Goal: Task Accomplishment & Management: Use online tool/utility

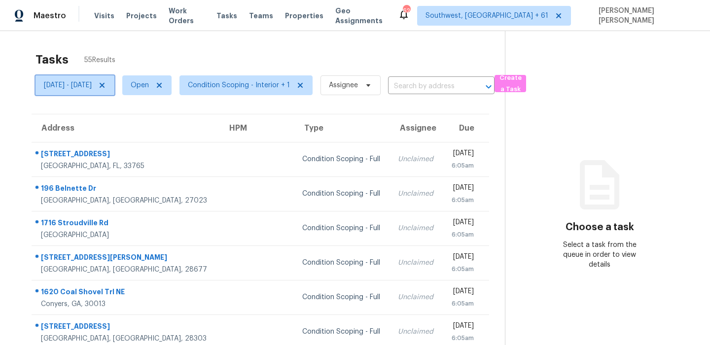
click at [106, 88] on icon at bounding box center [102, 85] width 8 height 8
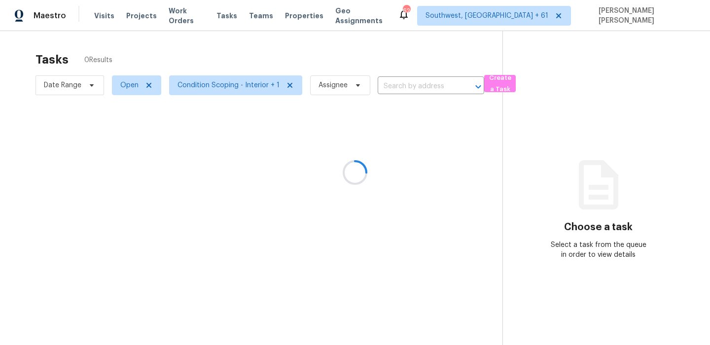
click at [195, 66] on div at bounding box center [355, 172] width 710 height 345
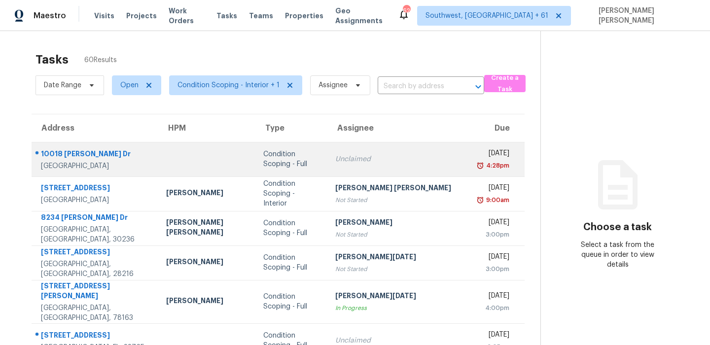
click at [346, 159] on div "Unclaimed" at bounding box center [400, 159] width 130 height 10
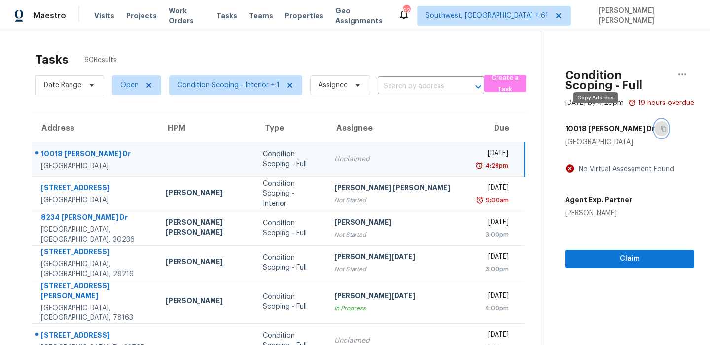
click at [655, 121] on button "button" at bounding box center [661, 129] width 13 height 18
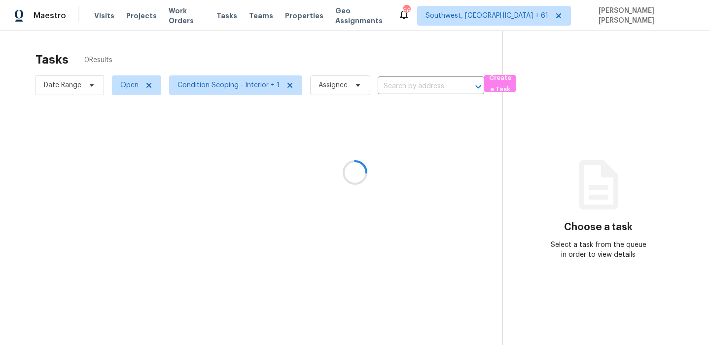
click at [343, 43] on div "Tasks 0 Results Date Range Open Condition Scoping - Interior + 1 Assignee ​ Cre…" at bounding box center [355, 203] width 710 height 345
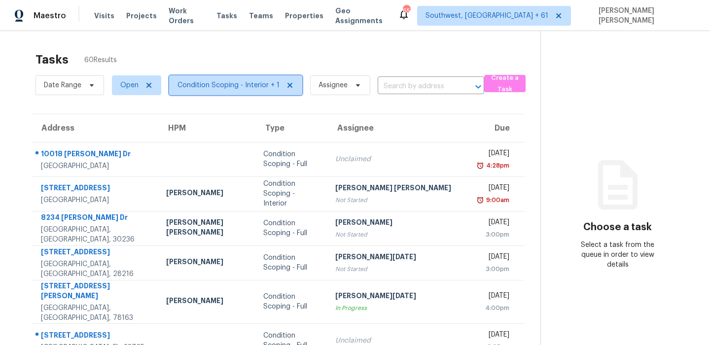
click at [194, 87] on span "Condition Scoping - Interior + 1" at bounding box center [229, 85] width 102 height 10
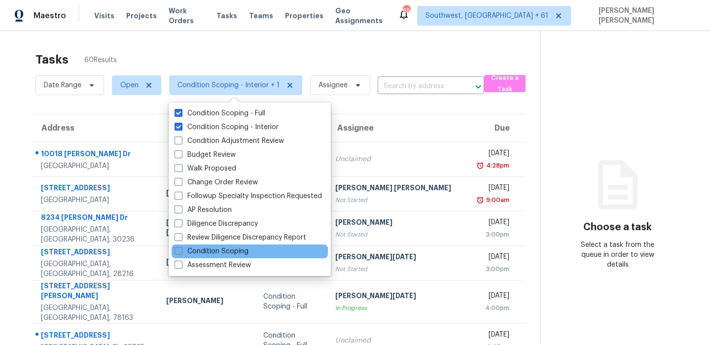
click at [196, 252] on label "Condition Scoping" at bounding box center [212, 252] width 74 height 10
click at [181, 252] on input "Condition Scoping" at bounding box center [178, 250] width 6 height 6
checkbox input "true"
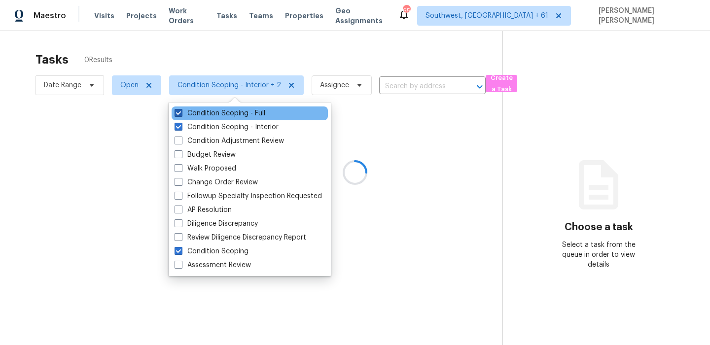
click at [196, 112] on label "Condition Scoping - Full" at bounding box center [220, 113] width 91 height 10
click at [181, 112] on input "Condition Scoping - Full" at bounding box center [178, 111] width 6 height 6
checkbox input "false"
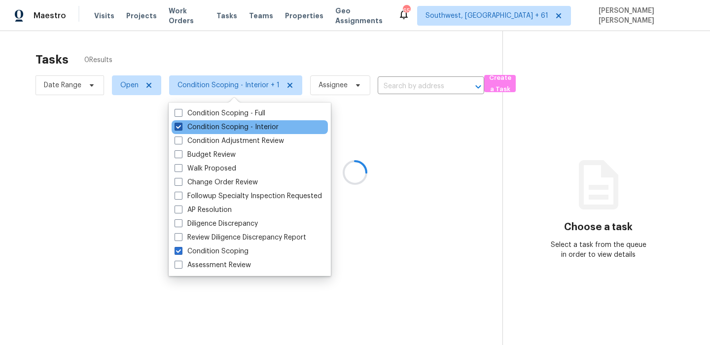
click at [191, 127] on label "Condition Scoping - Interior" at bounding box center [227, 127] width 104 height 10
click at [181, 127] on input "Condition Scoping - Interior" at bounding box center [178, 125] width 6 height 6
checkbox input "false"
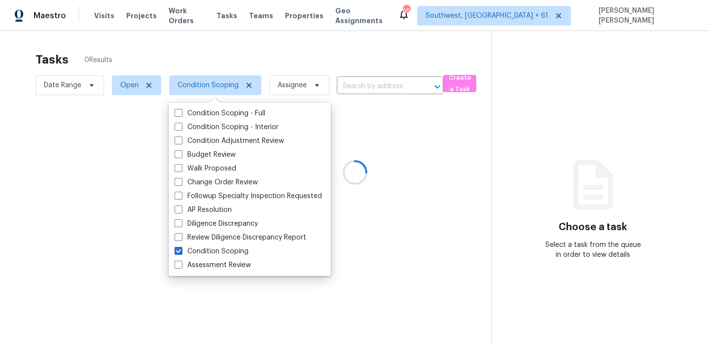
click at [238, 50] on div at bounding box center [355, 172] width 710 height 345
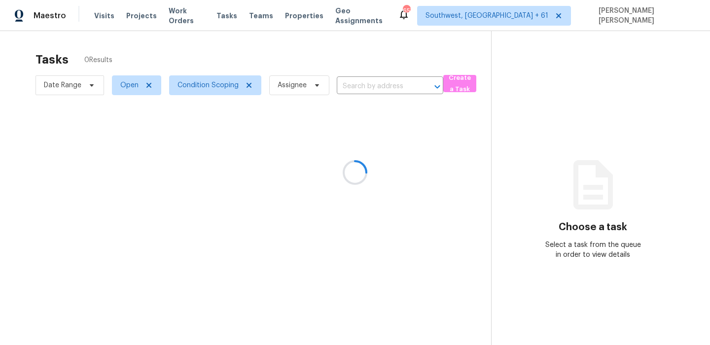
click at [238, 50] on div at bounding box center [355, 172] width 710 height 345
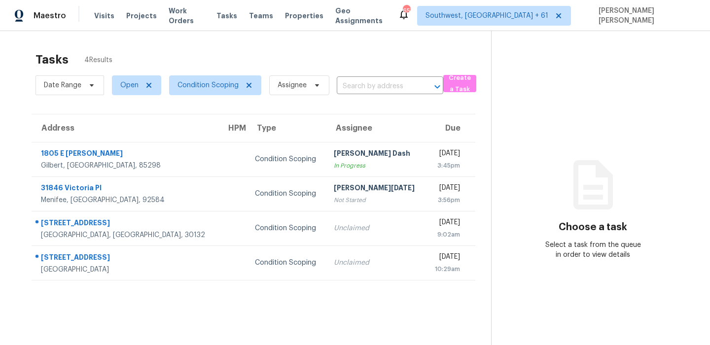
click at [238, 50] on div "Tasks 4 Results" at bounding box center [264, 60] width 456 height 26
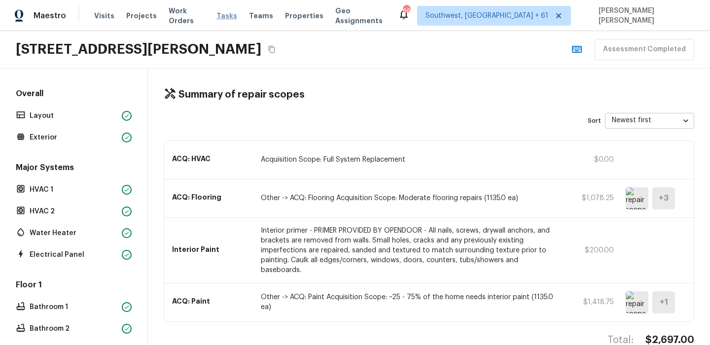
click at [226, 15] on span "Tasks" at bounding box center [226, 15] width 21 height 7
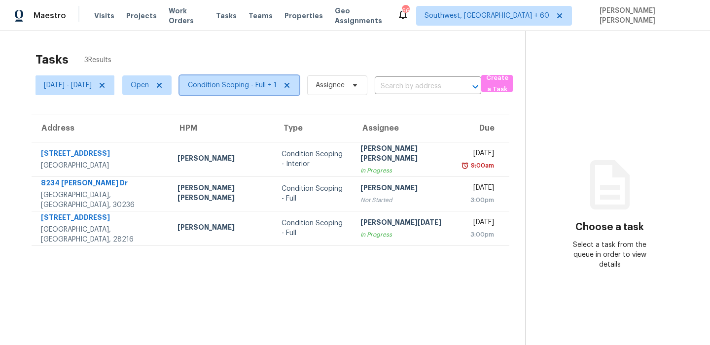
click at [227, 84] on span "Condition Scoping - Full + 1" at bounding box center [232, 85] width 89 height 10
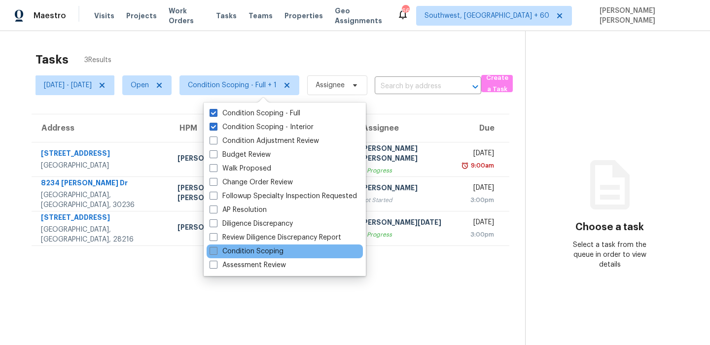
click at [245, 255] on label "Condition Scoping" at bounding box center [247, 252] width 74 height 10
click at [216, 253] on input "Condition Scoping" at bounding box center [213, 250] width 6 height 6
checkbox input "true"
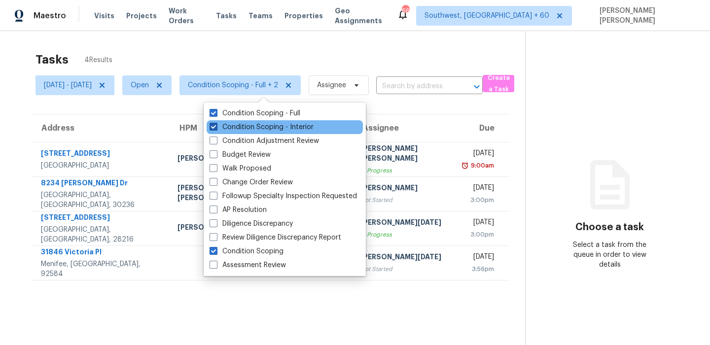
click at [254, 130] on label "Condition Scoping - Interior" at bounding box center [262, 127] width 104 height 10
click at [216, 129] on input "Condition Scoping - Interior" at bounding box center [213, 125] width 6 height 6
checkbox input "false"
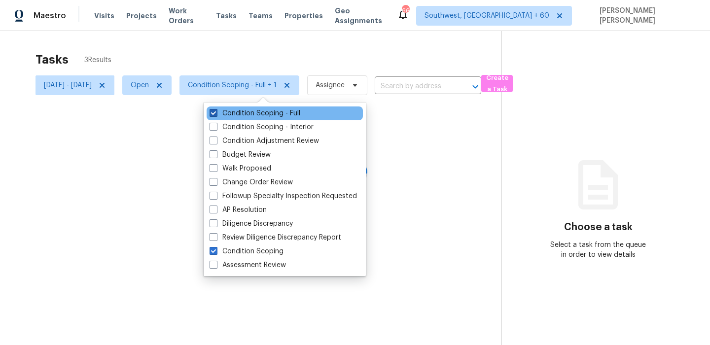
click at [260, 115] on label "Condition Scoping - Full" at bounding box center [255, 113] width 91 height 10
click at [216, 115] on input "Condition Scoping - Full" at bounding box center [213, 111] width 6 height 6
checkbox input "false"
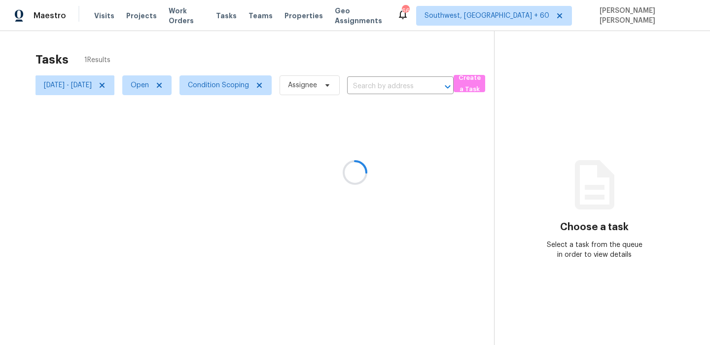
click at [297, 29] on div at bounding box center [355, 172] width 710 height 345
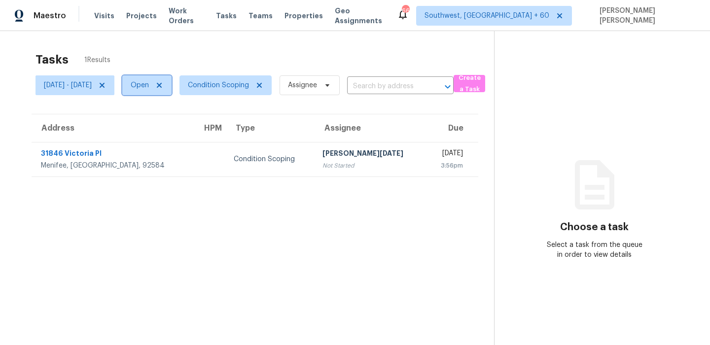
click at [154, 90] on span "Open" at bounding box center [146, 85] width 49 height 20
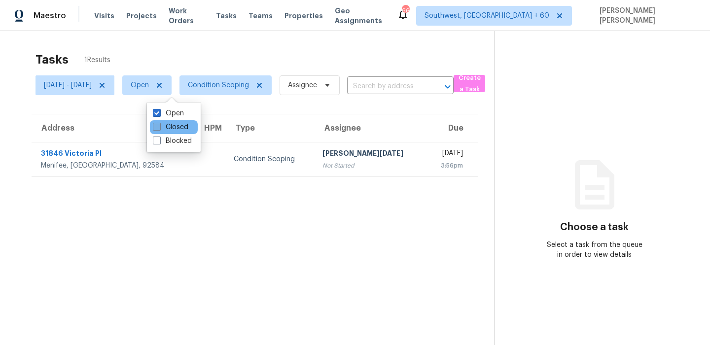
click at [170, 128] on label "Closed" at bounding box center [171, 127] width 36 height 10
click at [159, 128] on input "Closed" at bounding box center [156, 125] width 6 height 6
checkbox input "true"
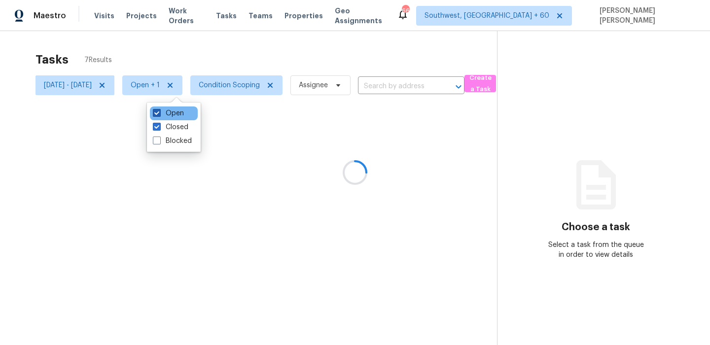
click at [165, 113] on label "Open" at bounding box center [168, 113] width 31 height 10
click at [159, 113] on input "Open" at bounding box center [156, 111] width 6 height 6
checkbox input "false"
click at [176, 55] on div at bounding box center [355, 172] width 710 height 345
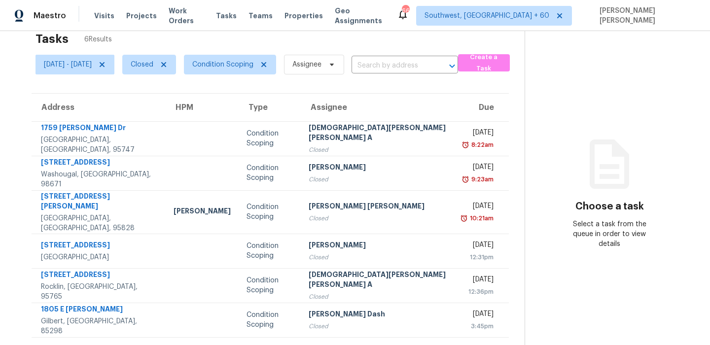
scroll to position [31, 0]
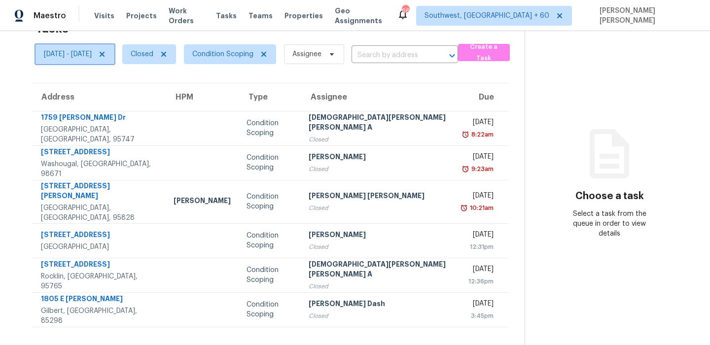
click at [91, 58] on span "[DATE] - [DATE]" at bounding box center [68, 54] width 48 height 10
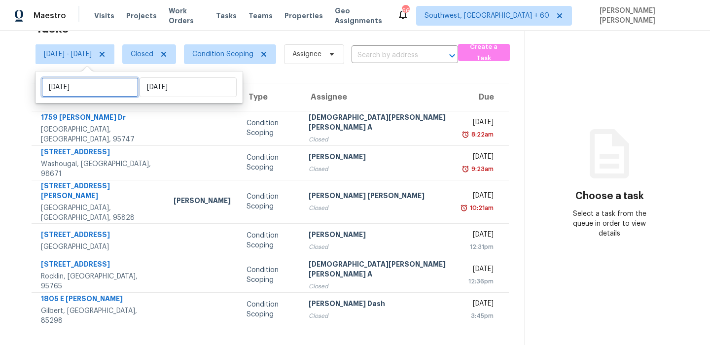
select select "8"
select select "2025"
select select "9"
select select "2025"
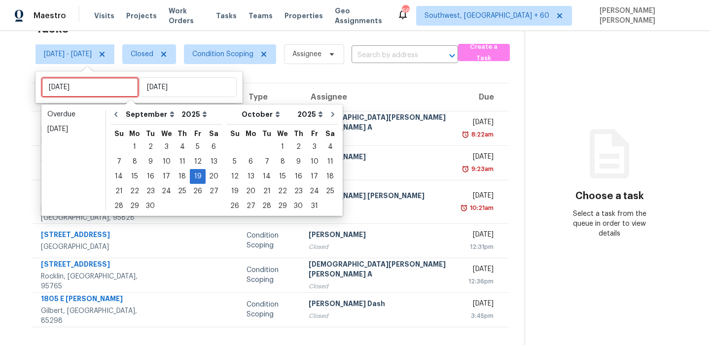
click at [88, 86] on input "Fri, Sep 19" at bounding box center [89, 87] width 97 height 20
click at [177, 179] on div "18" at bounding box center [182, 177] width 15 height 14
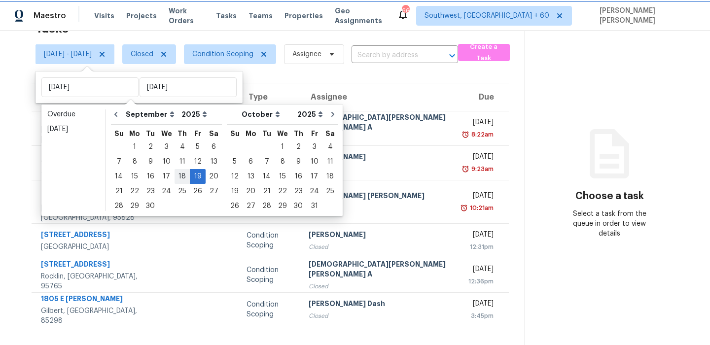
type input "Thu, Sep 18"
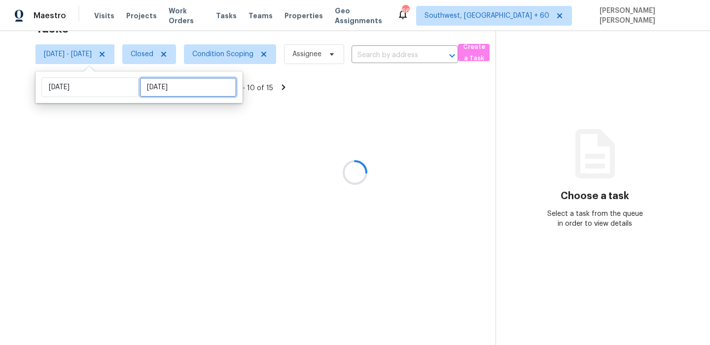
select select "8"
select select "2025"
select select "9"
select select "2025"
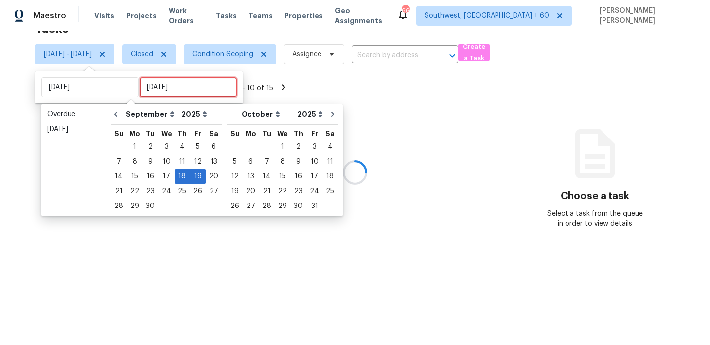
click at [176, 84] on input "Fri, Sep 19" at bounding box center [188, 87] width 97 height 20
type input "Thu, Sep 11"
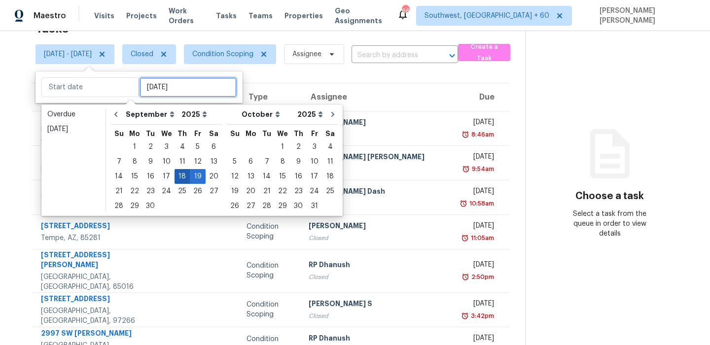
type input "Thu, Sep 18"
click at [177, 179] on div "18" at bounding box center [182, 177] width 15 height 14
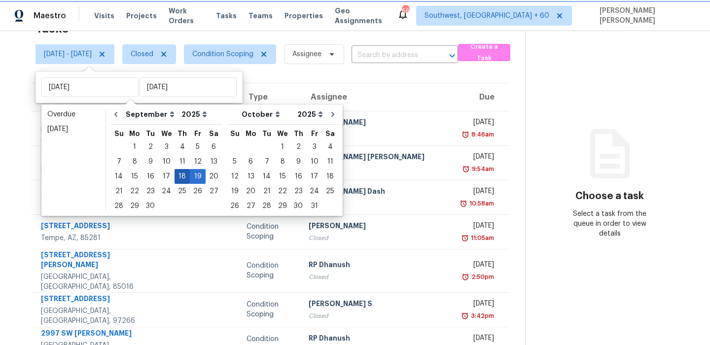
type input "Thu, Sep 18"
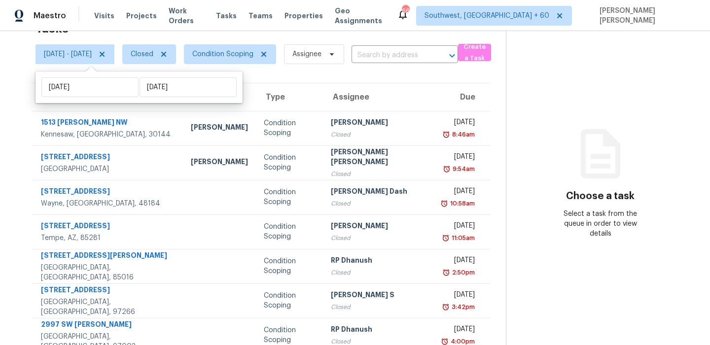
click at [264, 130] on div "Condition Scoping" at bounding box center [289, 128] width 51 height 20
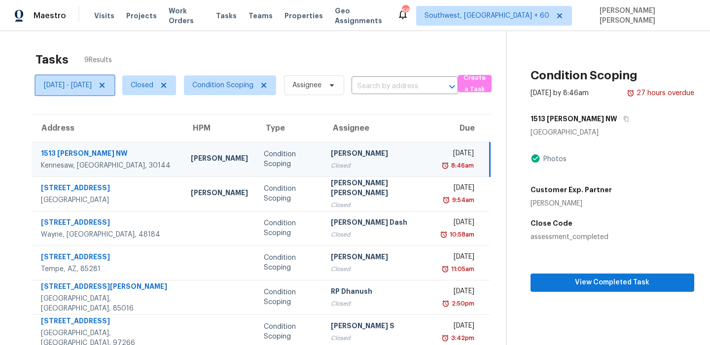
click at [92, 85] on span "Thu, Sep 18 - Thu, Sep 18" at bounding box center [68, 85] width 48 height 10
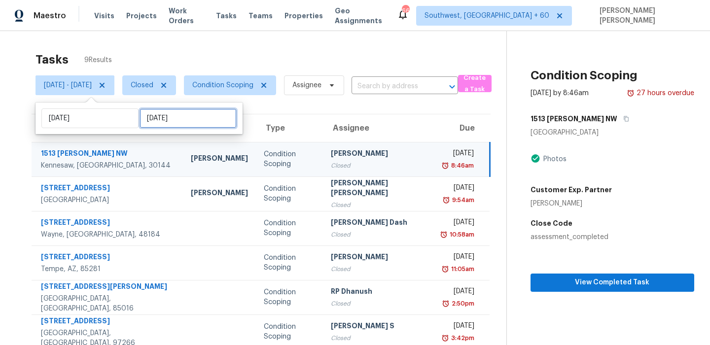
click at [163, 124] on input "Thu, Sep 18" at bounding box center [188, 118] width 97 height 20
select select "8"
select select "2025"
select select "9"
select select "2025"
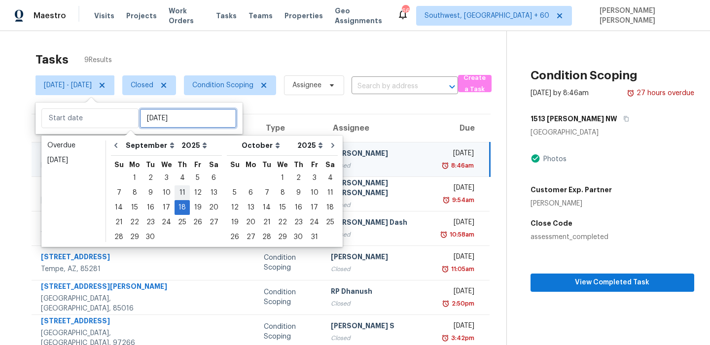
type input "Thu, Sep 11"
type input "Thu, Sep 18"
click at [190, 208] on div "19" at bounding box center [198, 208] width 16 height 14
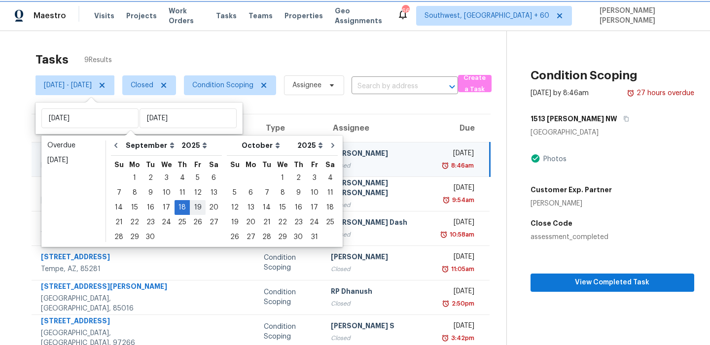
type input "Fri, Sep 19"
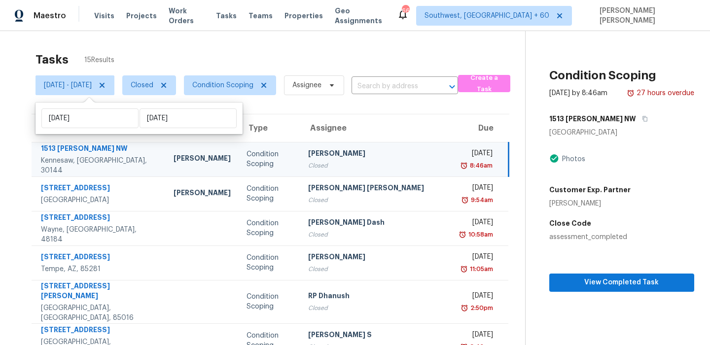
click at [277, 57] on div "Tasks 15 Results" at bounding box center [281, 60] width 490 height 26
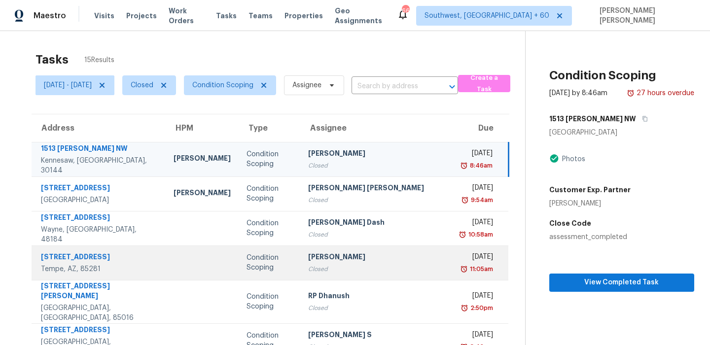
scroll to position [168, 0]
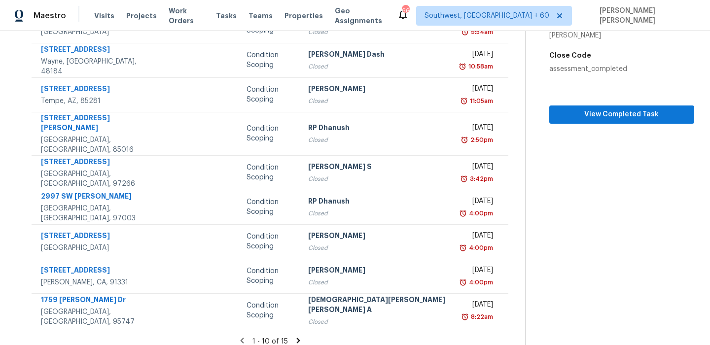
click at [294, 336] on icon at bounding box center [298, 340] width 9 height 9
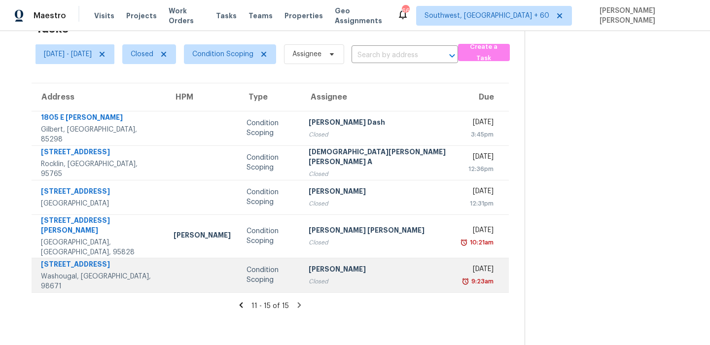
scroll to position [0, 0]
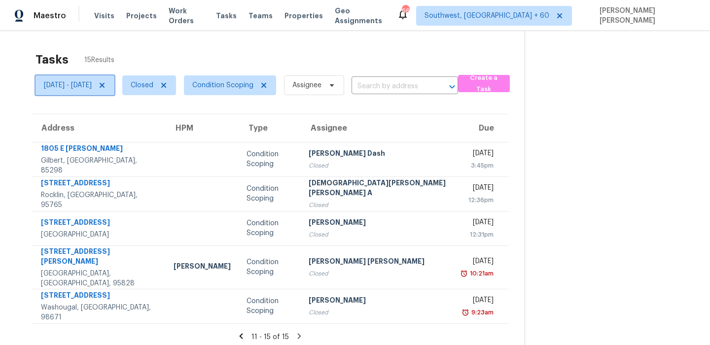
click at [63, 88] on span "Thu, Sep 18 - Fri, Sep 19" at bounding box center [68, 85] width 48 height 10
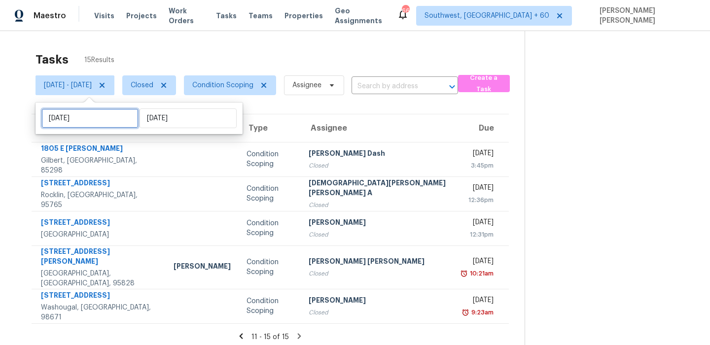
click at [87, 120] on input "Thu, Sep 18" at bounding box center [89, 118] width 97 height 20
select select "8"
select select "2025"
select select "9"
select select "2025"
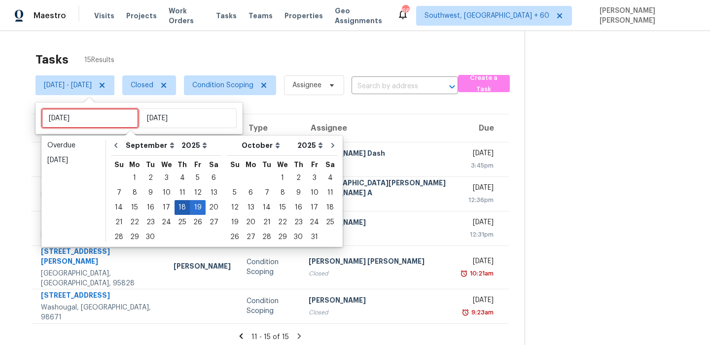
type input "Wed, Sep 10"
type input "Thu, Sep 25"
type input "Fri, Sep 19"
click at [193, 207] on div "19" at bounding box center [198, 208] width 16 height 14
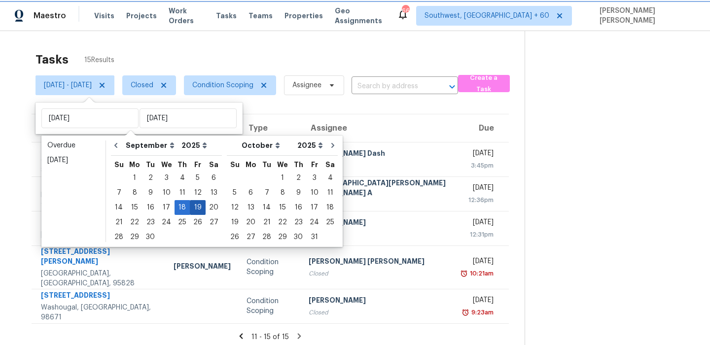
type input "Fri, Sep 19"
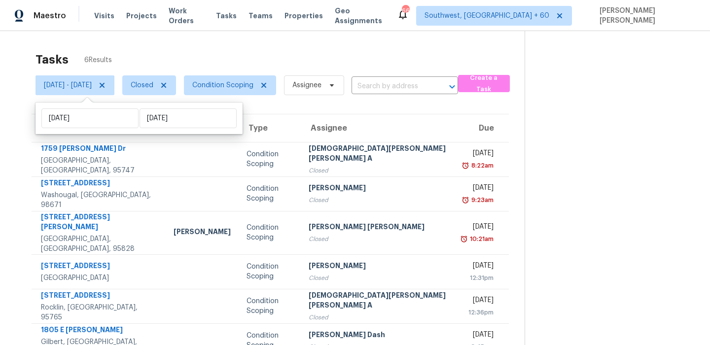
click at [253, 67] on div "Tasks 6 Results" at bounding box center [280, 60] width 489 height 26
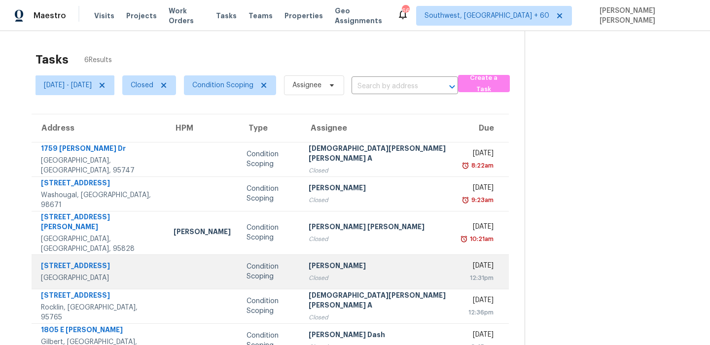
scroll to position [31, 0]
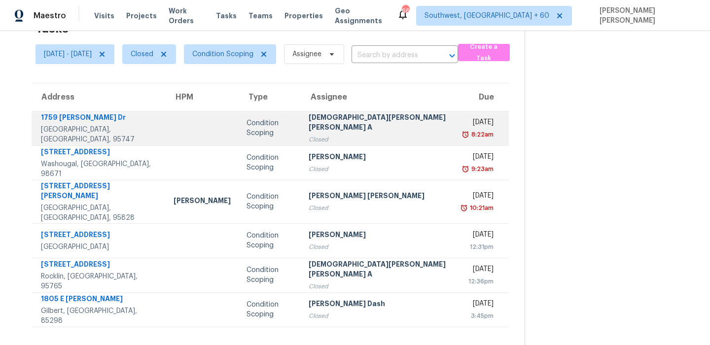
click at [464, 131] on div "8:22am" at bounding box center [479, 135] width 30 height 10
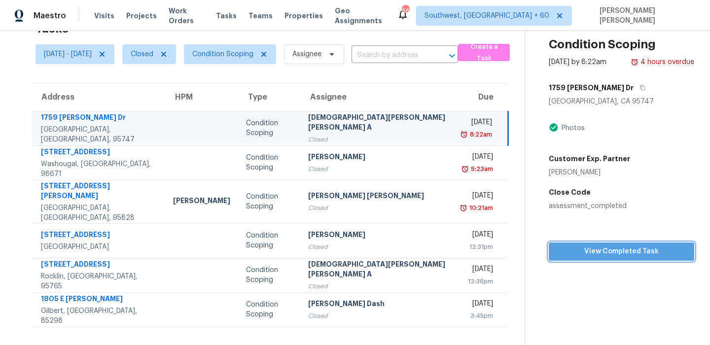
click at [557, 250] on span "View Completed Task" at bounding box center [622, 252] width 130 height 12
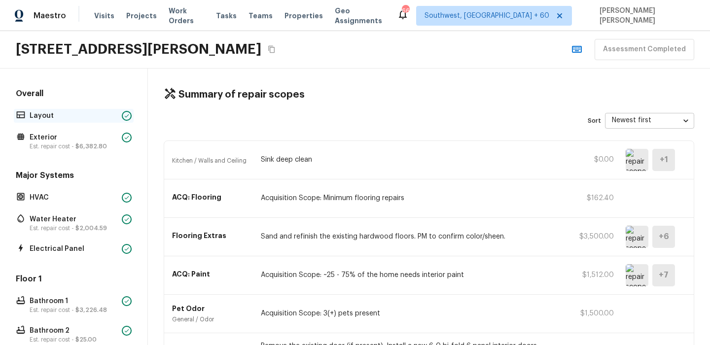
click at [72, 111] on p "Layout" at bounding box center [74, 116] width 88 height 10
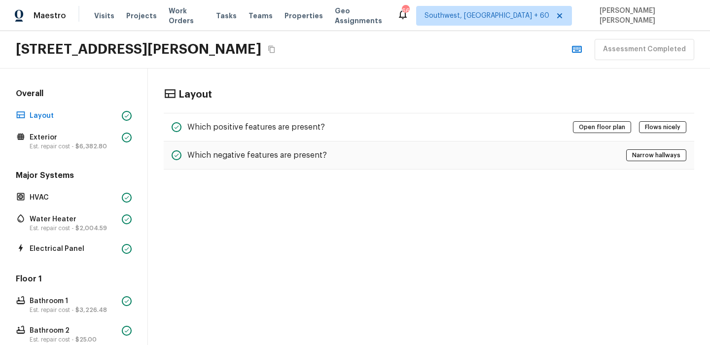
click at [306, 105] on div "Layout Which positive features are present? Open floor plan Flows nicely Which …" at bounding box center [429, 129] width 562 height 121
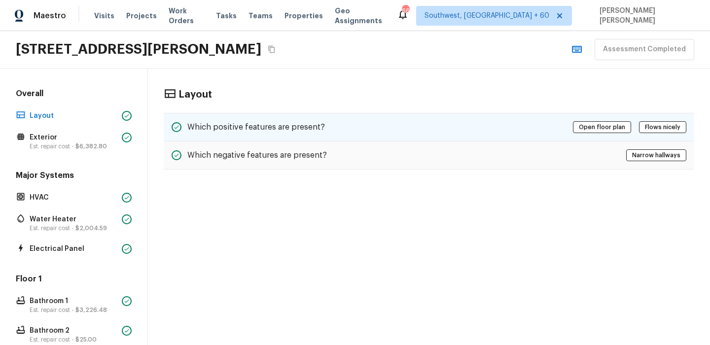
click at [299, 129] on h5 "Which positive features are present?" at bounding box center [256, 127] width 138 height 11
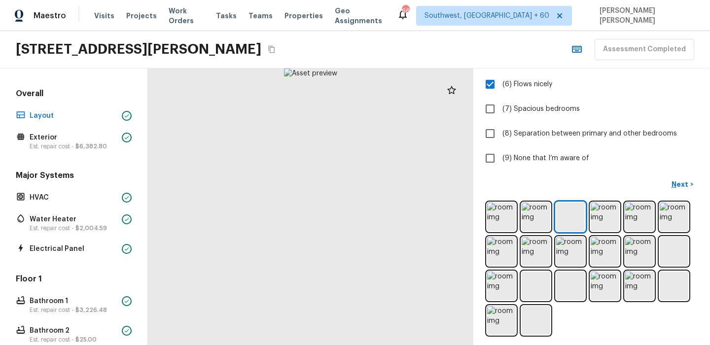
scroll to position [198, 0]
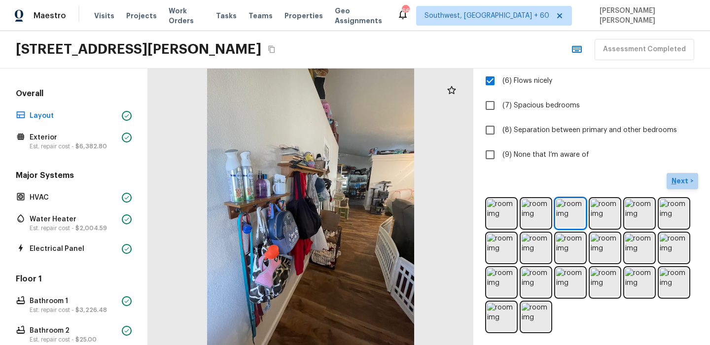
click at [682, 181] on p "Next" at bounding box center [681, 181] width 19 height 10
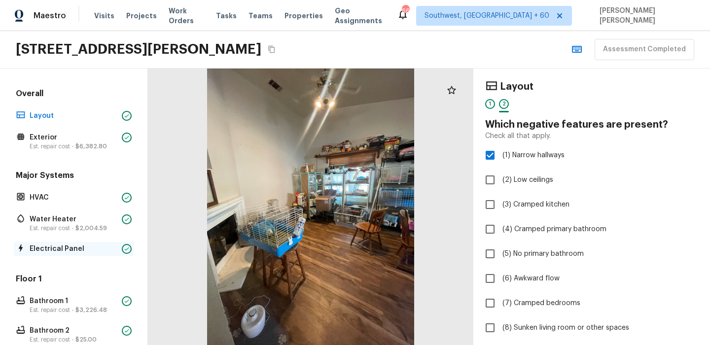
scroll to position [308, 0]
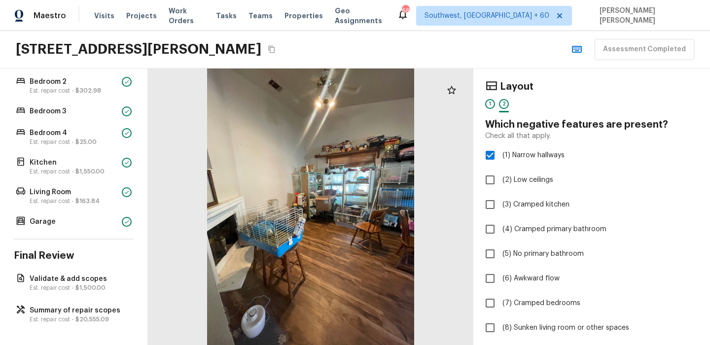
click at [46, 329] on div "Overall Layout Exterior Est. repair cost - $6,382.80 Major Systems HVAC Water H…" at bounding box center [74, 207] width 148 height 277
click at [70, 307] on p "Summary of repair scopes" at bounding box center [79, 311] width 98 height 10
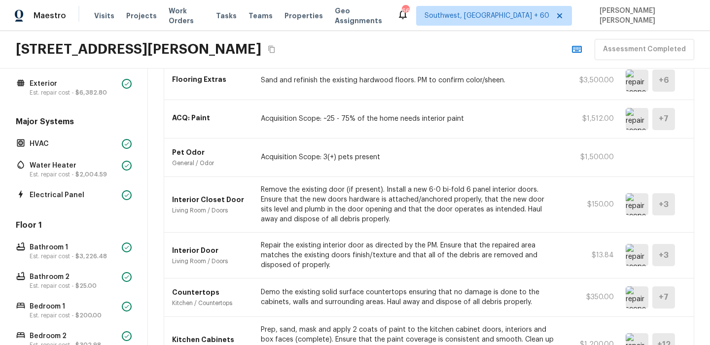
scroll to position [0, 0]
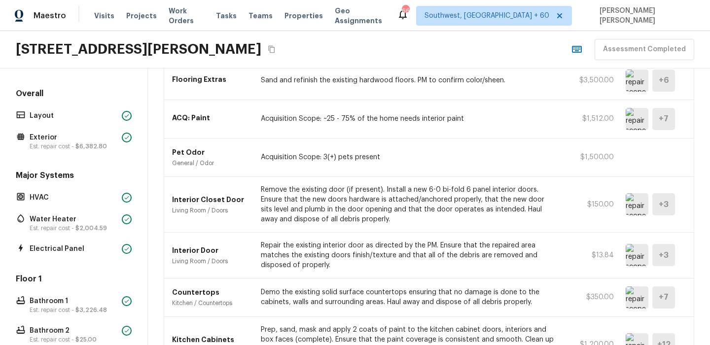
click at [66, 122] on div "Overall Layout Exterior Est. repair cost - $6,382.80" at bounding box center [74, 120] width 120 height 64
click at [78, 109] on div "Layout" at bounding box center [74, 116] width 120 height 14
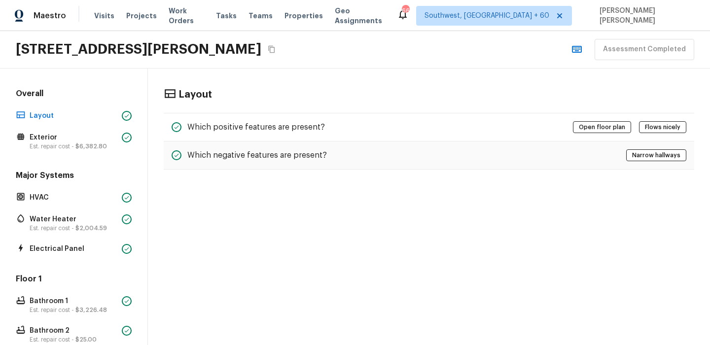
click at [498, 171] on div "Layout Which positive features are present? Open floor plan Flows nicely Which …" at bounding box center [429, 129] width 562 height 121
click at [511, 151] on div "Which negative features are present? Narrow hallways" at bounding box center [429, 156] width 531 height 28
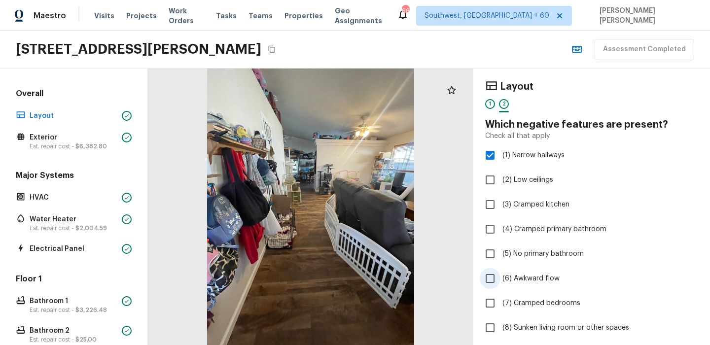
scroll to position [198, 0]
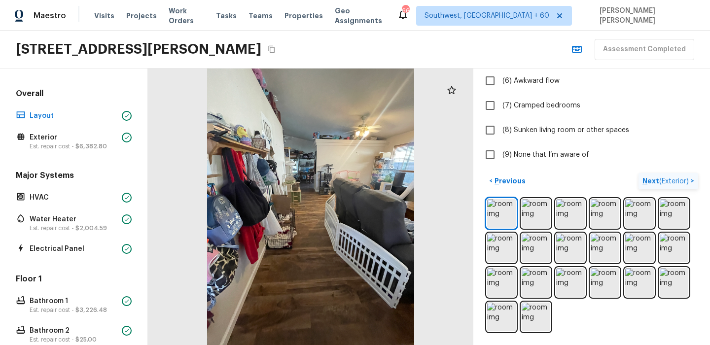
click at [666, 179] on span "( Exterior )" at bounding box center [674, 181] width 30 height 7
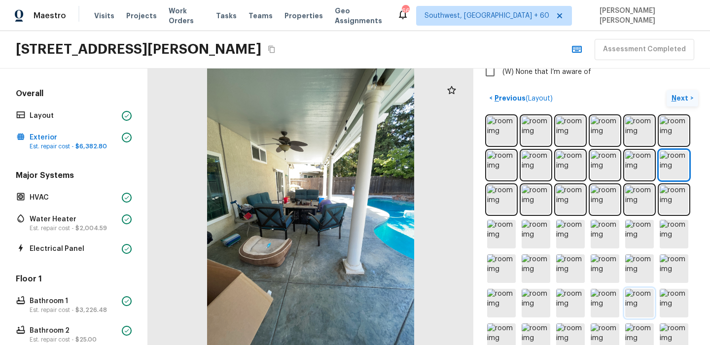
scroll to position [309, 0]
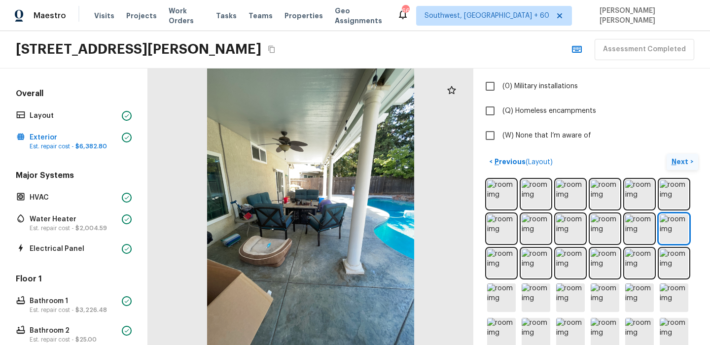
click at [678, 164] on p "Next" at bounding box center [681, 162] width 19 height 10
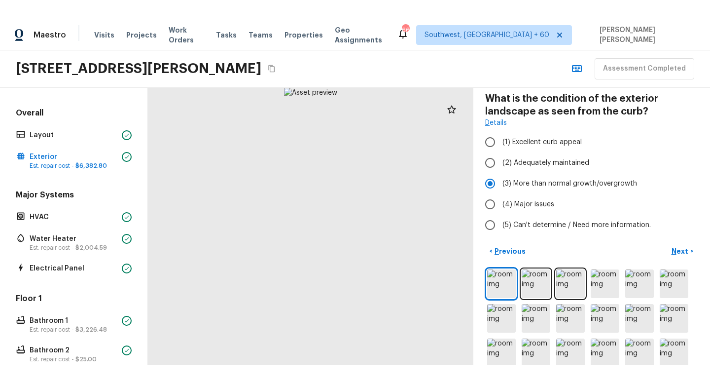
scroll to position [0, 0]
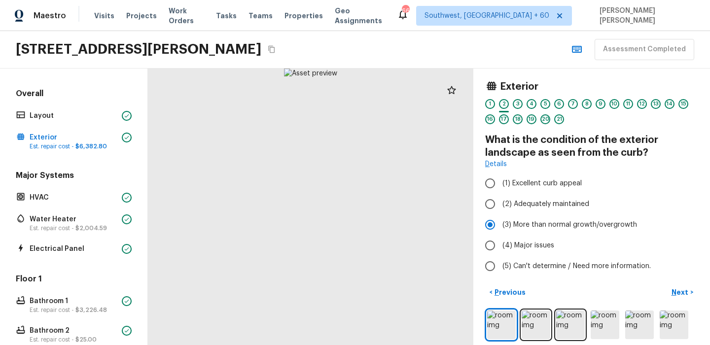
click at [561, 72] on div "Exterior 1 2 3 4 5 6 7 8 9 10 11 12 13 14 15 16 17 18 19 20 21 What is the cond…" at bounding box center [591, 207] width 237 height 277
click at [592, 65] on div "1759 Chilton Dr, Roseville, CA 95747 Assessment Completed" at bounding box center [355, 49] width 710 height 37
click at [469, 61] on div "1759 Chilton Dr, Roseville, CA 95747 Assessment Completed" at bounding box center [355, 49] width 710 height 37
click at [676, 297] on button "Next >" at bounding box center [683, 293] width 32 height 16
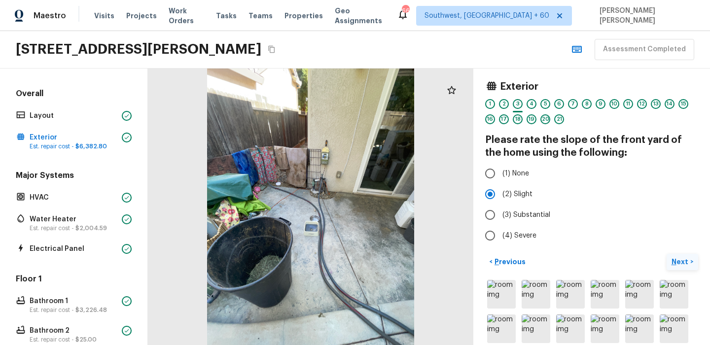
click at [670, 255] on button "Next >" at bounding box center [683, 262] width 32 height 16
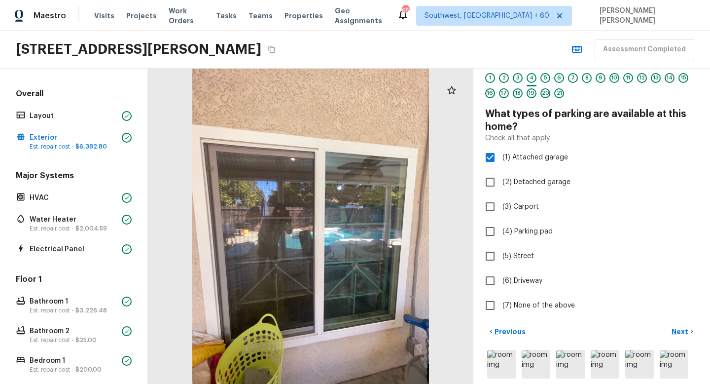
scroll to position [30, 0]
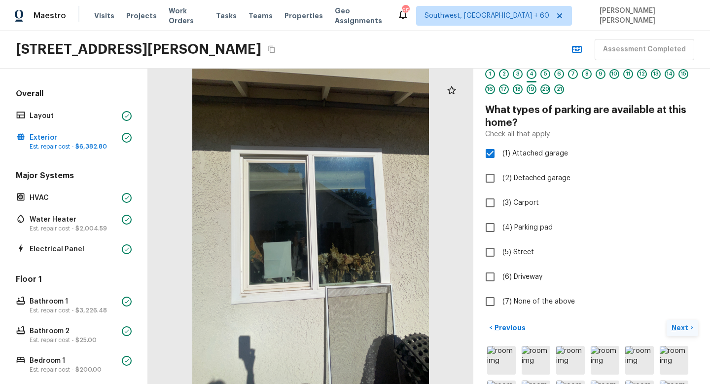
click at [681, 329] on p "Next" at bounding box center [681, 328] width 19 height 10
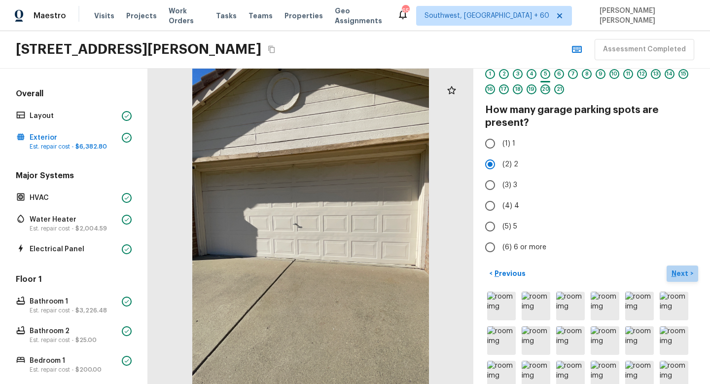
click at [676, 277] on p "Next" at bounding box center [681, 273] width 19 height 10
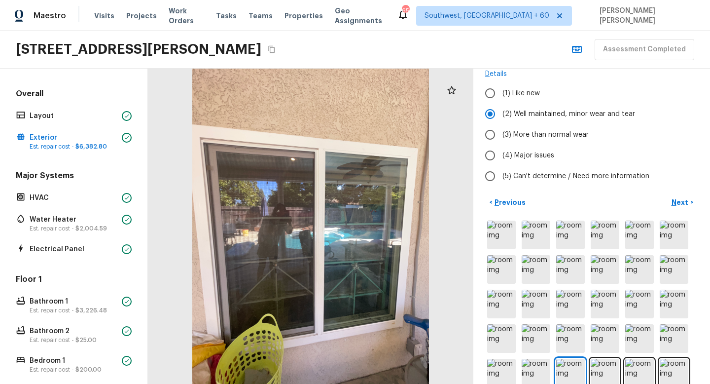
scroll to position [97, 0]
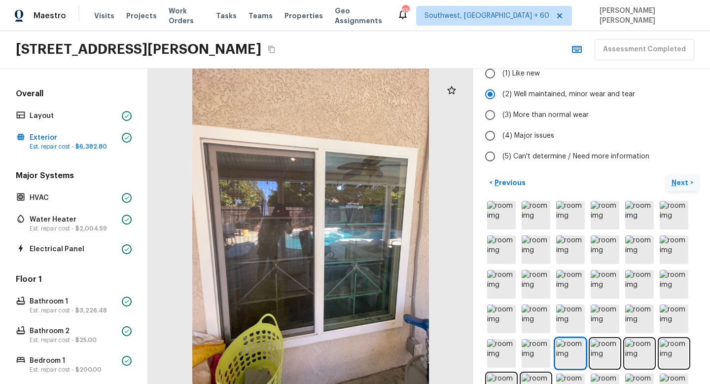
click at [680, 180] on p "Next" at bounding box center [681, 183] width 19 height 10
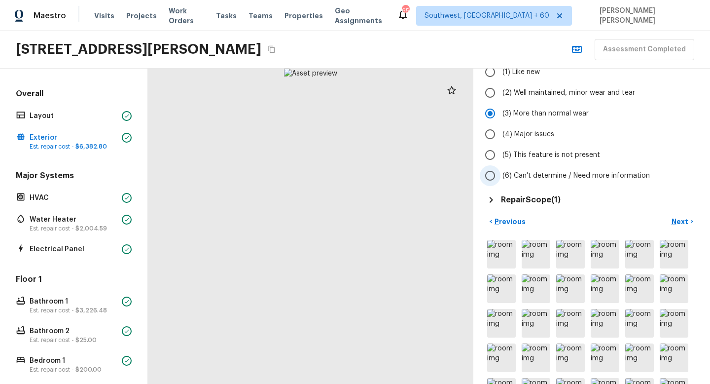
scroll to position [105, 0]
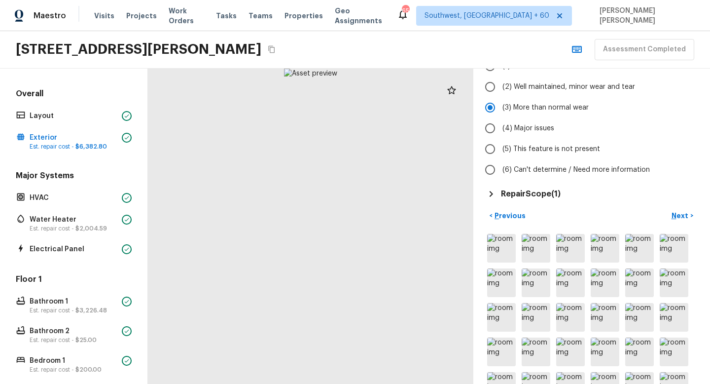
click at [533, 195] on h5 "Repair Scope ( 1 )" at bounding box center [531, 193] width 60 height 11
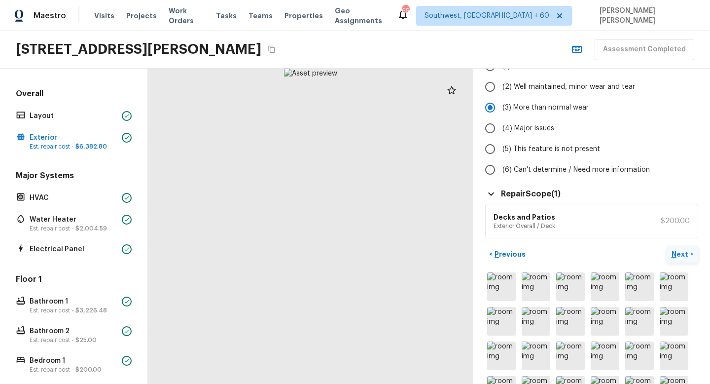
click at [675, 253] on p "Next" at bounding box center [681, 254] width 19 height 10
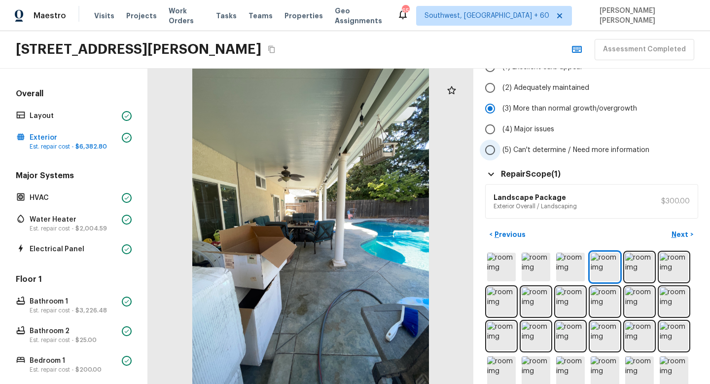
scroll to position [120, 0]
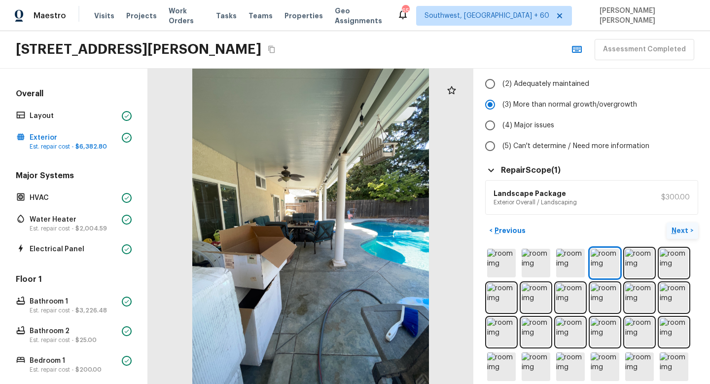
click at [684, 226] on p "Next" at bounding box center [681, 230] width 19 height 10
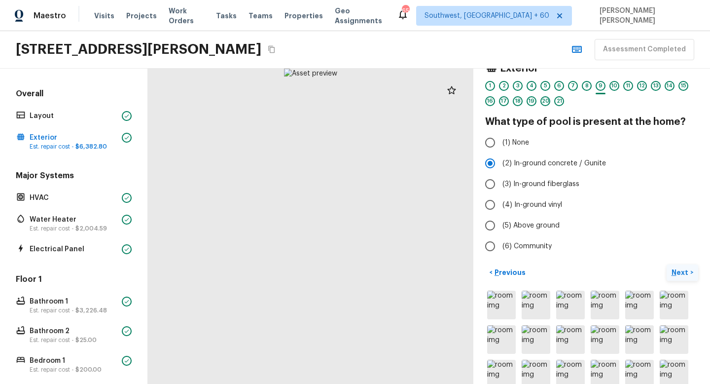
scroll to position [14, 0]
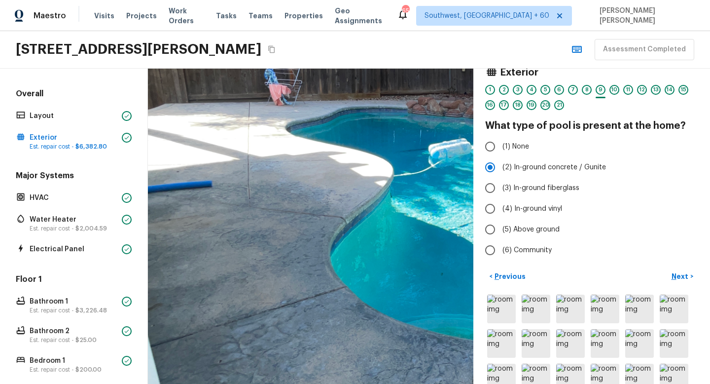
drag, startPoint x: 221, startPoint y: 188, endPoint x: 299, endPoint y: 322, distance: 154.3
click at [299, 322] on div at bounding box center [478, 188] width 994 height 962
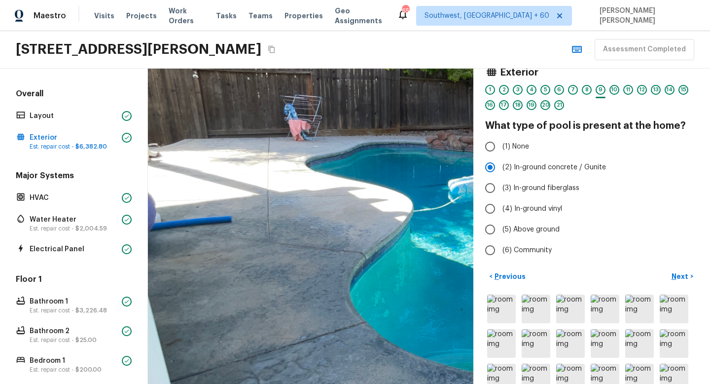
drag, startPoint x: 359, startPoint y: 270, endPoint x: 321, endPoint y: 200, distance: 79.5
click at [323, 202] on div at bounding box center [498, 223] width 994 height 962
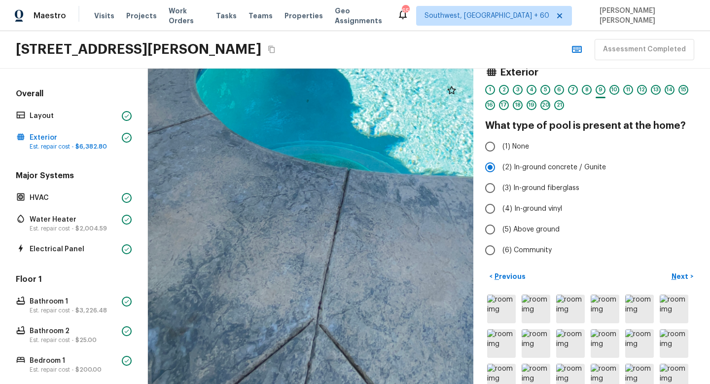
drag, startPoint x: 379, startPoint y: 231, endPoint x: 335, endPoint y: 229, distance: 43.4
click at [335, 229] on div at bounding box center [344, 15] width 994 height 962
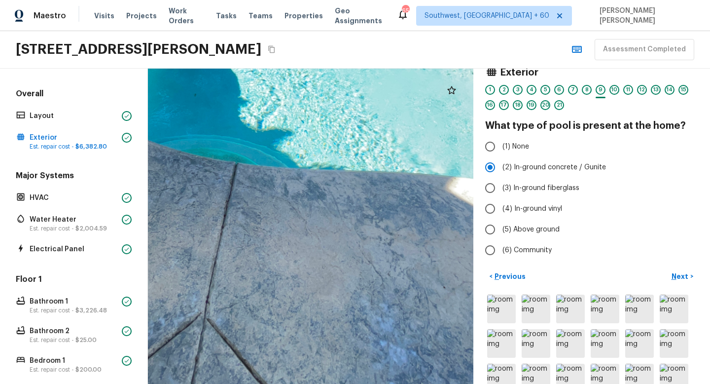
drag, startPoint x: 378, startPoint y: 220, endPoint x: 265, endPoint y: 210, distance: 112.9
click at [265, 210] on div at bounding box center [231, 9] width 994 height 962
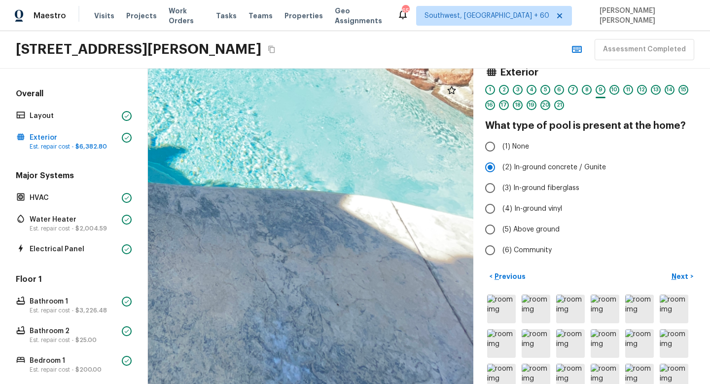
drag, startPoint x: 390, startPoint y: 221, endPoint x: 247, endPoint y: 242, distance: 144.1
click at [251, 244] on div at bounding box center [125, 26] width 994 height 962
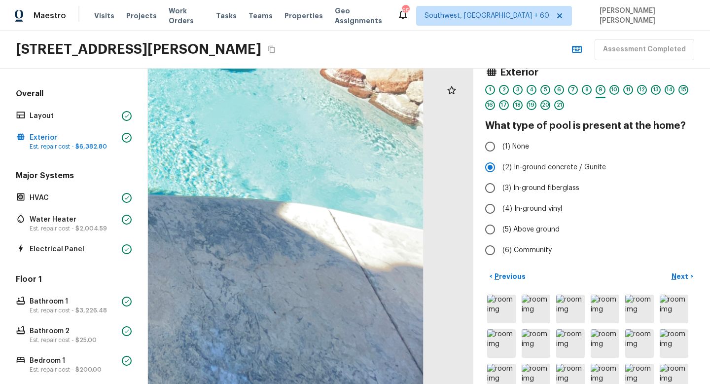
drag, startPoint x: 262, startPoint y: 193, endPoint x: 356, endPoint y: 273, distance: 123.2
click at [356, 272] on div at bounding box center [62, 34] width 994 height 962
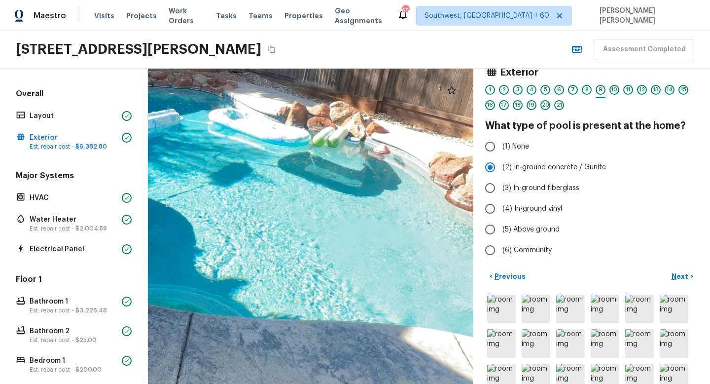
drag, startPoint x: 320, startPoint y: 165, endPoint x: 450, endPoint y: 259, distance: 160.4
click at [450, 259] on div at bounding box center [187, 158] width 994 height 962
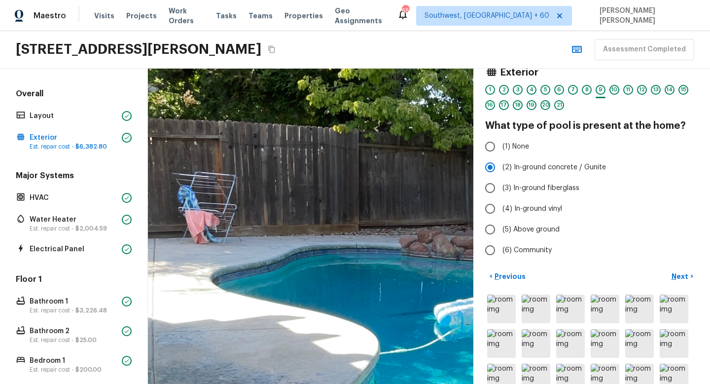
drag, startPoint x: 307, startPoint y: 328, endPoint x: 307, endPoint y: 246, distance: 82.4
click at [307, 246] on div at bounding box center [511, 371] width 1550 height 1501
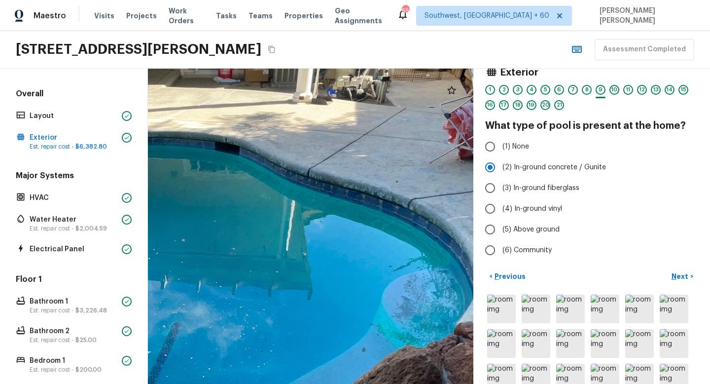
drag, startPoint x: 383, startPoint y: 211, endPoint x: 303, endPoint y: 203, distance: 80.3
click at [303, 203] on div at bounding box center [186, 316] width 1142 height 1105
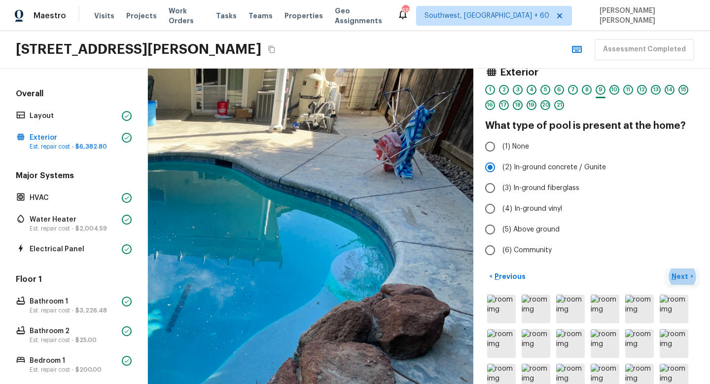
click at [675, 278] on p "Next" at bounding box center [681, 276] width 19 height 10
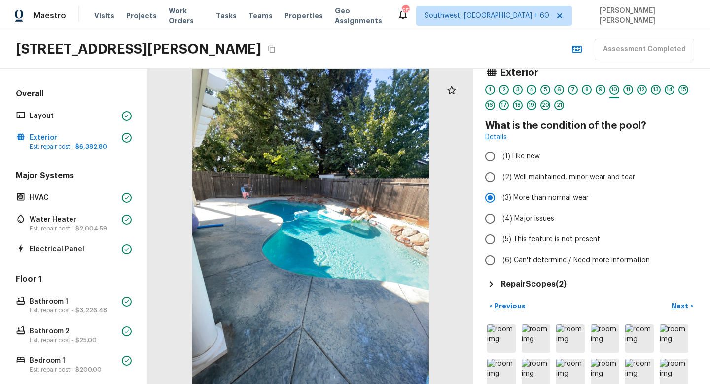
click at [552, 289] on div "Repair Scopes ( 2 )" at bounding box center [591, 284] width 213 height 12
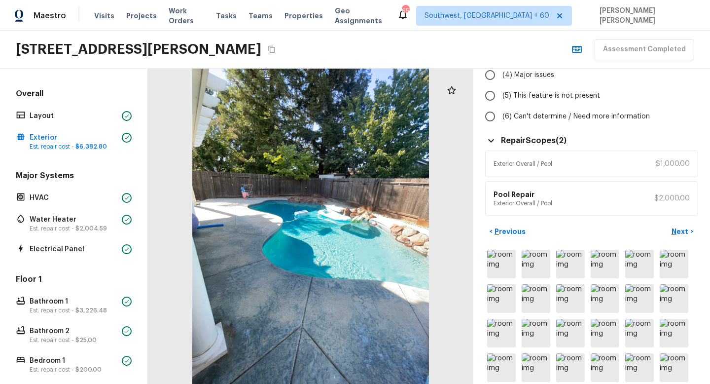
scroll to position [152, 0]
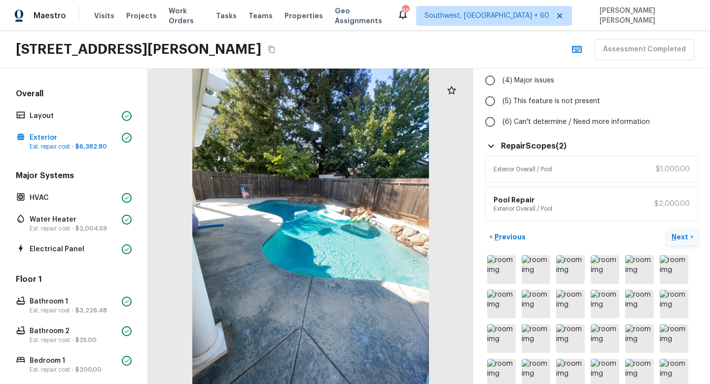
click at [686, 238] on p "Next" at bounding box center [681, 237] width 19 height 10
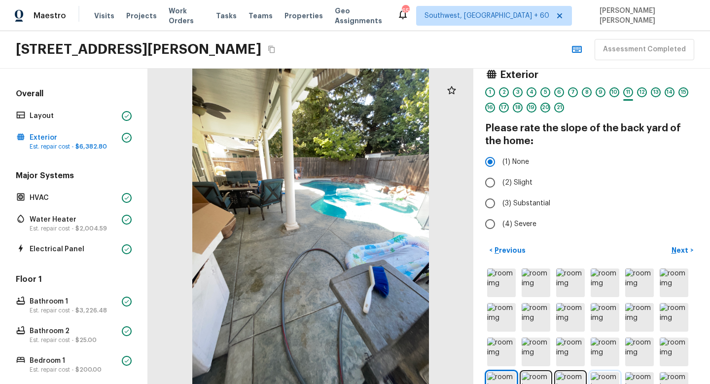
scroll to position [10, 0]
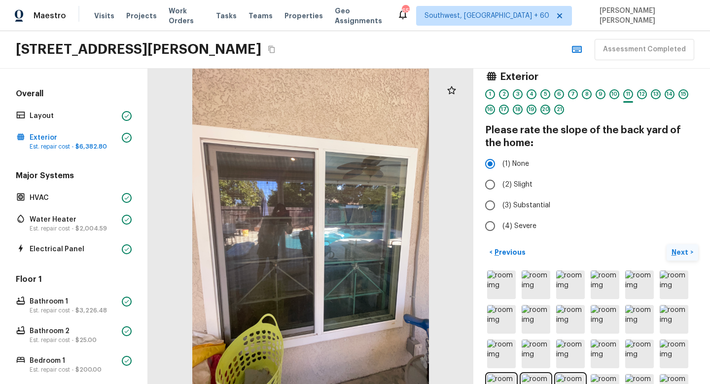
click at [674, 256] on p "Next" at bounding box center [681, 252] width 19 height 10
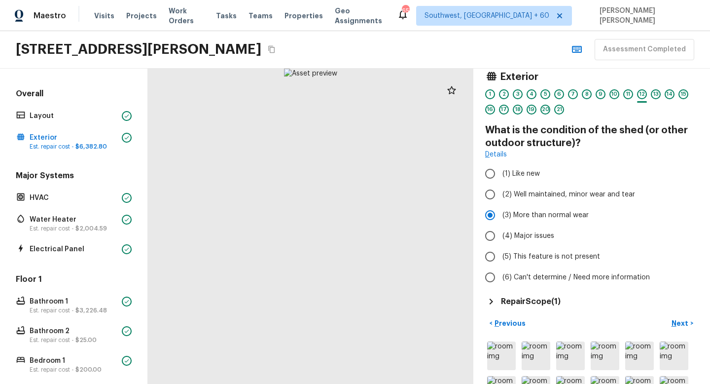
click at [517, 303] on h5 "Repair Scope ( 1 )" at bounding box center [531, 301] width 60 height 11
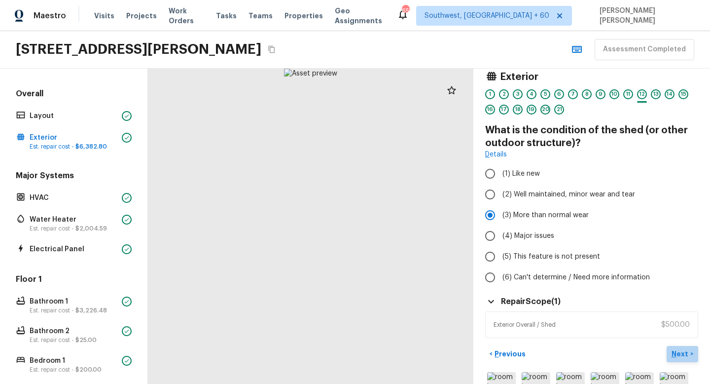
click at [678, 345] on p "Next" at bounding box center [681, 354] width 19 height 10
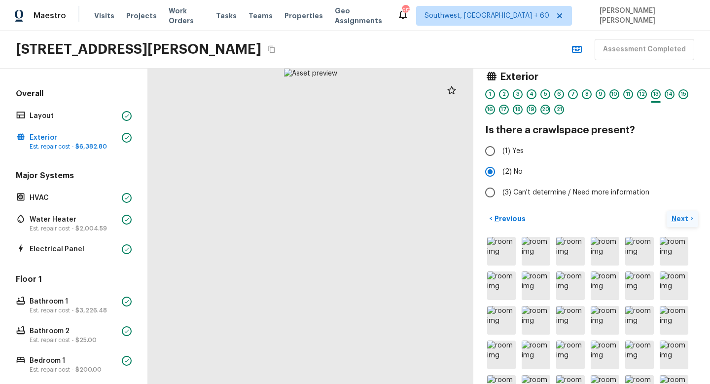
click at [681, 220] on p "Next" at bounding box center [681, 219] width 19 height 10
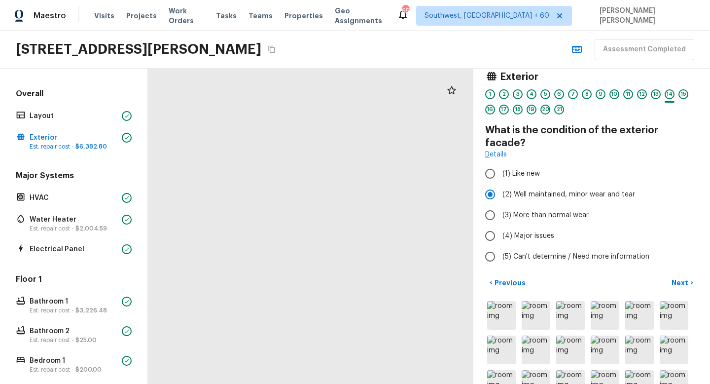
drag, startPoint x: 291, startPoint y: 357, endPoint x: 307, endPoint y: 305, distance: 54.0
click at [677, 278] on p "Next" at bounding box center [681, 283] width 19 height 10
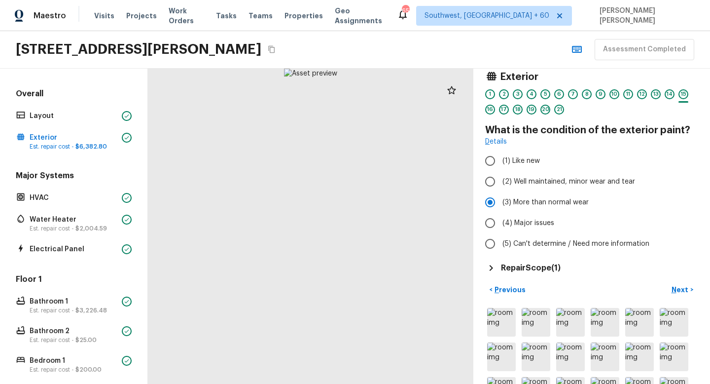
click at [549, 267] on h5 "Repair Scope ( 1 )" at bounding box center [531, 267] width 60 height 11
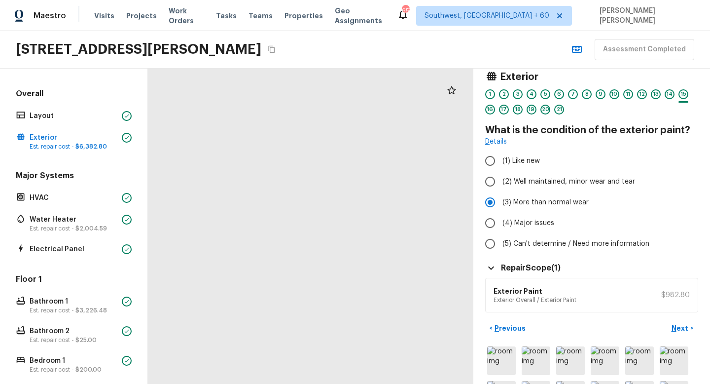
drag, startPoint x: 307, startPoint y: 301, endPoint x: 307, endPoint y: 173, distance: 127.7
click at [307, 173] on div at bounding box center [315, 9] width 799 height 774
click at [680, 323] on p "Next" at bounding box center [681, 328] width 19 height 10
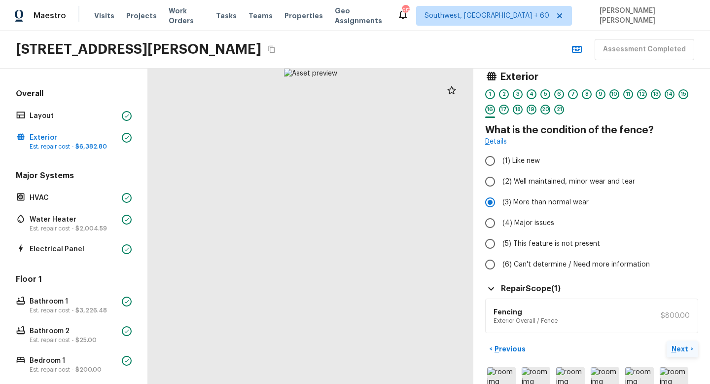
click at [675, 345] on p "Next" at bounding box center [681, 349] width 19 height 10
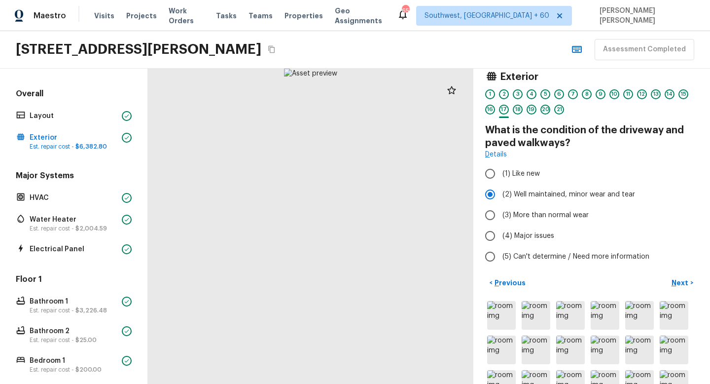
click at [589, 124] on h4 "What is the condition of the driveway and paved walkways?" at bounding box center [591, 137] width 213 height 26
click at [570, 144] on h4 "What is the condition of the driveway and paved walkways?" at bounding box center [591, 137] width 213 height 26
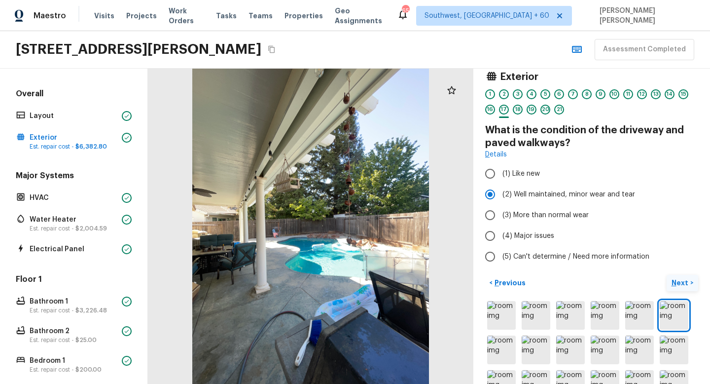
click at [676, 287] on button "Next >" at bounding box center [683, 283] width 32 height 16
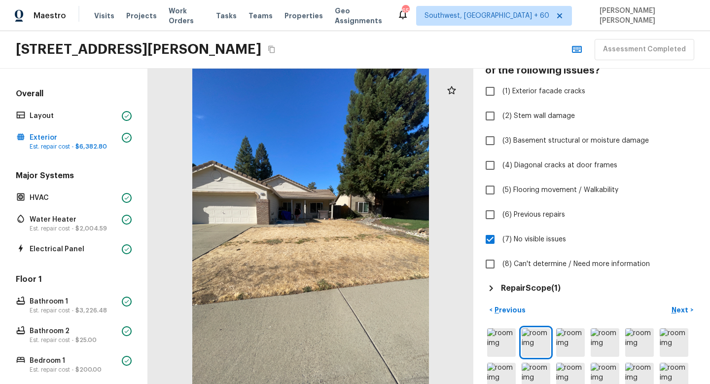
scroll to position [135, 0]
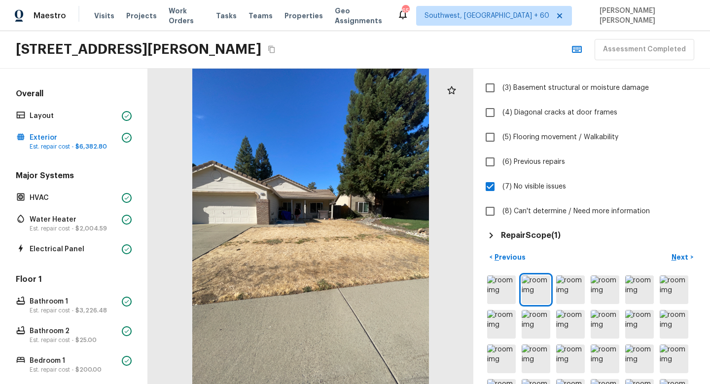
click at [518, 224] on div "Exterior 1 2 3 4 5 6 7 8 9 10 11 12 13 14 15 16 17 18 19 20 21 Does the foundat…" at bounding box center [591, 93] width 213 height 296
click at [519, 239] on h5 "Repair Scope ( 1 )" at bounding box center [531, 235] width 60 height 11
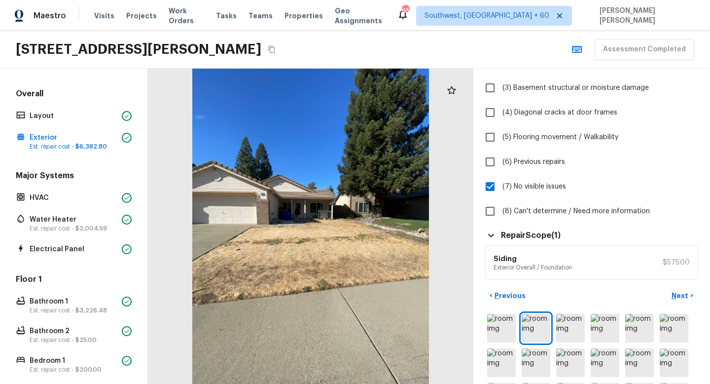
scroll to position [249, 0]
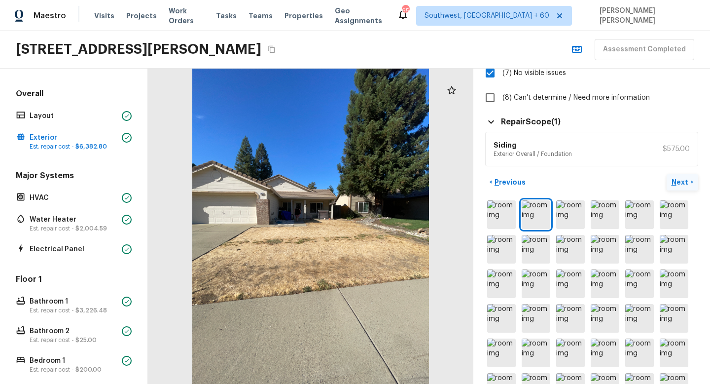
click at [679, 181] on p "Next" at bounding box center [681, 182] width 19 height 10
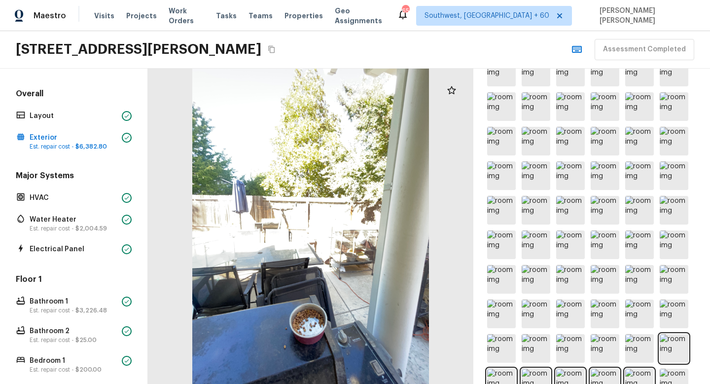
scroll to position [523, 0]
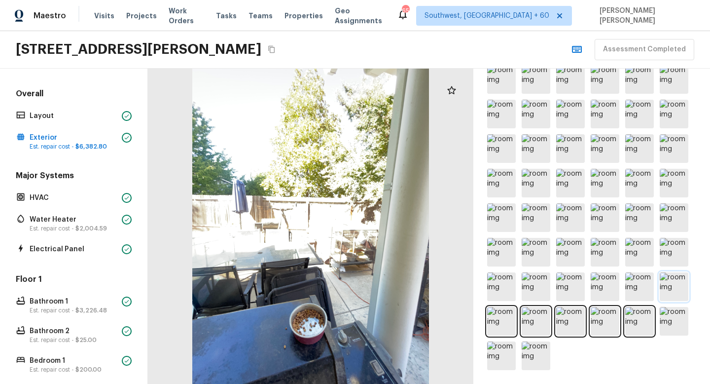
click at [661, 282] on img at bounding box center [674, 286] width 29 height 29
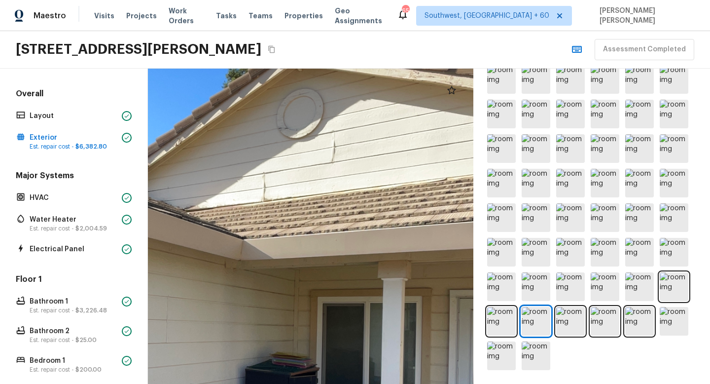
click at [219, 208] on div at bounding box center [177, 313] width 936 height 906
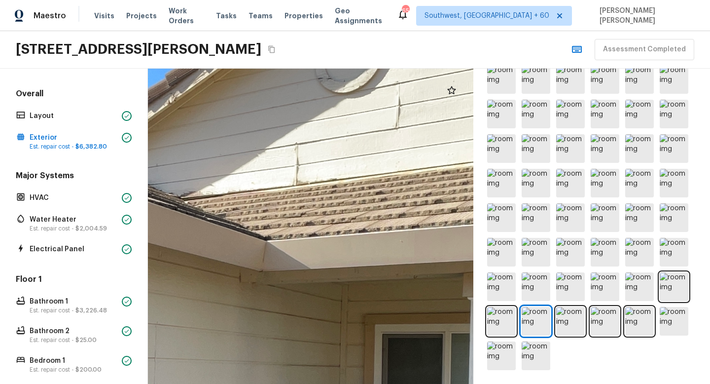
drag, startPoint x: 381, startPoint y: 193, endPoint x: 191, endPoint y: 367, distance: 257.5
click at [191, 345] on div at bounding box center [168, 349] width 1365 height 1322
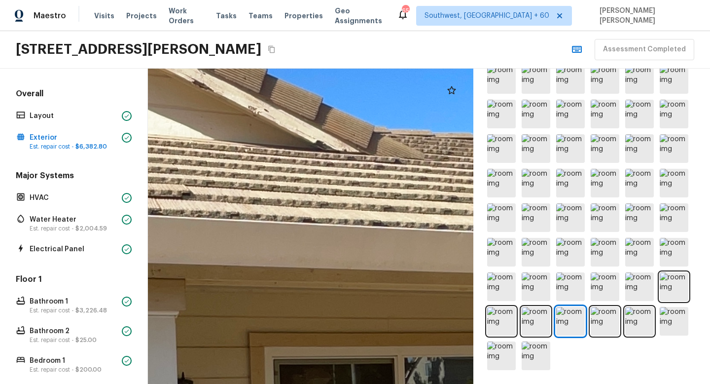
drag, startPoint x: 221, startPoint y: 166, endPoint x: 473, endPoint y: 207, distance: 255.3
click at [473, 207] on div "Exterior 1 2 3 4 5 6 7 8 9 10 11 12 13 14 15 16 17 18 19 20 21 What is the cond…" at bounding box center [429, 226] width 562 height 315
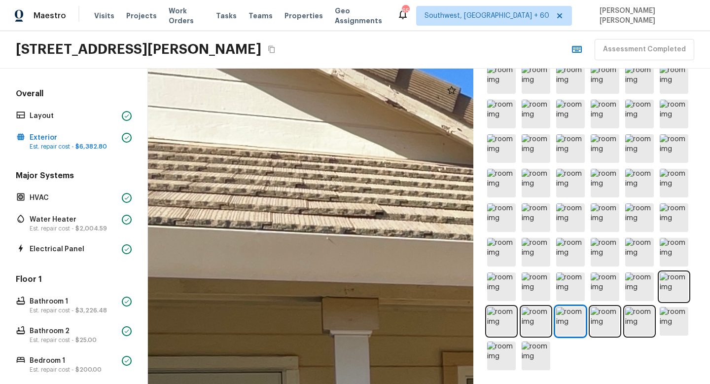
drag, startPoint x: 271, startPoint y: 199, endPoint x: 433, endPoint y: 214, distance: 163.4
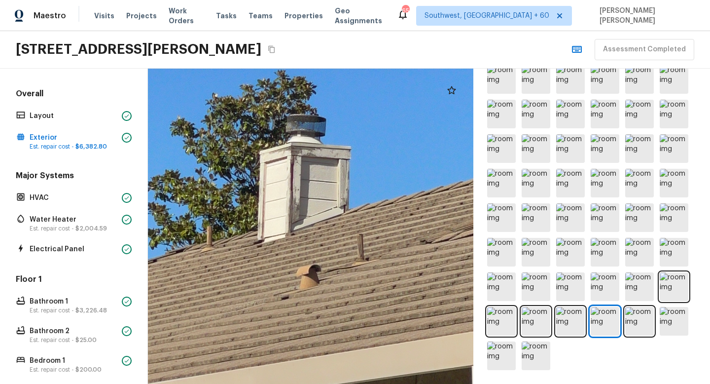
drag, startPoint x: 287, startPoint y: 260, endPoint x: 378, endPoint y: 260, distance: 90.2
click at [378, 260] on div at bounding box center [177, 160] width 1272 height 1232
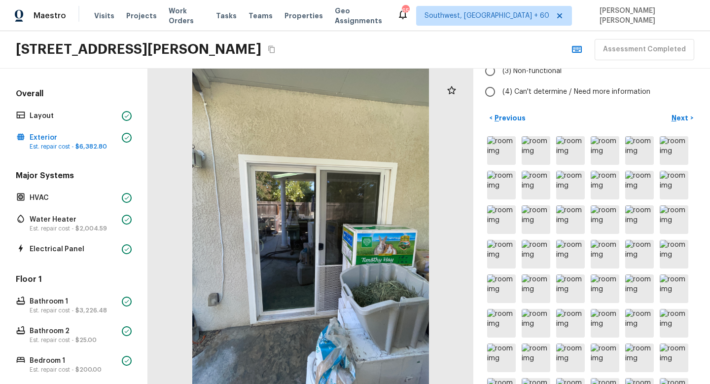
scroll to position [33, 0]
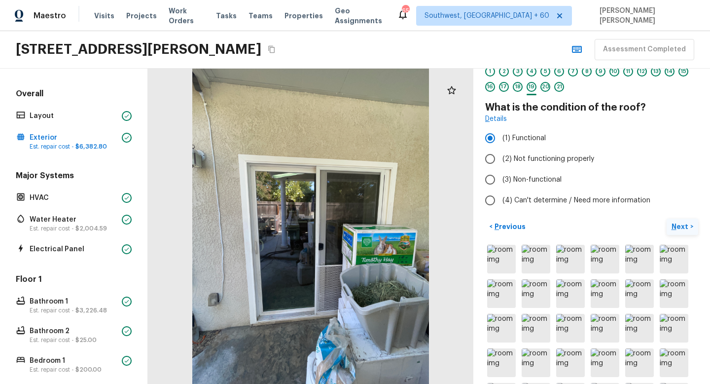
click at [691, 227] on button "Next >" at bounding box center [683, 226] width 32 height 16
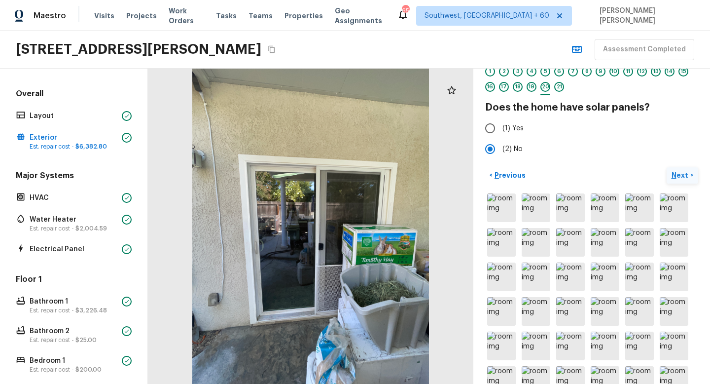
click at [681, 177] on p "Next" at bounding box center [681, 175] width 19 height 10
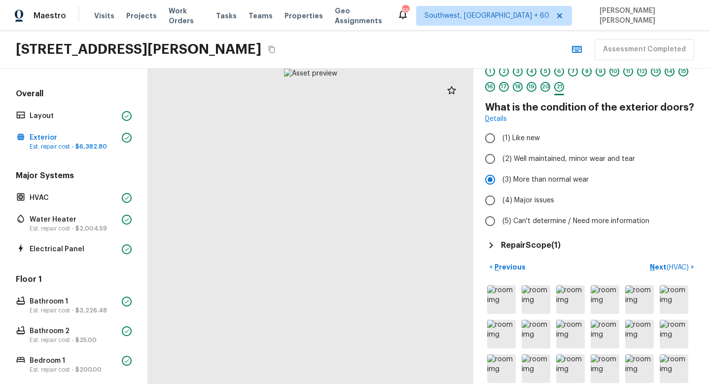
click at [549, 241] on h5 "Repair Scope ( 1 )" at bounding box center [531, 245] width 60 height 11
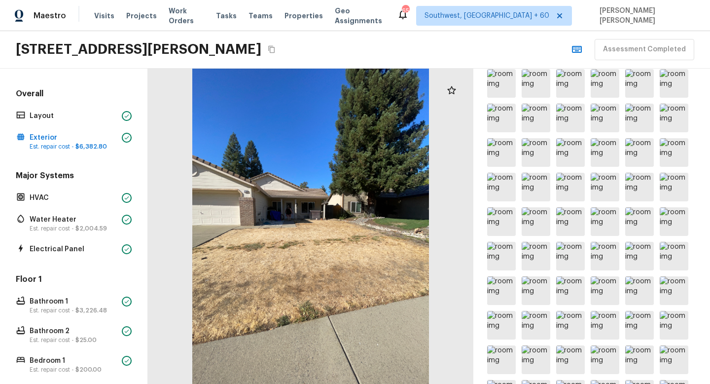
scroll to position [602, 0]
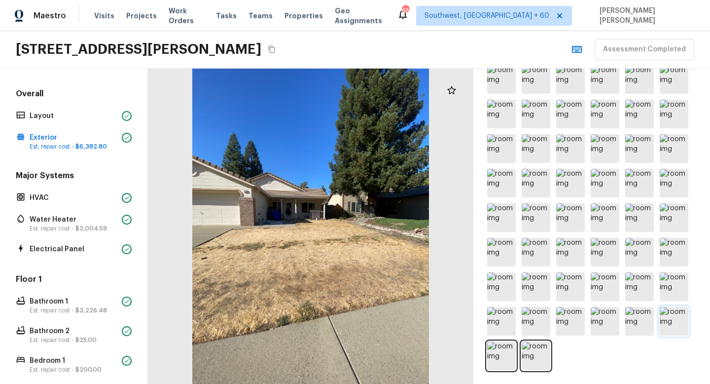
click at [679, 325] on img at bounding box center [674, 321] width 29 height 29
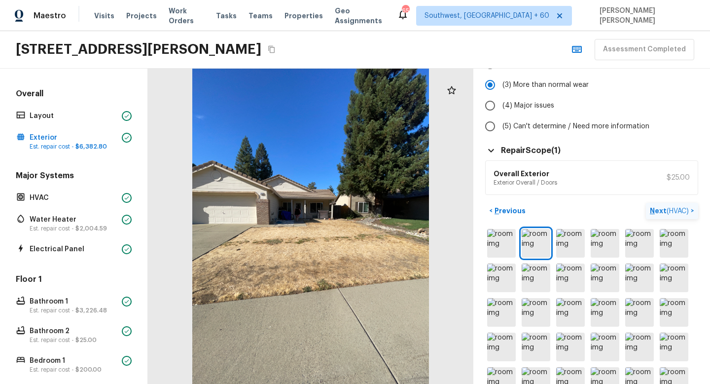
scroll to position [121, 0]
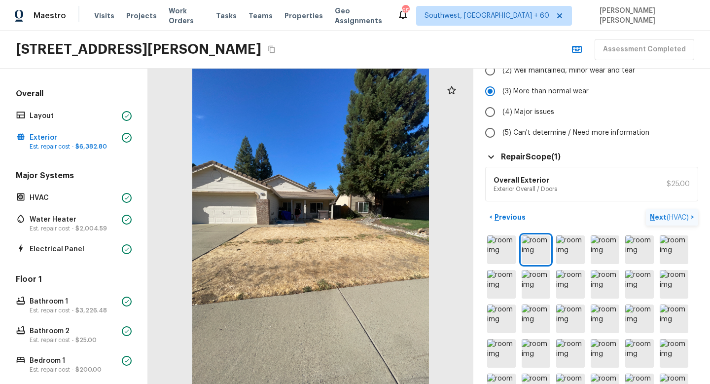
click at [671, 222] on button "Next ( HVAC ) >" at bounding box center [672, 217] width 52 height 16
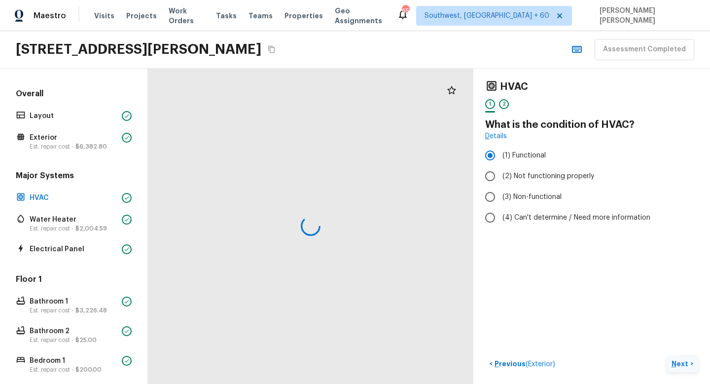
scroll to position [0, 0]
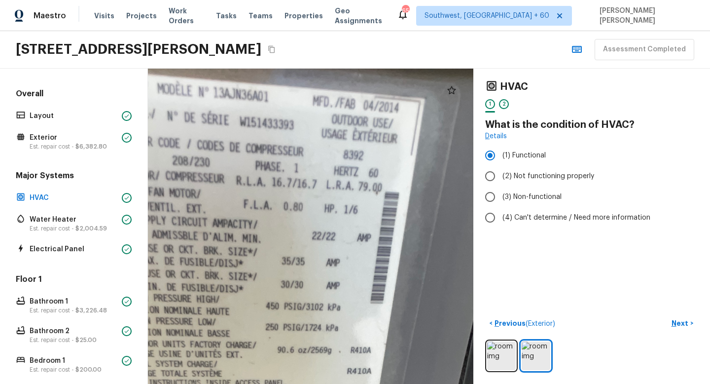
drag, startPoint x: 239, startPoint y: 157, endPoint x: 281, endPoint y: 293, distance: 141.8
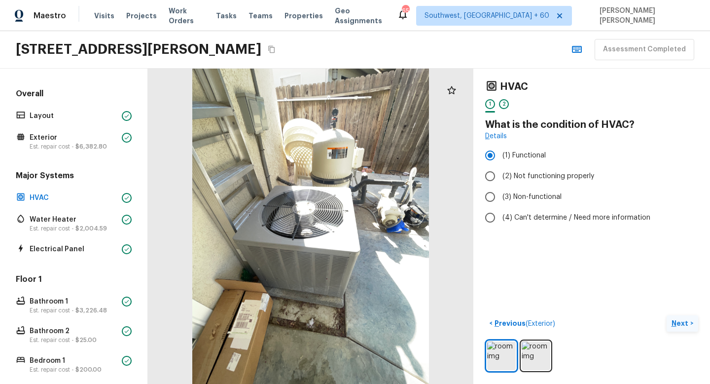
click at [675, 318] on p "Next" at bounding box center [681, 323] width 19 height 10
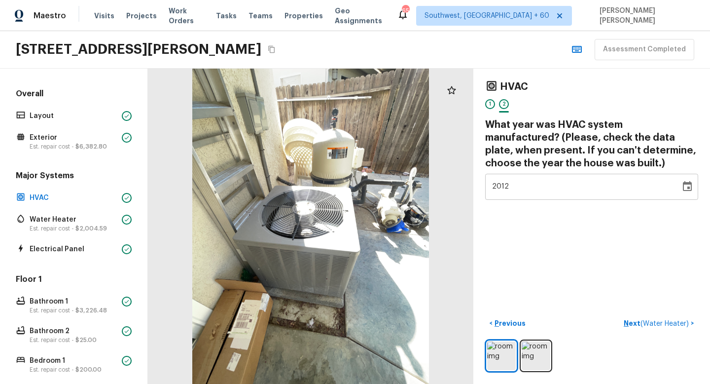
click at [538, 82] on div "HVAC" at bounding box center [591, 86] width 213 height 13
click at [655, 295] on div "HVAC 1 2 What year was HVAC system manufactured? (Please, check the data plate,…" at bounding box center [591, 226] width 237 height 315
click at [656, 325] on span "( Water Heater )" at bounding box center [665, 323] width 48 height 7
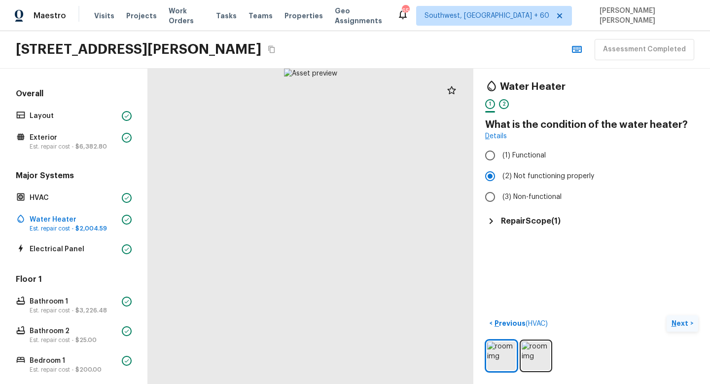
click at [538, 217] on h5 "Repair Scope ( 1 )" at bounding box center [531, 220] width 60 height 11
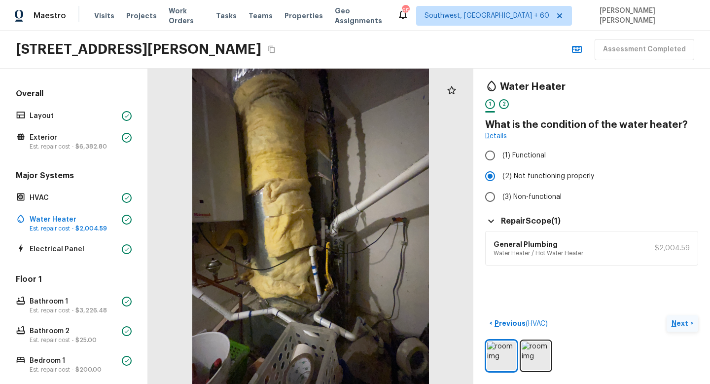
click at [551, 221] on h5 "Repair Scope ( 1 )" at bounding box center [531, 220] width 60 height 11
click at [538, 221] on h5 "Repair Scope ( 1 )" at bounding box center [531, 220] width 60 height 11
click at [621, 133] on div "Details" at bounding box center [591, 136] width 213 height 10
click at [683, 321] on p "Next" at bounding box center [681, 323] width 19 height 10
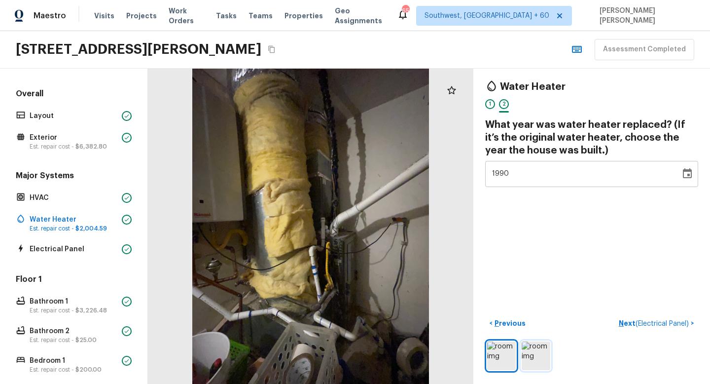
click at [537, 345] on img at bounding box center [536, 355] width 29 height 29
click at [651, 325] on span "( Electrical Panel )" at bounding box center [662, 323] width 53 height 7
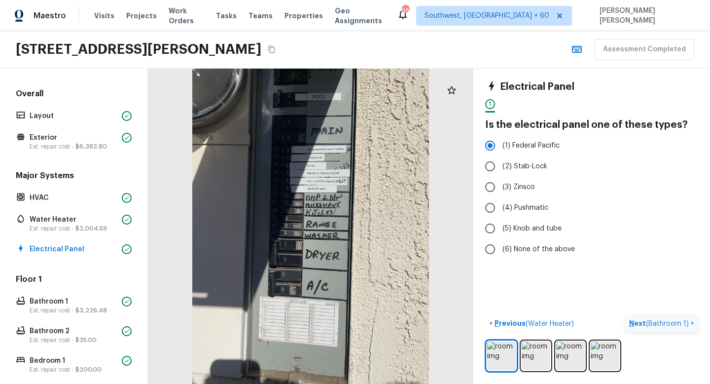
click at [654, 323] on span "( Bathroom 1 )" at bounding box center [667, 323] width 43 height 7
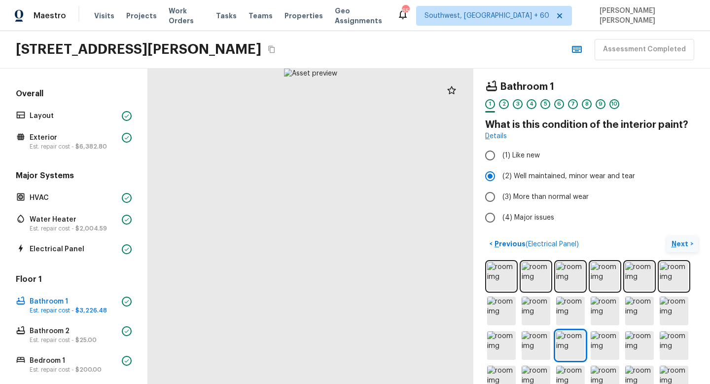
click at [582, 125] on h4 "What is this condition of the interior paint?" at bounding box center [591, 124] width 213 height 13
click at [682, 248] on p "Next" at bounding box center [681, 244] width 19 height 10
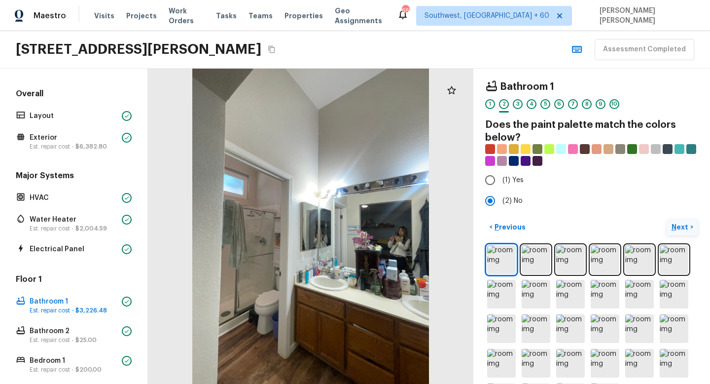
click at [681, 223] on p "Next" at bounding box center [681, 227] width 19 height 10
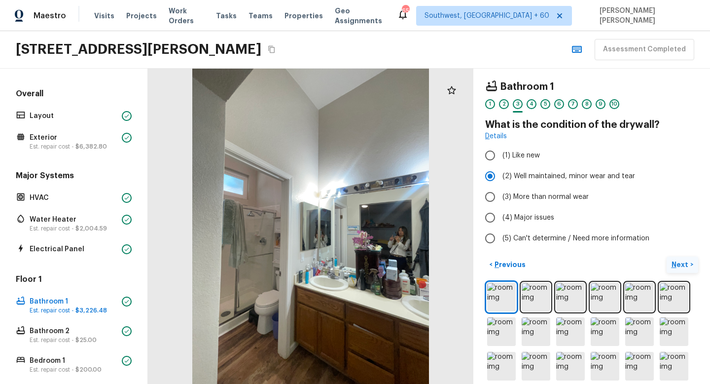
click at [677, 269] on p "Next" at bounding box center [681, 264] width 19 height 10
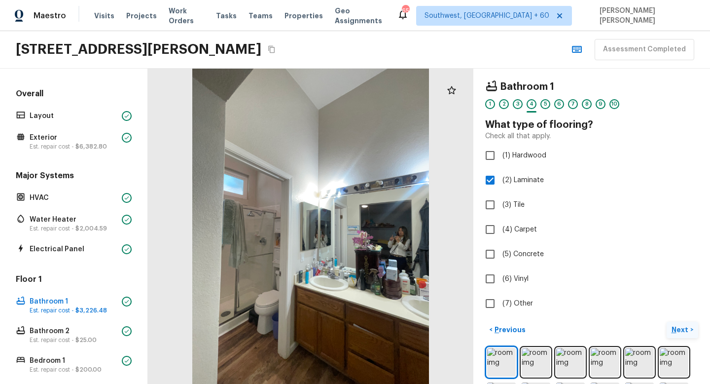
click at [677, 334] on p "Next" at bounding box center [681, 329] width 19 height 10
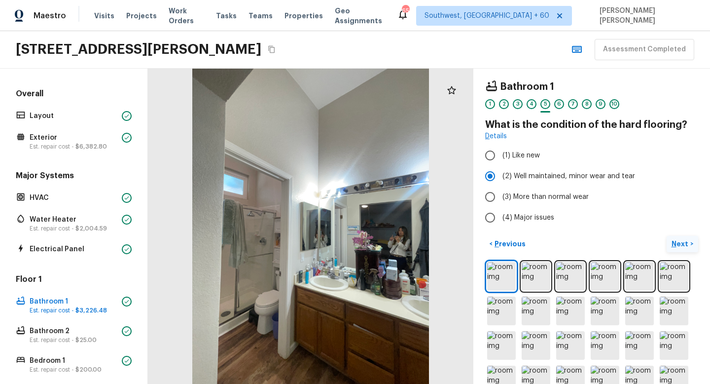
click at [685, 248] on p "Next" at bounding box center [681, 244] width 19 height 10
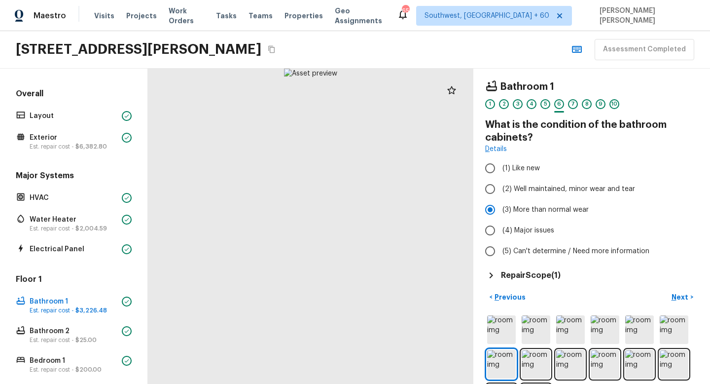
click at [533, 275] on h5 "Repair Scope ( 1 )" at bounding box center [531, 275] width 60 height 11
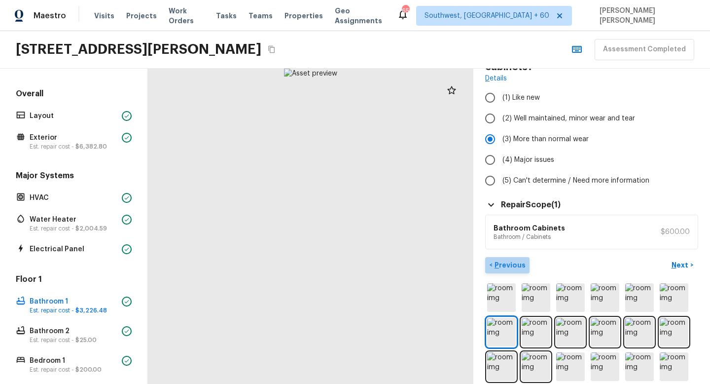
click at [507, 268] on p "Previous" at bounding box center [509, 265] width 33 height 10
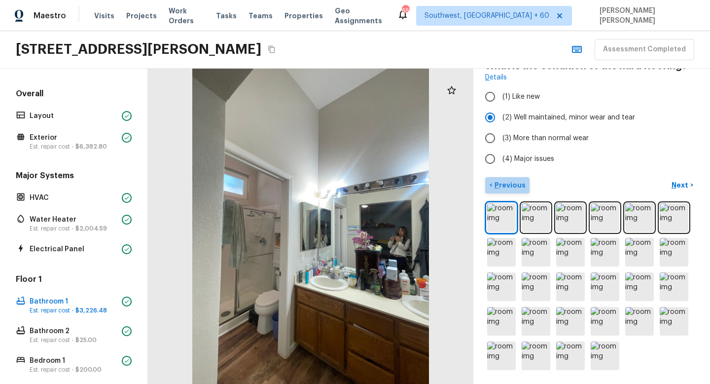
click at [506, 189] on p "Previous" at bounding box center [509, 185] width 33 height 10
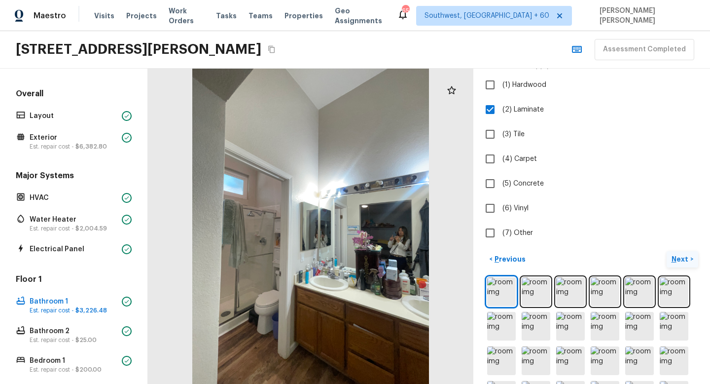
click at [668, 256] on button "Next >" at bounding box center [683, 259] width 32 height 16
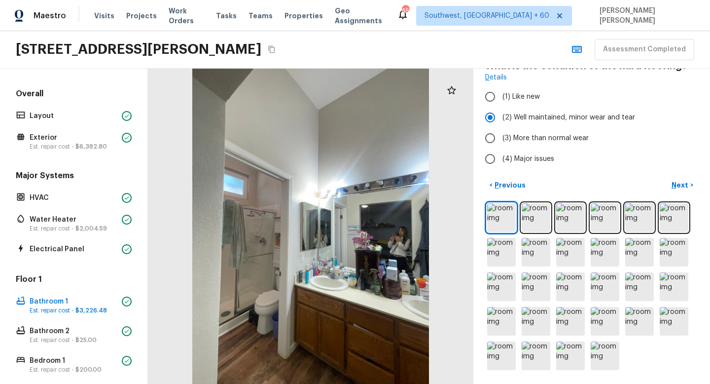
click at [681, 175] on div "Bathroom 1 1 2 3 4 5 6 7 8 9 10 What is the condition of the hard flooring? Det…" at bounding box center [591, 226] width 237 height 315
click at [680, 180] on p "Next" at bounding box center [681, 185] width 19 height 10
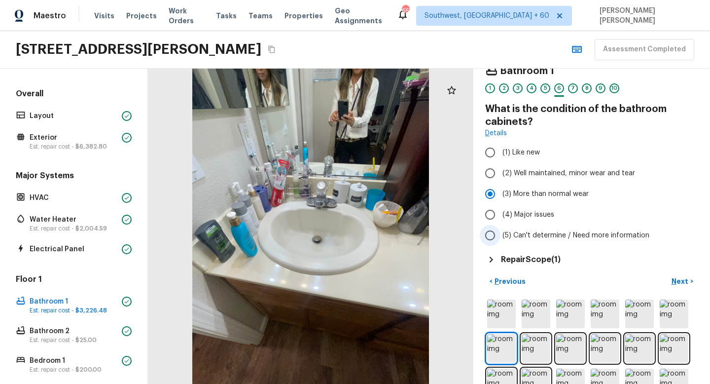
scroll to position [0, 0]
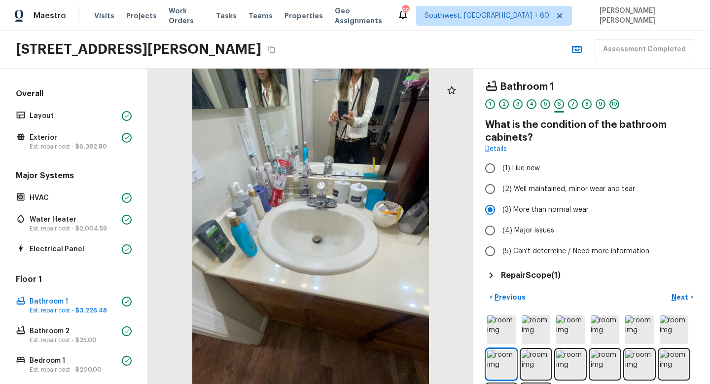
click at [540, 279] on h5 "Repair Scope ( 1 )" at bounding box center [531, 275] width 60 height 11
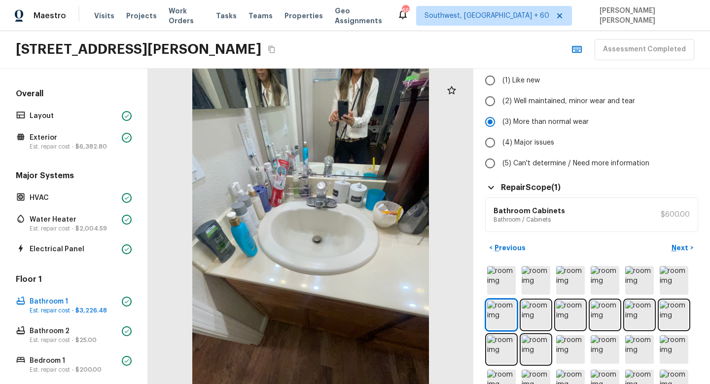
scroll to position [114, 0]
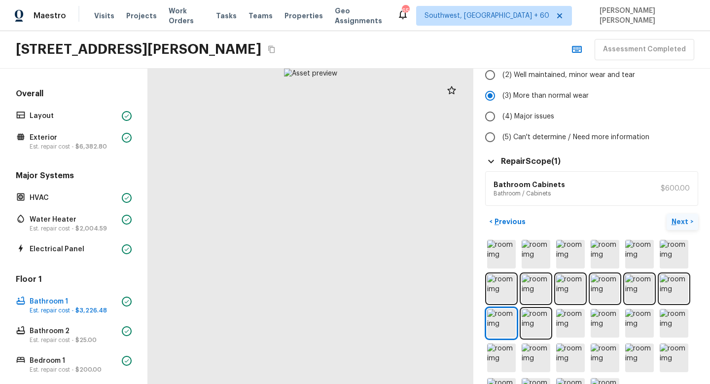
click at [685, 222] on p "Next" at bounding box center [681, 221] width 19 height 10
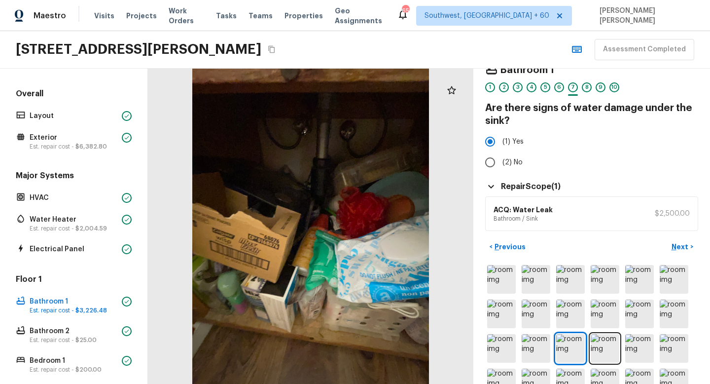
scroll to position [0, 0]
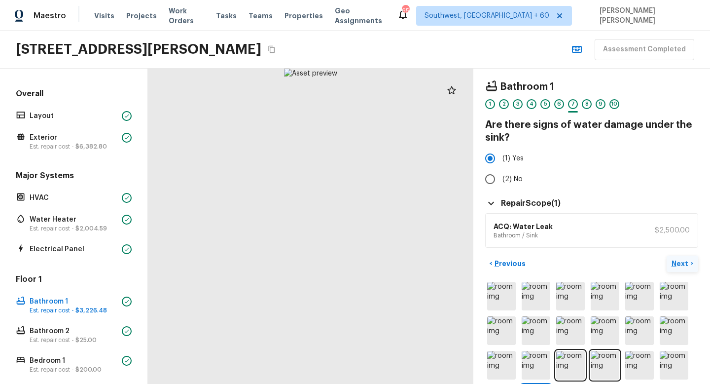
click at [678, 268] on p "Next" at bounding box center [681, 263] width 19 height 10
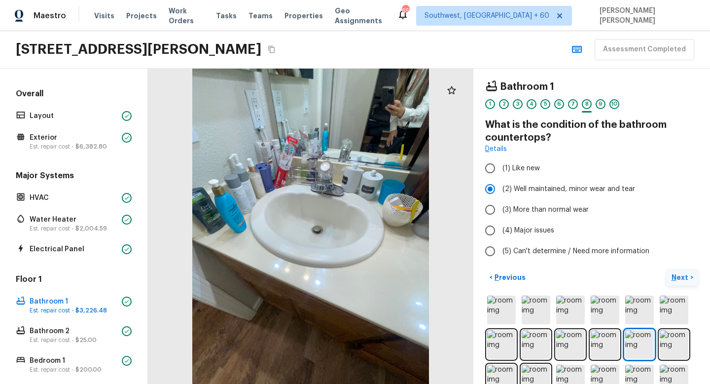
click at [682, 279] on p "Next" at bounding box center [681, 277] width 19 height 10
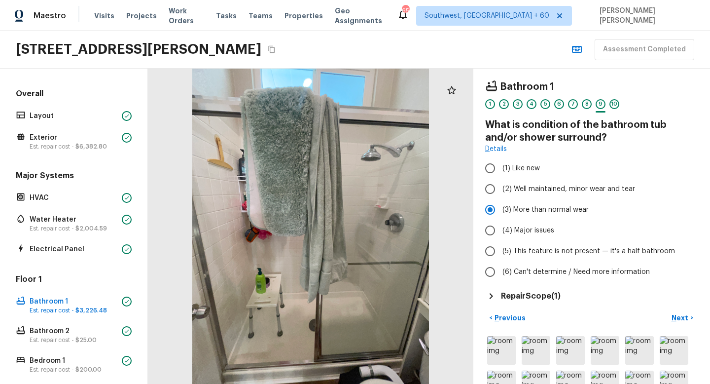
scroll to position [83, 0]
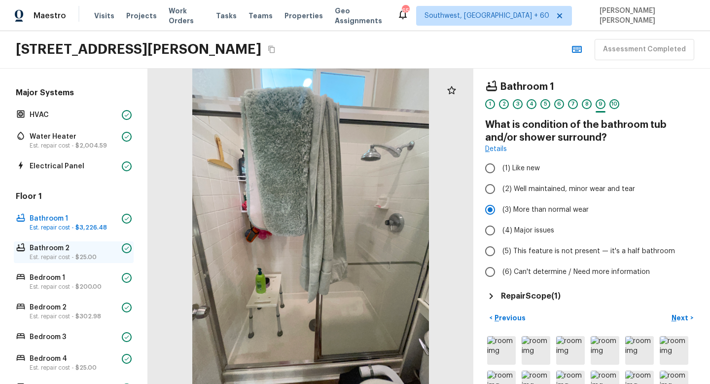
click at [70, 250] on p "Bathroom 2" at bounding box center [74, 248] width 88 height 10
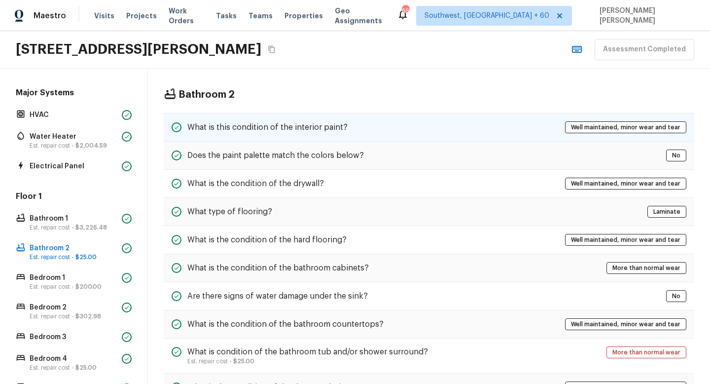
click at [369, 119] on div "What is this condition of the interior paint? Well maintained, minor wear and t…" at bounding box center [429, 127] width 531 height 29
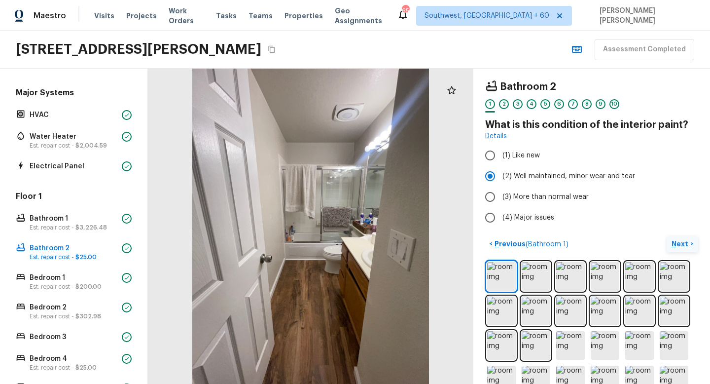
click at [680, 244] on p "Next" at bounding box center [681, 244] width 19 height 10
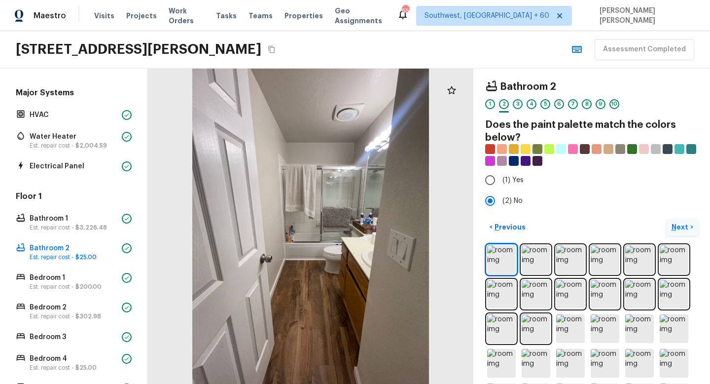
click at [681, 232] on button "Next >" at bounding box center [683, 227] width 32 height 16
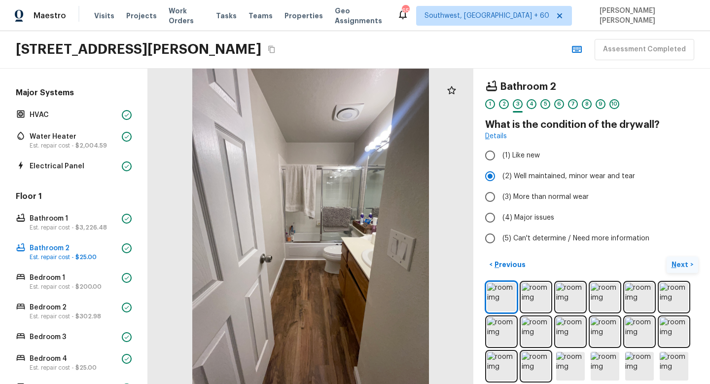
click at [679, 262] on p "Next" at bounding box center [681, 264] width 19 height 10
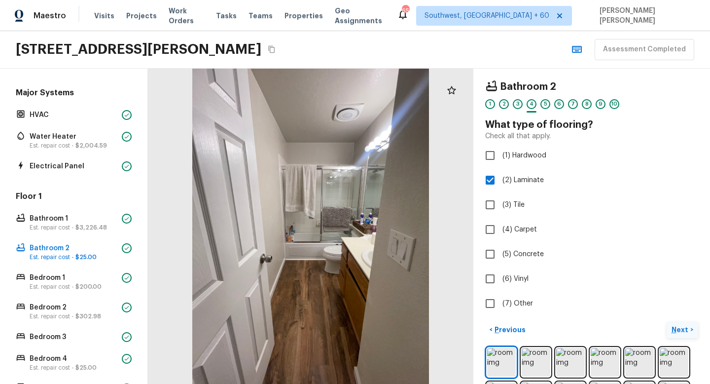
click at [676, 329] on p "Next" at bounding box center [681, 329] width 19 height 10
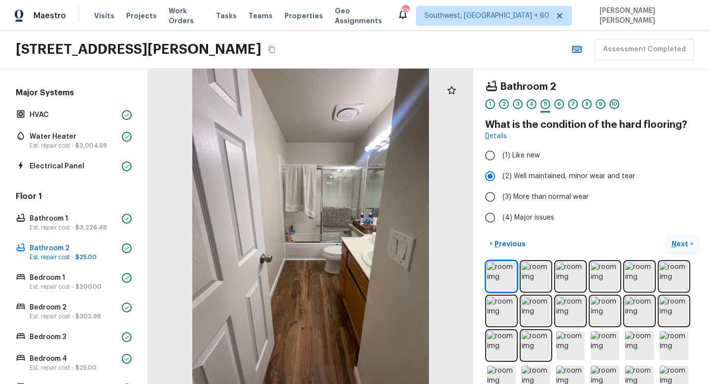
click at [682, 237] on button "Next >" at bounding box center [683, 244] width 32 height 16
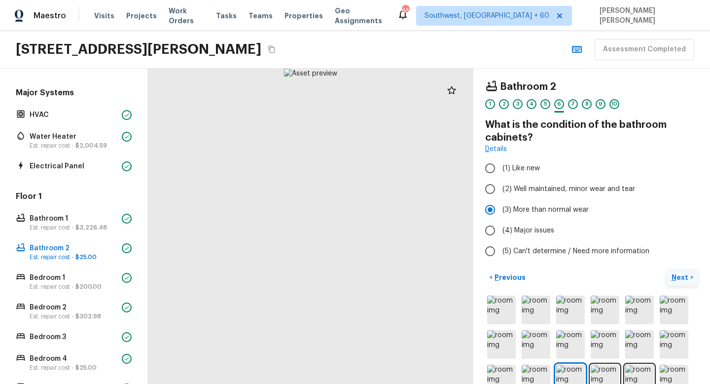
click at [680, 276] on p "Next" at bounding box center [681, 277] width 19 height 10
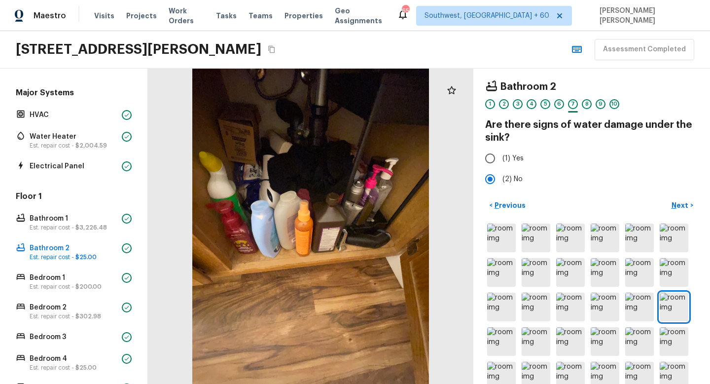
click at [675, 213] on div "< Previous Next >" at bounding box center [591, 311] width 213 height 229
click at [681, 205] on p "Next" at bounding box center [681, 205] width 19 height 10
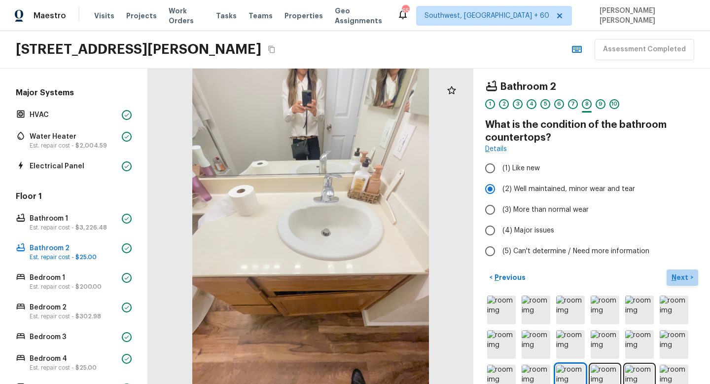
click at [683, 275] on p "Next" at bounding box center [681, 277] width 19 height 10
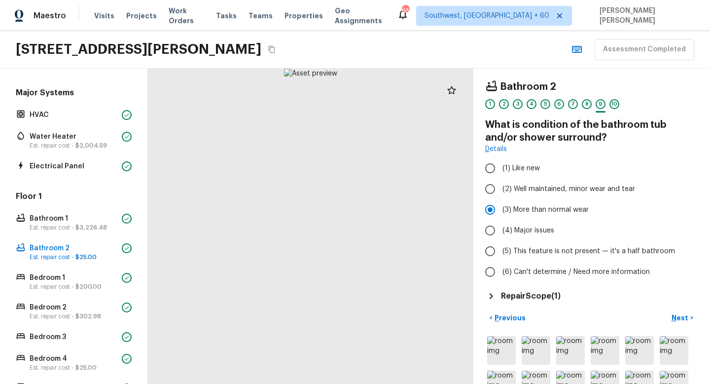
click at [550, 292] on h5 "Repair Scope ( 1 )" at bounding box center [531, 295] width 60 height 11
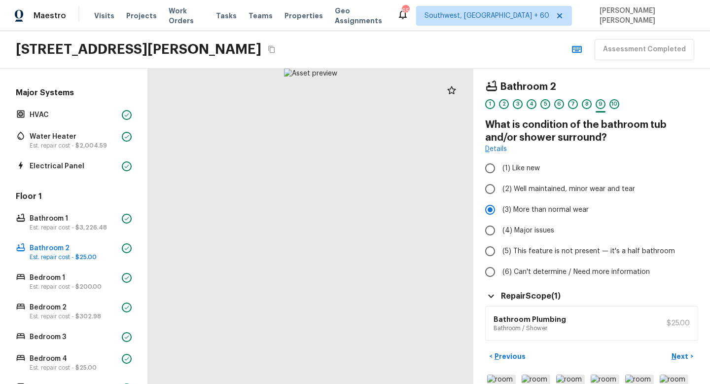
scroll to position [42, 0]
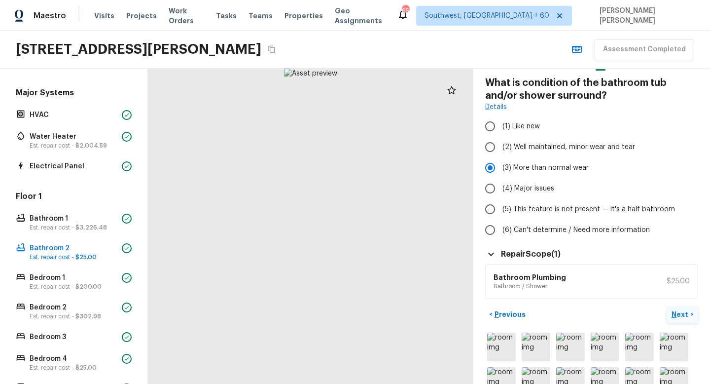
click at [683, 310] on p "Next" at bounding box center [681, 314] width 19 height 10
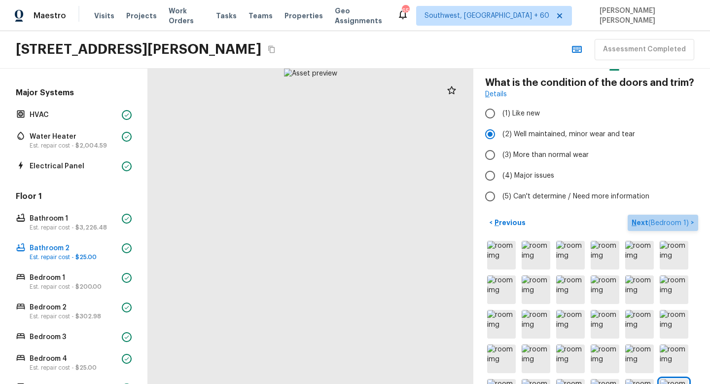
click at [665, 215] on button "Next ( Bedroom 1 ) >" at bounding box center [663, 223] width 71 height 16
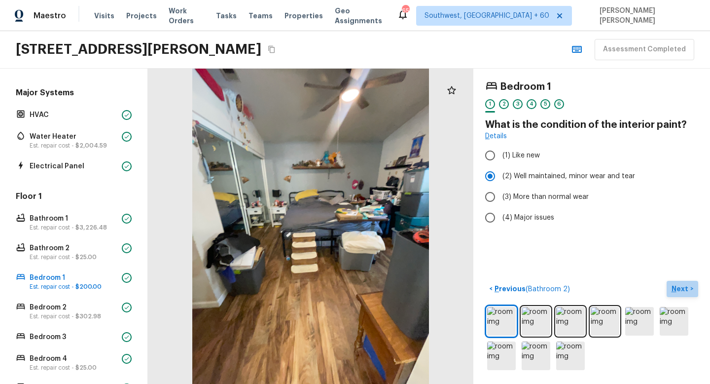
click at [681, 285] on p "Next" at bounding box center [681, 289] width 19 height 10
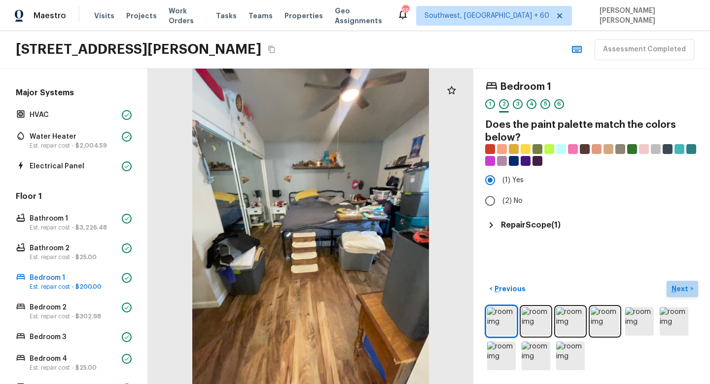
click at [681, 287] on p "Next" at bounding box center [681, 289] width 19 height 10
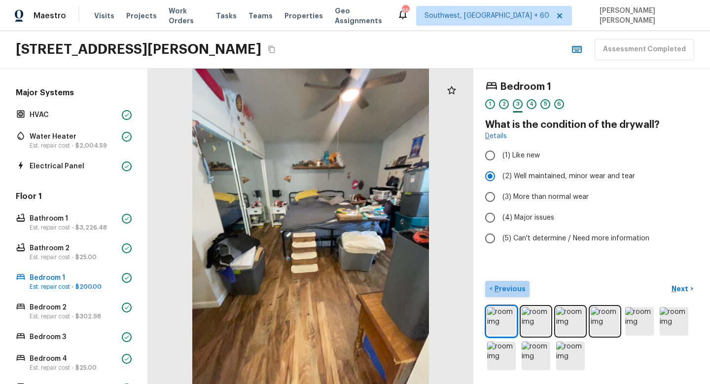
click at [517, 289] on p "Previous" at bounding box center [509, 289] width 33 height 10
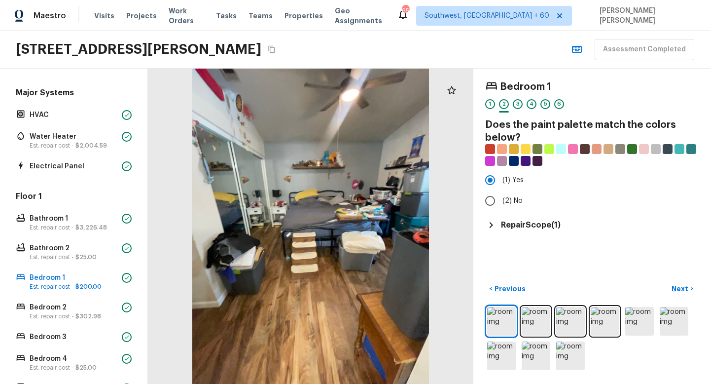
click at [544, 231] on div "Bedroom 1 1 2 3 4 5 6 Does the paint palette match the colors below? (1) Yes (2…" at bounding box center [591, 226] width 237 height 315
click at [546, 220] on h5 "Repair Scope ( 1 )" at bounding box center [531, 224] width 60 height 11
click at [672, 280] on div "Bedroom 1 1 2 3 4 5 6 Does the paint palette match the colors below? (1) Yes (2…" at bounding box center [591, 226] width 237 height 315
click at [677, 286] on p "Next" at bounding box center [681, 289] width 19 height 10
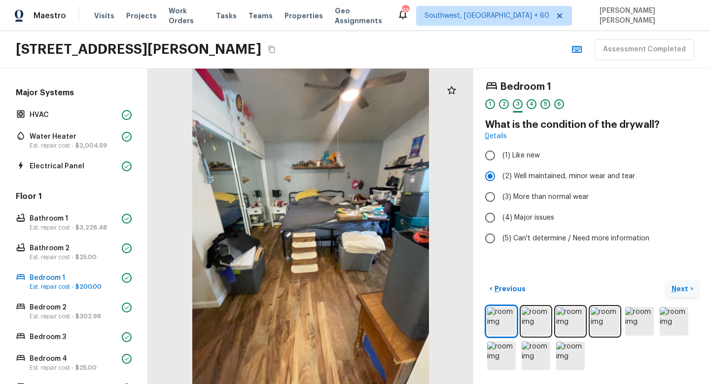
click at [676, 287] on p "Next" at bounding box center [681, 289] width 19 height 10
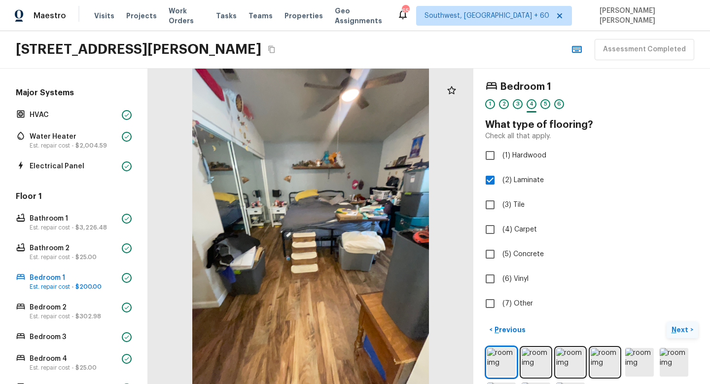
click at [681, 329] on p "Next" at bounding box center [681, 329] width 19 height 10
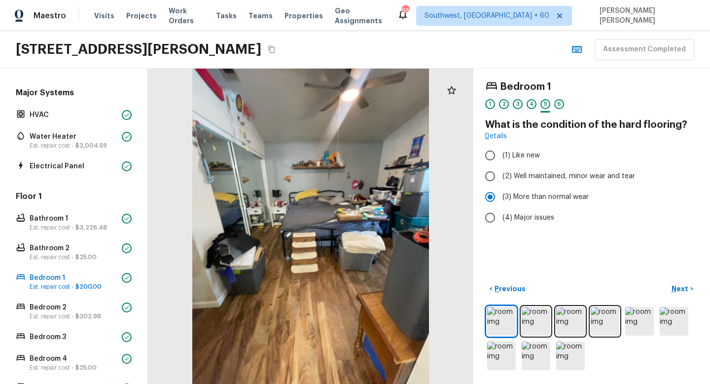
click at [651, 257] on div "Bedroom 1 1 2 3 4 5 6 What is the condition of the hard flooring? Details (1) L…" at bounding box center [591, 226] width 237 height 315
click at [679, 288] on p "Next" at bounding box center [681, 289] width 19 height 10
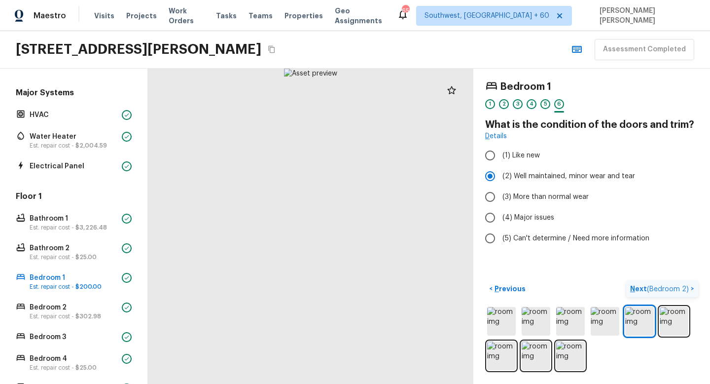
click at [679, 288] on span "( Bedroom 2 )" at bounding box center [668, 289] width 42 height 7
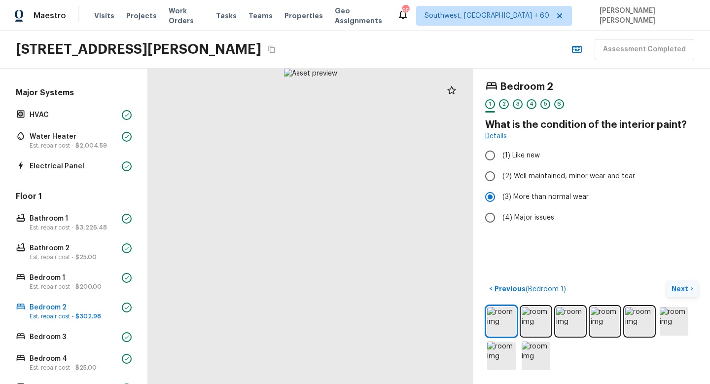
click at [679, 288] on p "Next" at bounding box center [681, 289] width 19 height 10
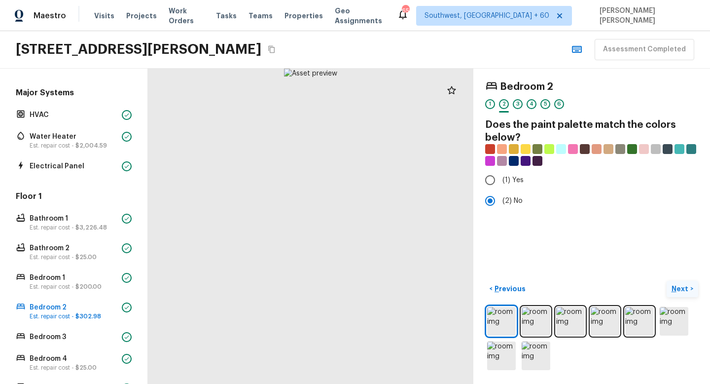
click at [679, 288] on p "Next" at bounding box center [681, 289] width 19 height 10
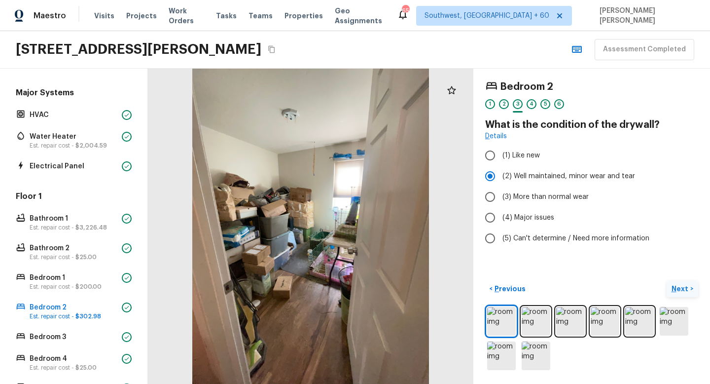
click at [679, 288] on p "Next" at bounding box center [681, 289] width 19 height 10
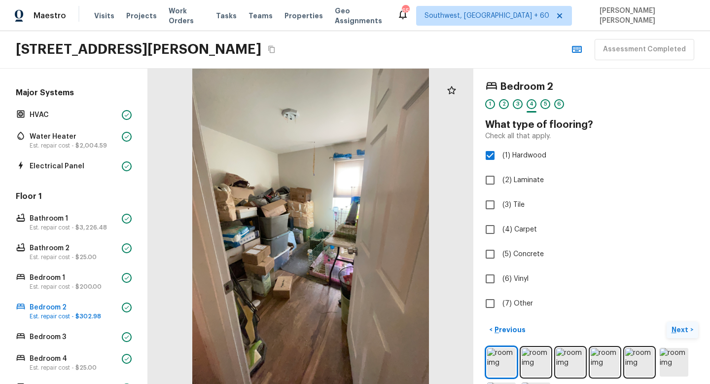
click at [687, 330] on p "Next" at bounding box center [681, 329] width 19 height 10
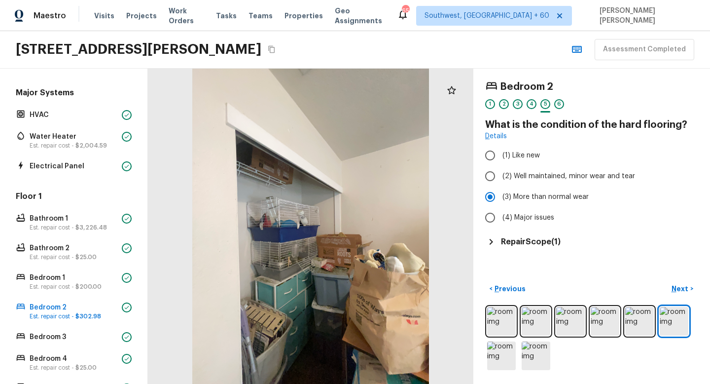
click at [549, 247] on div "Repair Scope ( 1 )" at bounding box center [591, 242] width 213 height 12
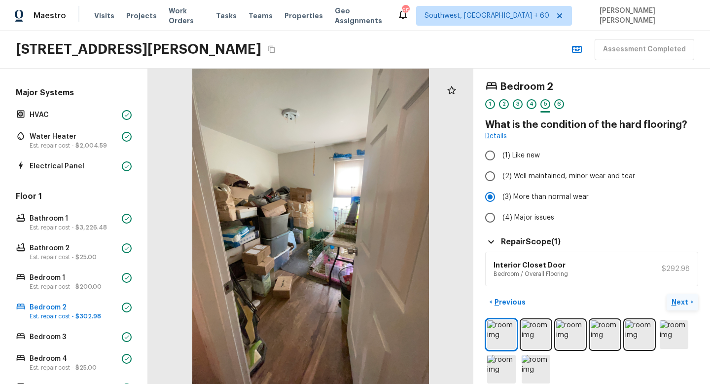
click at [679, 301] on p "Next" at bounding box center [681, 302] width 19 height 10
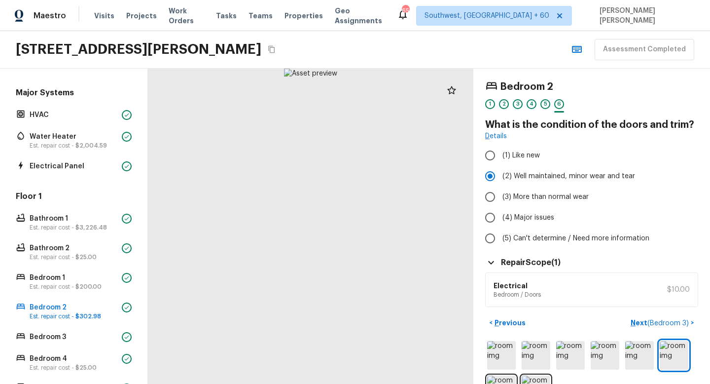
click at [540, 261] on h5 "Repair Scope ( 1 )" at bounding box center [531, 262] width 60 height 11
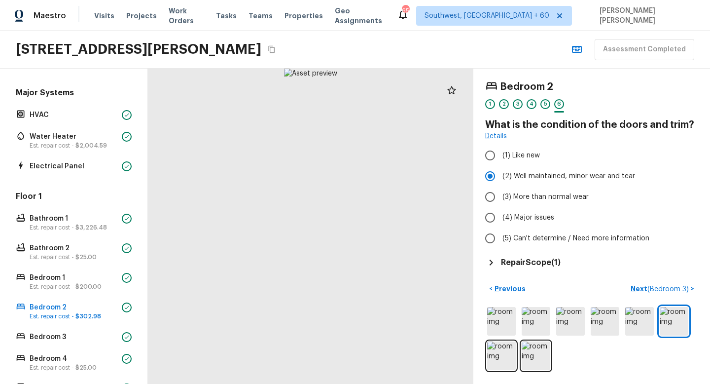
click at [540, 261] on h5 "Repair Scope ( 1 )" at bounding box center [531, 262] width 60 height 11
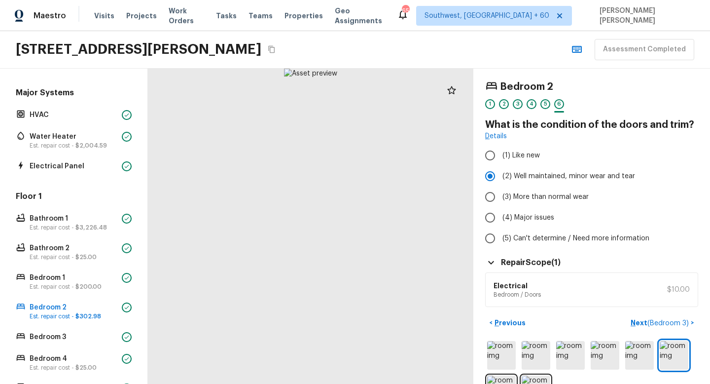
click at [627, 88] on div "Bedroom 2" at bounding box center [591, 86] width 213 height 13
click at [672, 322] on span "( Bedroom 3 )" at bounding box center [667, 323] width 41 height 7
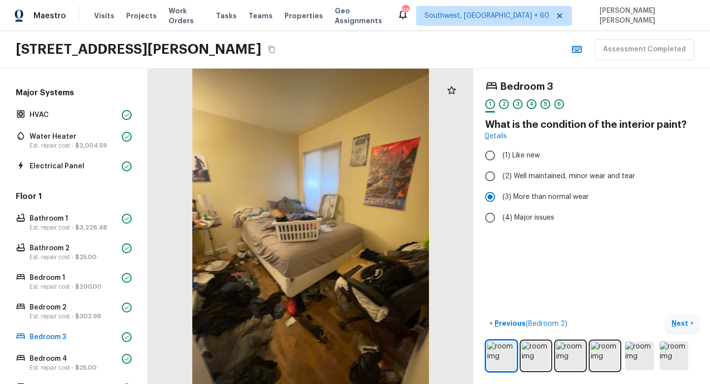
click at [677, 323] on p "Next" at bounding box center [681, 323] width 19 height 10
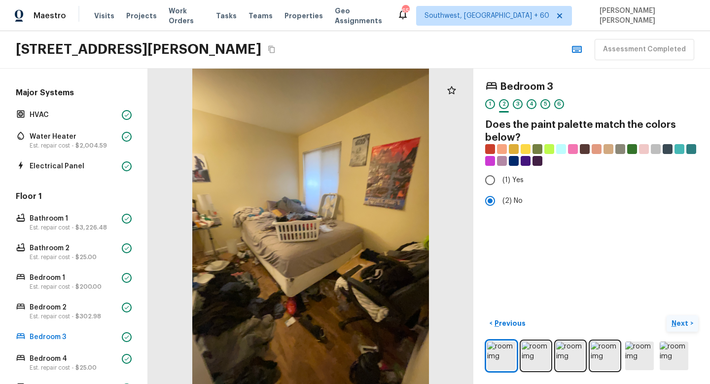
click at [684, 322] on p "Next" at bounding box center [681, 323] width 19 height 10
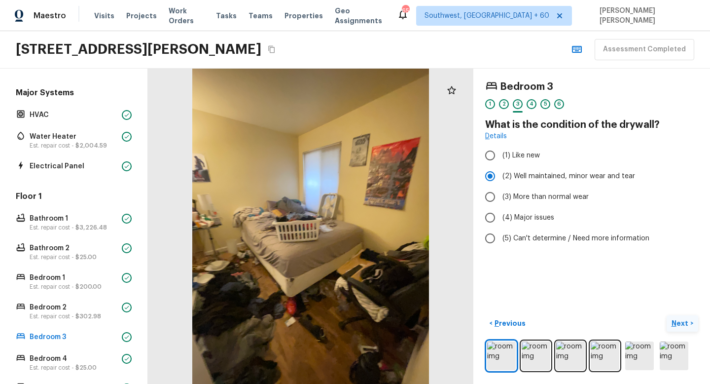
click at [684, 322] on p "Next" at bounding box center [681, 323] width 19 height 10
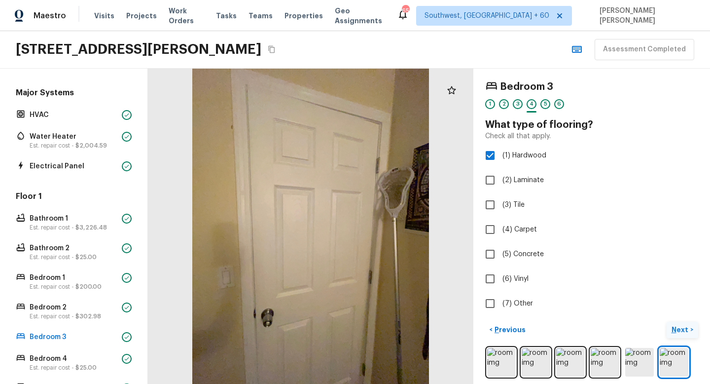
click at [678, 335] on button "Next >" at bounding box center [683, 330] width 32 height 16
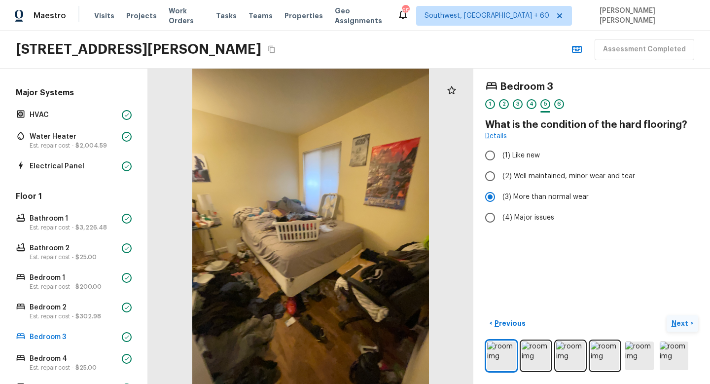
click at [682, 326] on p "Next" at bounding box center [681, 323] width 19 height 10
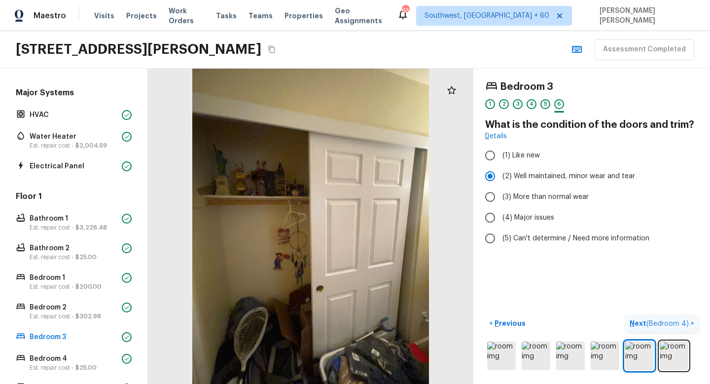
click at [682, 326] on span "( Bedroom 4 )" at bounding box center [667, 323] width 42 height 7
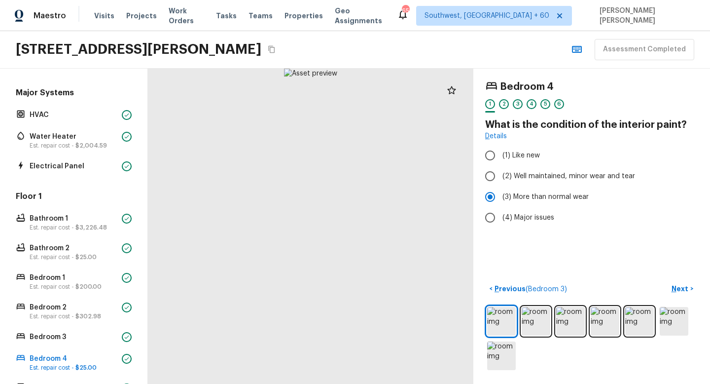
click at [589, 252] on div "Bedroom 4 1 2 3 4 5 6 What is the condition of the interior paint? Details (1) …" at bounding box center [591, 226] width 237 height 315
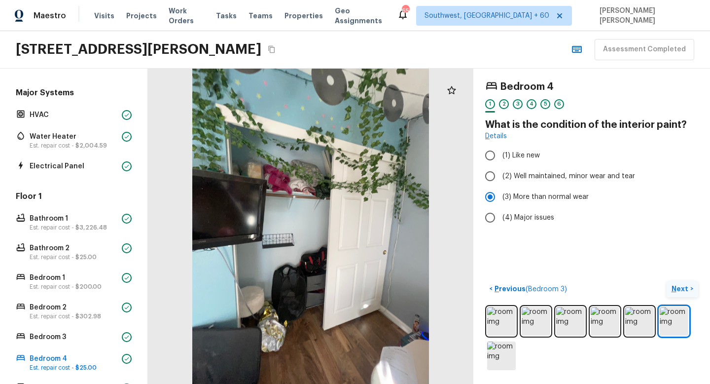
click at [689, 288] on p "Next" at bounding box center [681, 289] width 19 height 10
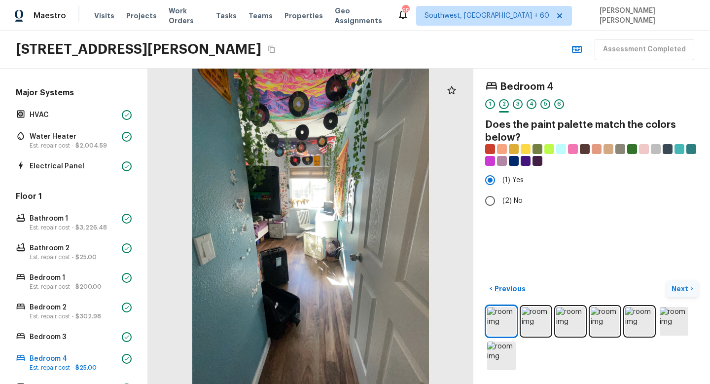
click at [689, 288] on p "Next" at bounding box center [681, 289] width 19 height 10
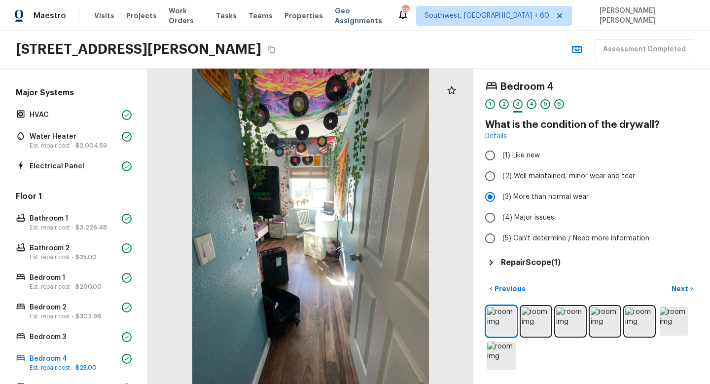
click at [549, 267] on h5 "Repair Scope ( 1 )" at bounding box center [531, 262] width 60 height 11
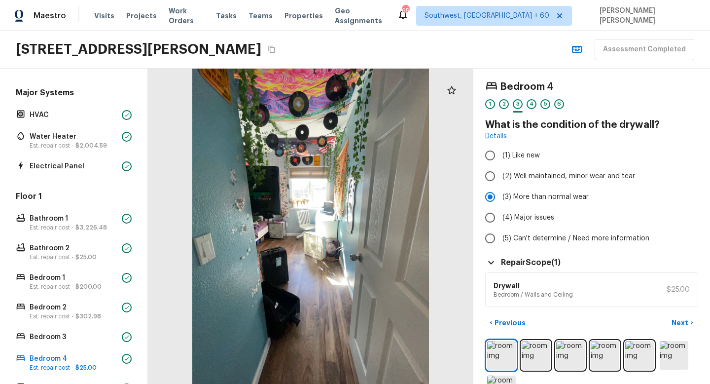
click at [538, 46] on div "1759 Chilton Dr, Roseville, CA 95747 Assessment Completed" at bounding box center [355, 49] width 710 height 37
click at [681, 324] on p "Next" at bounding box center [681, 323] width 19 height 10
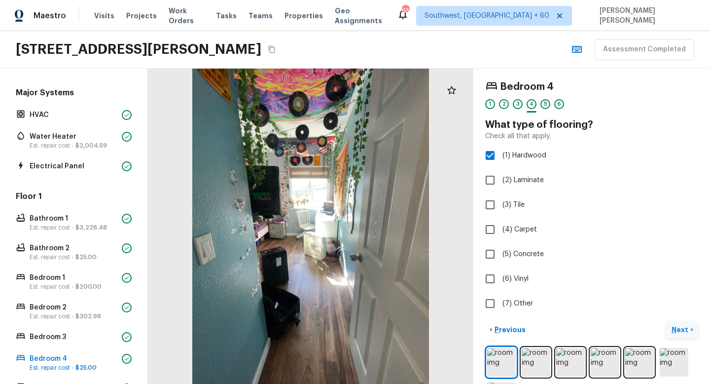
click at [673, 323] on button "Next >" at bounding box center [683, 330] width 32 height 16
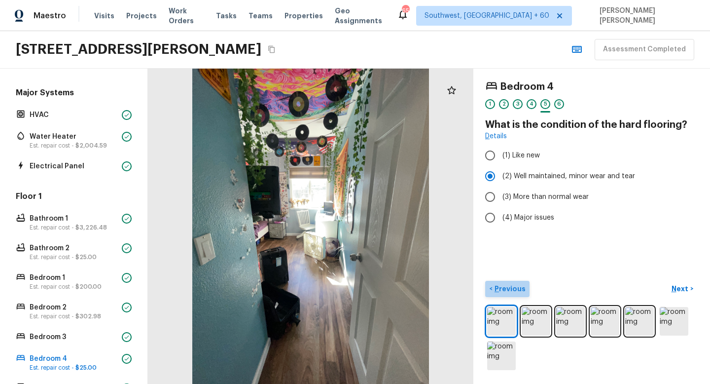
click at [514, 293] on p "Previous" at bounding box center [509, 289] width 33 height 10
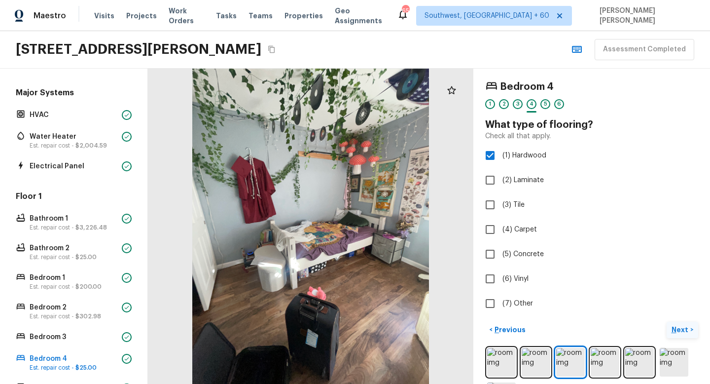
click at [681, 328] on p "Next" at bounding box center [681, 329] width 19 height 10
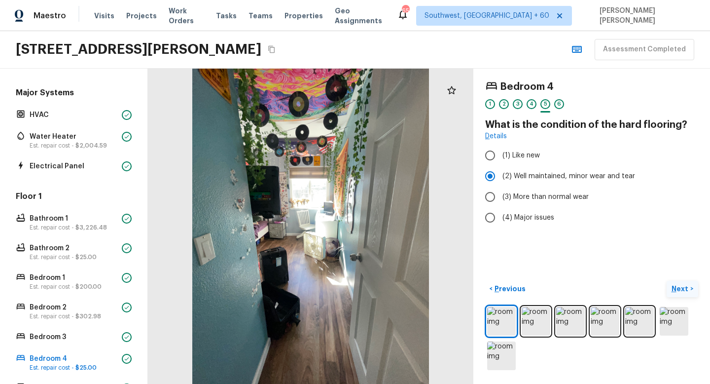
click at [681, 288] on p "Next" at bounding box center [681, 289] width 19 height 10
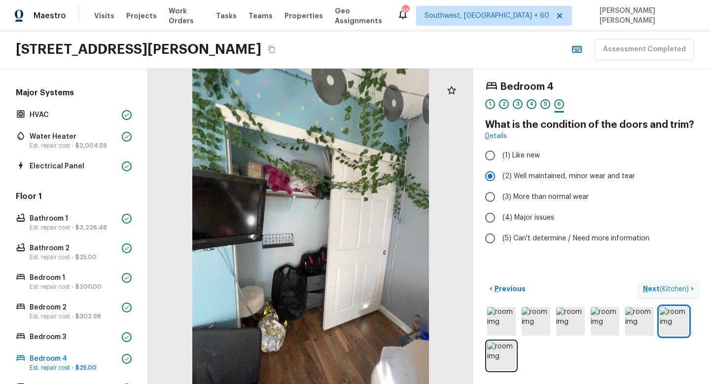
click at [681, 288] on span "( Kitchen )" at bounding box center [674, 289] width 29 height 7
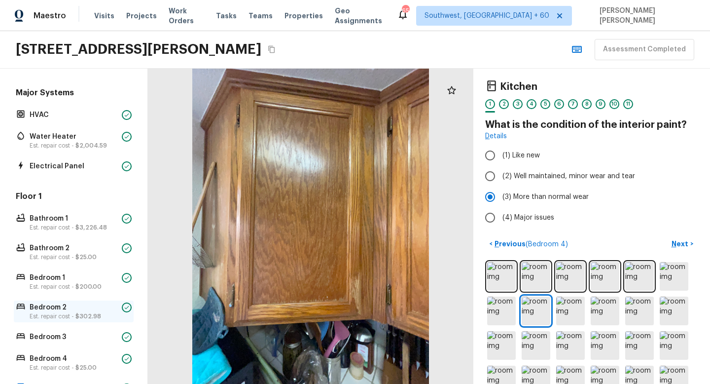
scroll to position [270, 0]
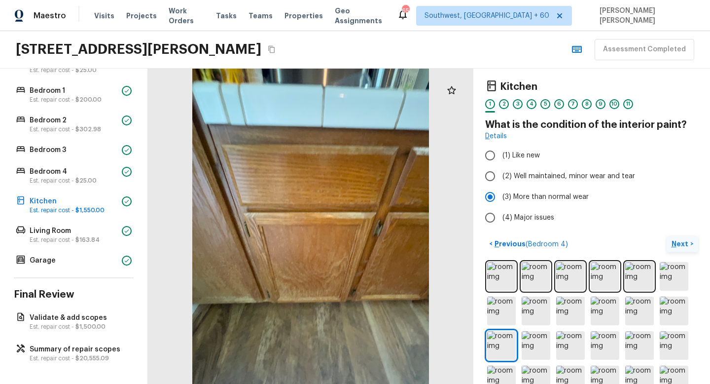
click at [681, 244] on p "Next" at bounding box center [681, 244] width 19 height 10
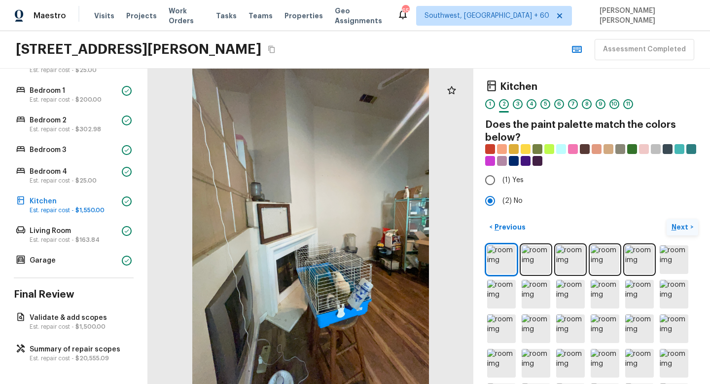
click at [681, 244] on div at bounding box center [591, 345] width 213 height 205
click at [682, 230] on p "Next" at bounding box center [681, 227] width 19 height 10
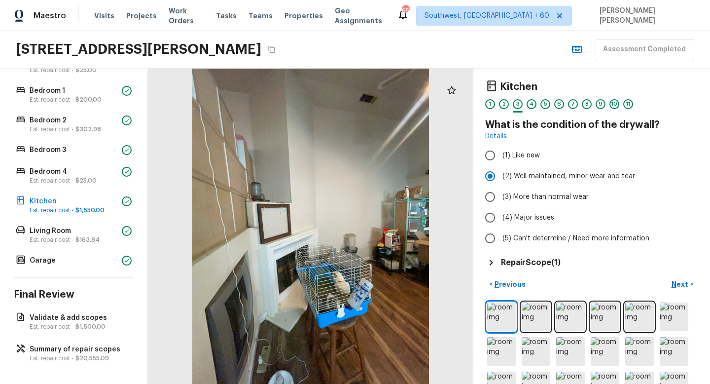
click at [548, 260] on h5 "Repair Scope ( 1 )" at bounding box center [531, 262] width 60 height 11
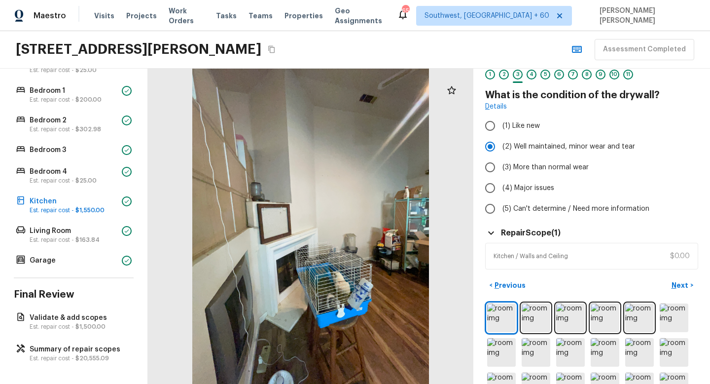
scroll to position [44, 0]
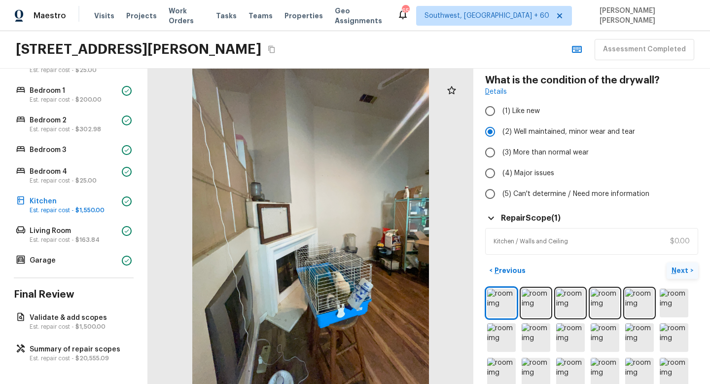
click at [688, 270] on p "Next" at bounding box center [681, 270] width 19 height 10
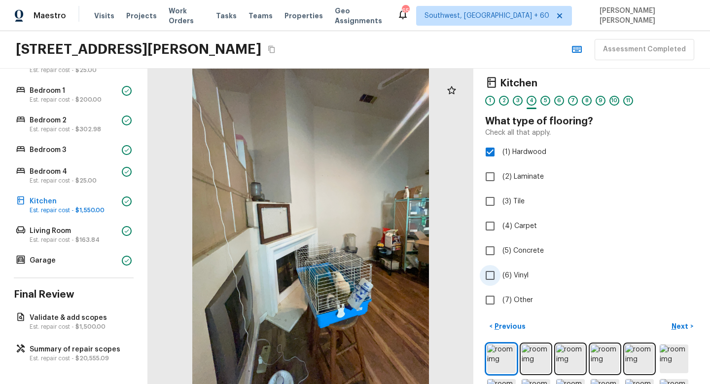
scroll to position [0, 0]
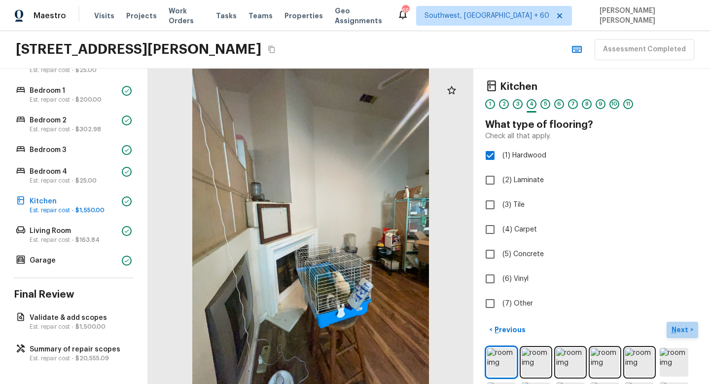
click at [680, 332] on p "Next" at bounding box center [681, 329] width 19 height 10
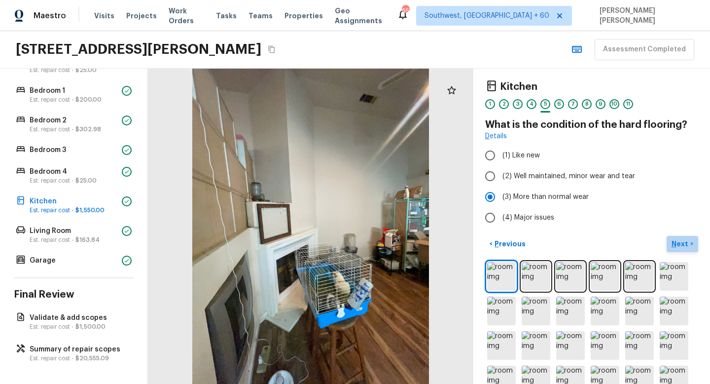
click at [683, 238] on button "Next >" at bounding box center [683, 244] width 32 height 16
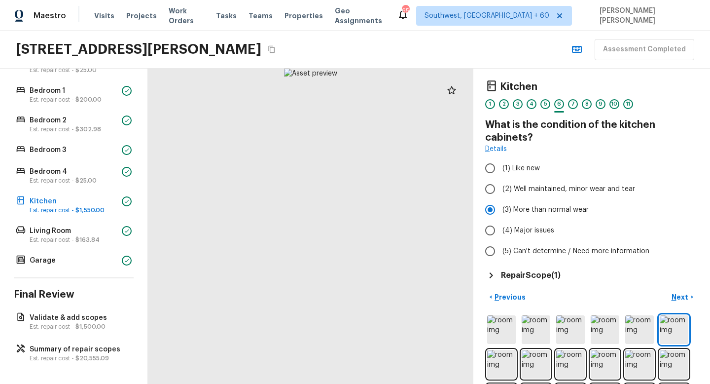
click at [540, 276] on h5 "Repair Scope ( 1 )" at bounding box center [531, 275] width 60 height 11
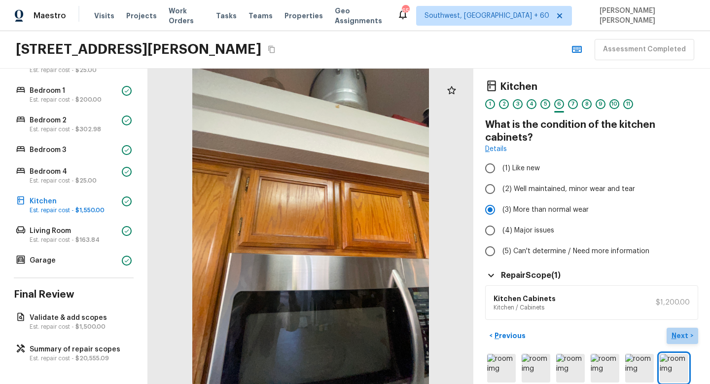
click at [678, 336] on p "Next" at bounding box center [681, 335] width 19 height 10
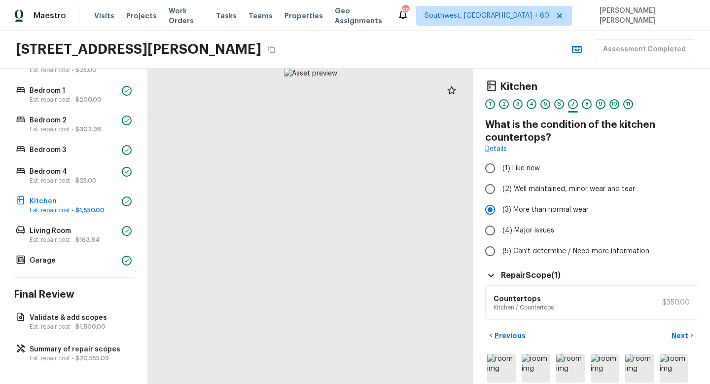
click at [691, 324] on div "Kitchen 1 2 3 4 5 6 7 8 9 10 11 What is the condition of the kitchen countertop…" at bounding box center [591, 226] width 237 height 315
click at [683, 337] on p "Next" at bounding box center [681, 335] width 19 height 10
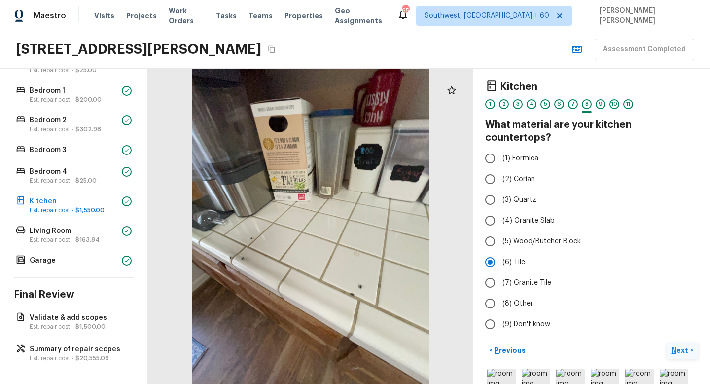
click at [683, 345] on p "Next" at bounding box center [681, 350] width 19 height 10
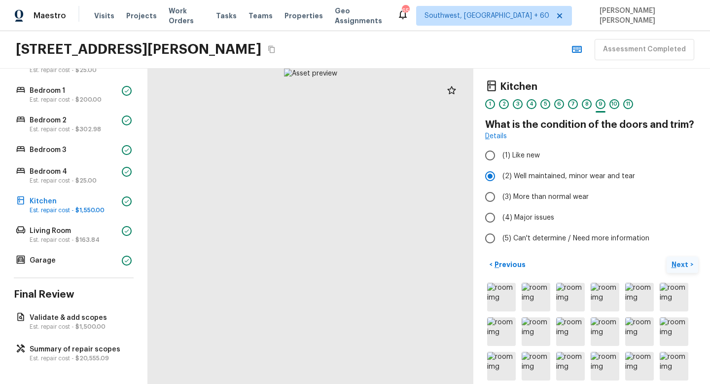
click at [684, 269] on p "Next" at bounding box center [681, 264] width 19 height 10
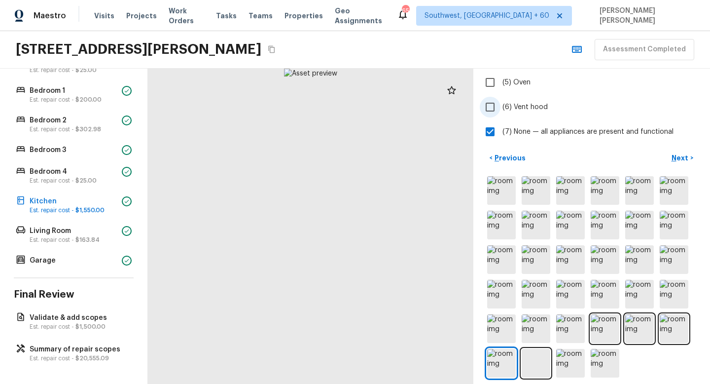
scroll to position [192, 0]
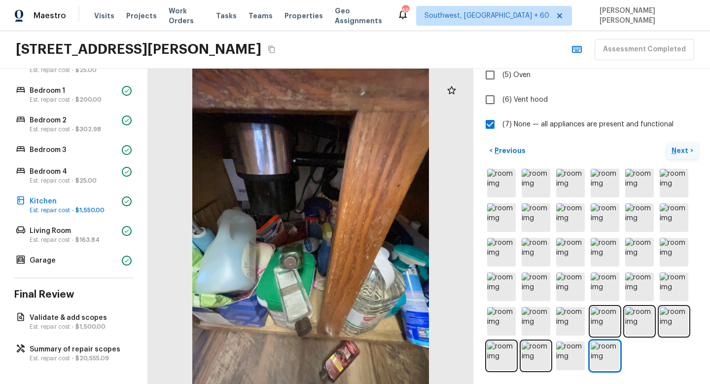
click at [682, 146] on p "Next" at bounding box center [681, 150] width 19 height 10
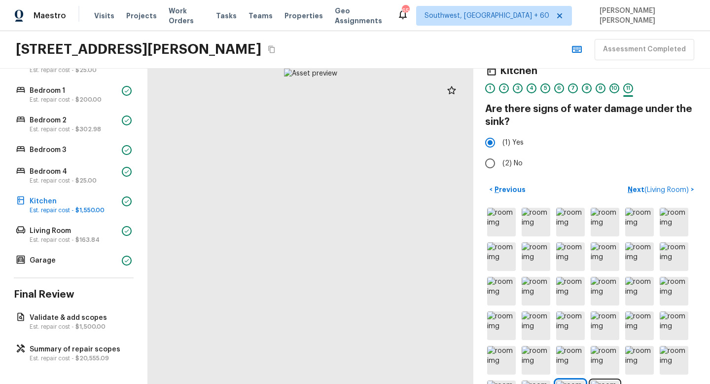
scroll to position [0, 0]
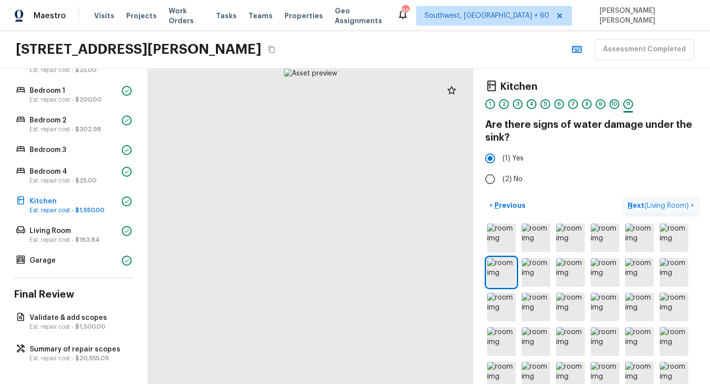
click at [667, 202] on span "( Living Room )" at bounding box center [667, 205] width 44 height 7
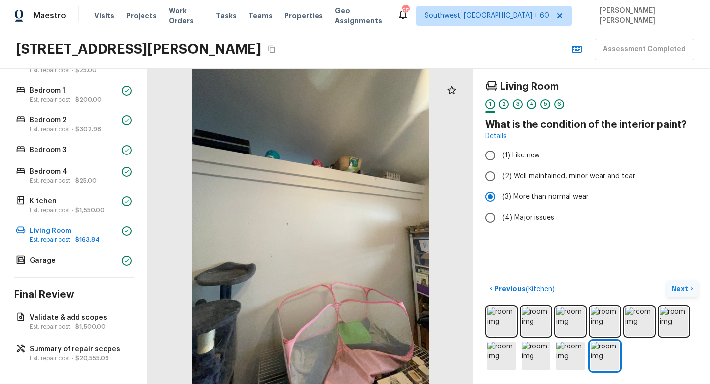
click at [684, 295] on button "Next >" at bounding box center [683, 289] width 32 height 16
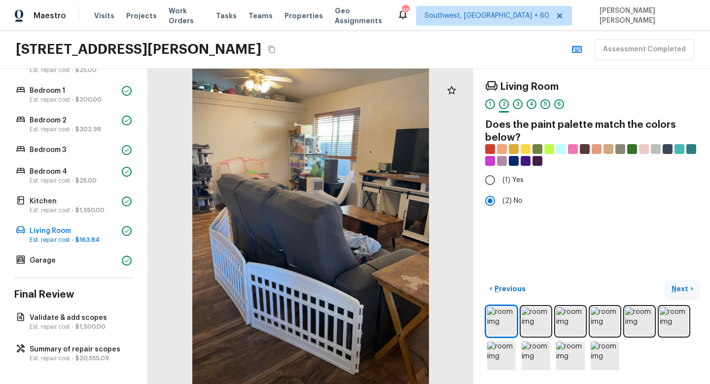
click at [678, 294] on button "Next >" at bounding box center [683, 289] width 32 height 16
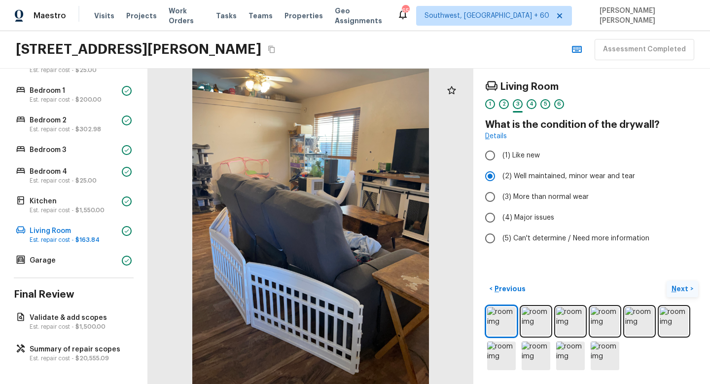
click at [678, 294] on button "Next >" at bounding box center [683, 289] width 32 height 16
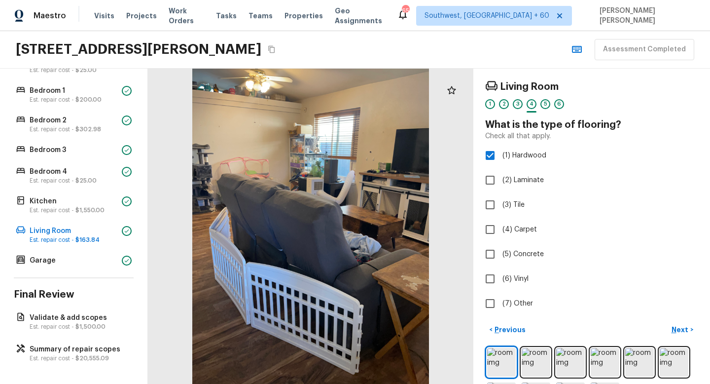
click at [677, 328] on p "Next" at bounding box center [681, 329] width 19 height 10
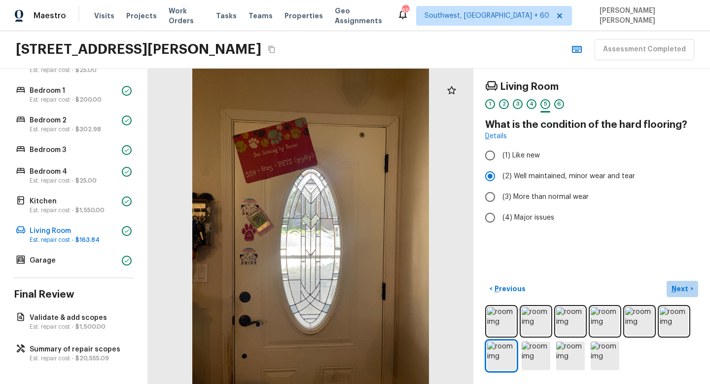
click at [687, 281] on button "Next >" at bounding box center [683, 289] width 32 height 16
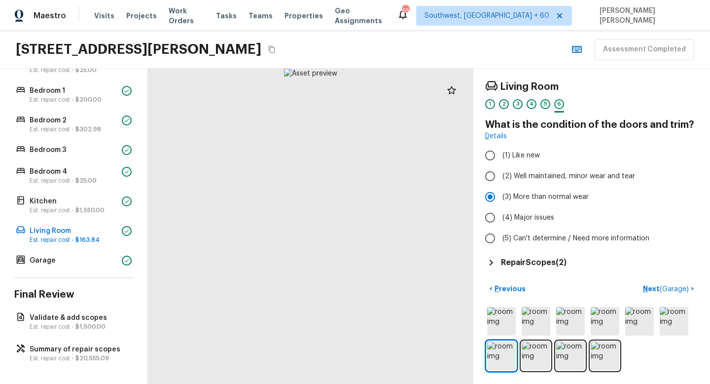
click at [532, 266] on h5 "Repair Scopes ( 2 )" at bounding box center [534, 262] width 66 height 11
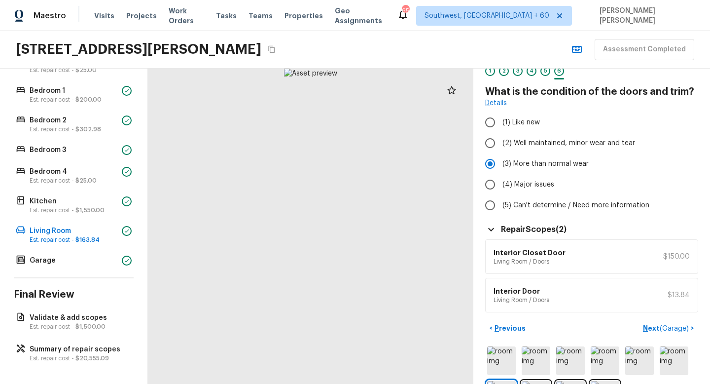
scroll to position [34, 0]
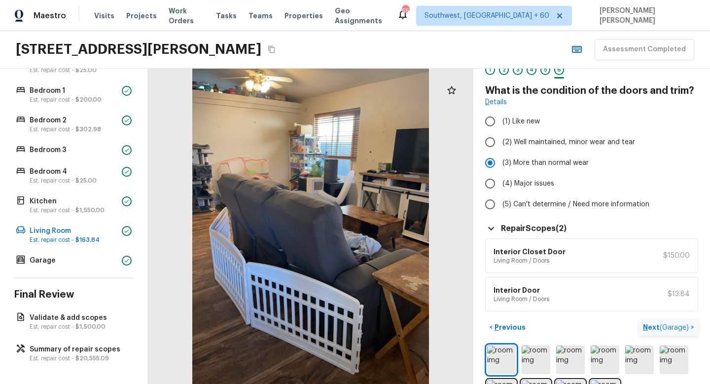
click at [658, 326] on p "Next ( Garage )" at bounding box center [667, 327] width 48 height 10
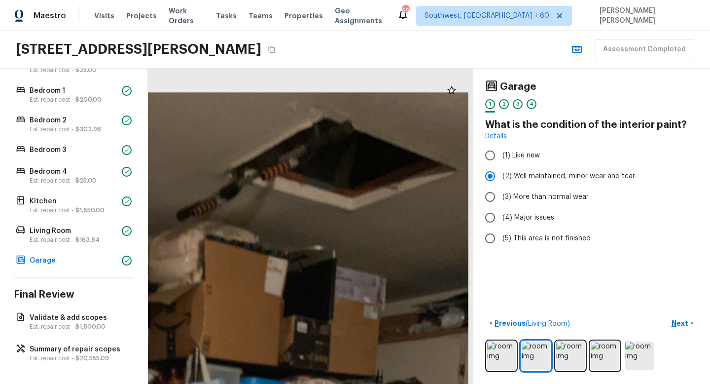
drag, startPoint x: 403, startPoint y: 111, endPoint x: 378, endPoint y: 219, distance: 110.9
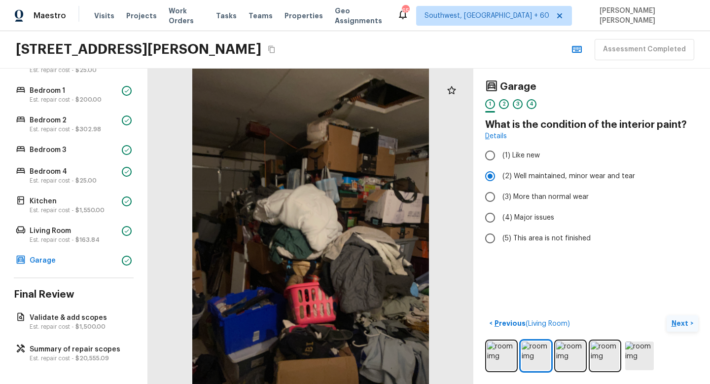
click at [683, 321] on p "Next" at bounding box center [681, 323] width 19 height 10
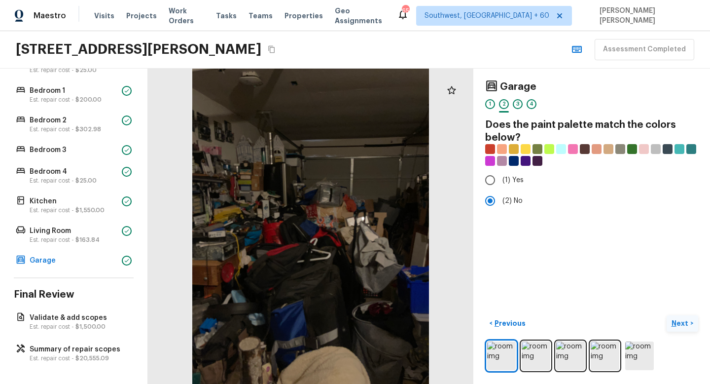
click at [697, 322] on button "Next >" at bounding box center [683, 323] width 32 height 16
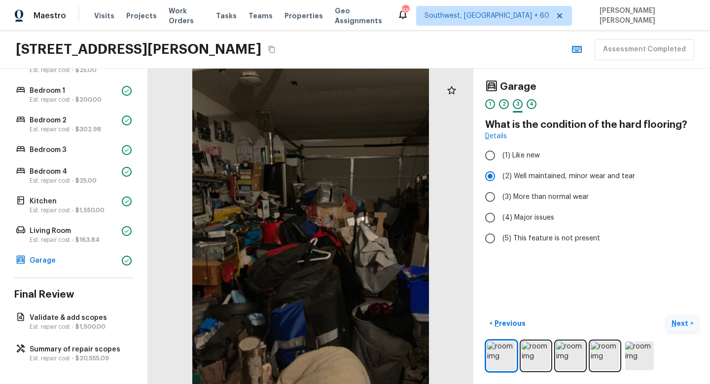
click at [697, 322] on button "Next >" at bounding box center [683, 323] width 32 height 16
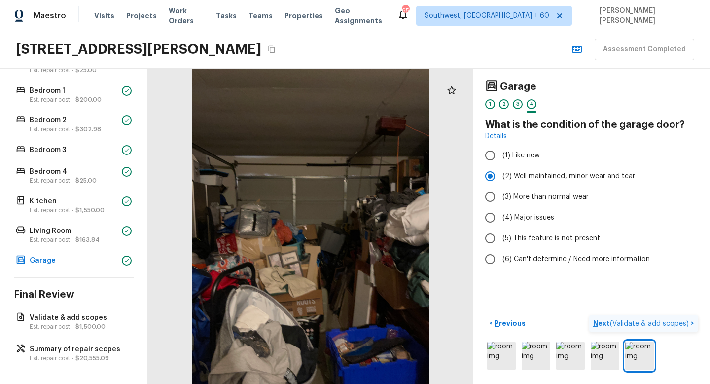
click at [697, 322] on button "Next ( Validate & add scopes ) >" at bounding box center [643, 323] width 109 height 16
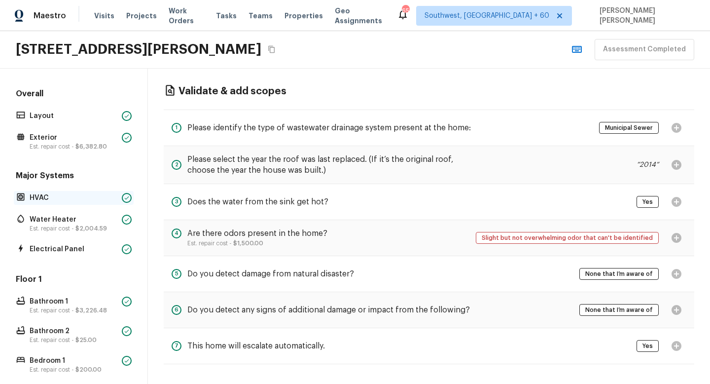
click at [50, 203] on div "HVAC" at bounding box center [74, 198] width 120 height 14
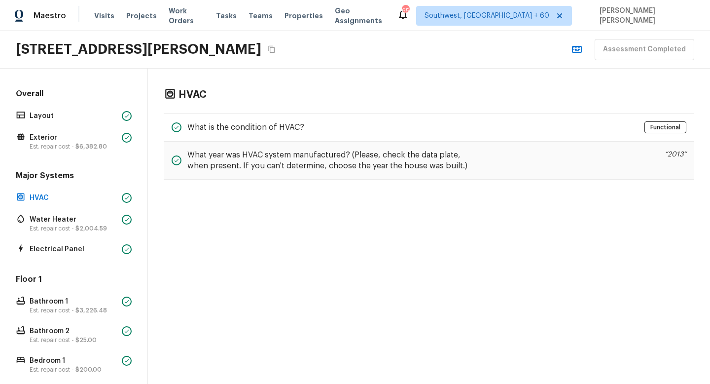
scroll to position [270, 0]
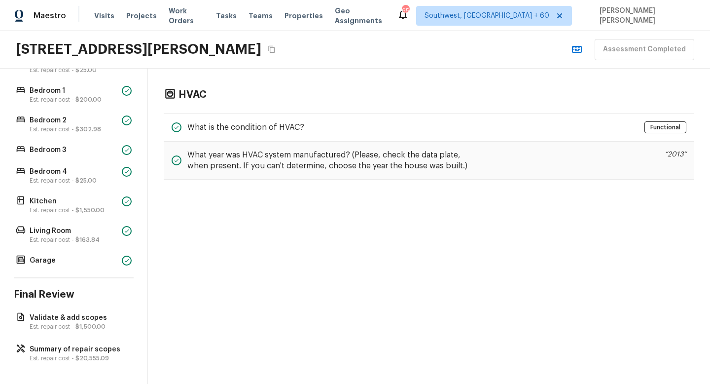
click at [50, 337] on div "Overall Layout Exterior Est. repair cost - $6,382.80 Major Systems HVAC Water H…" at bounding box center [74, 226] width 148 height 315
click at [51, 345] on div "Overall Layout Exterior Est. repair cost - $6,382.80 Major Systems HVAC Water H…" at bounding box center [74, 226] width 148 height 315
click at [71, 345] on p "Summary of repair scopes" at bounding box center [79, 349] width 98 height 10
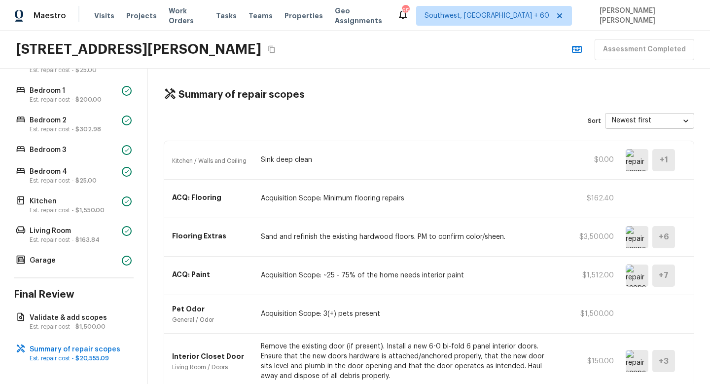
click at [428, 90] on div "Summary of repair scopes" at bounding box center [429, 94] width 531 height 13
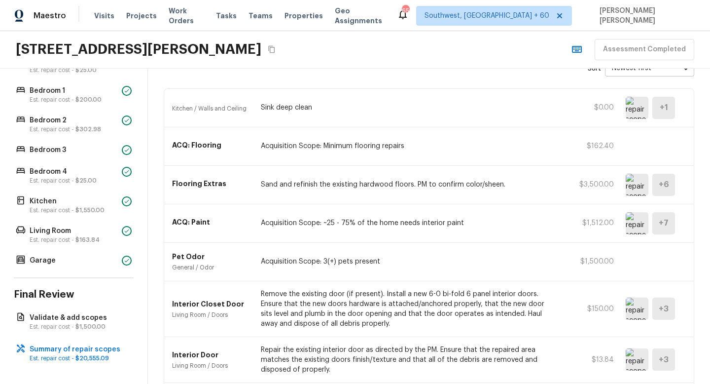
scroll to position [56, 0]
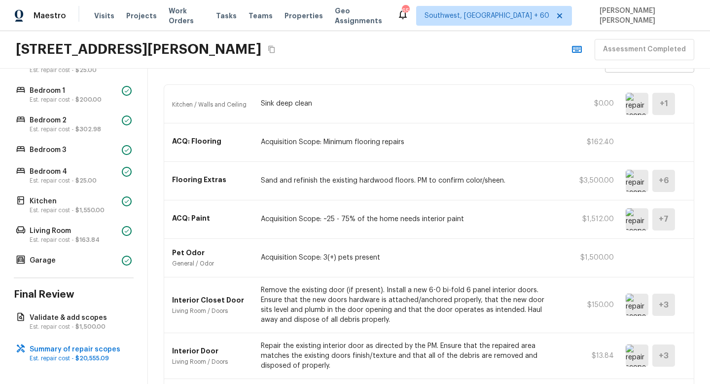
click at [639, 97] on img at bounding box center [637, 104] width 23 height 22
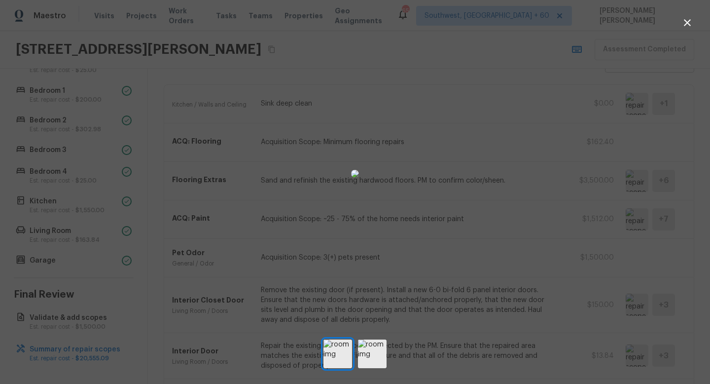
click at [509, 229] on div at bounding box center [355, 174] width 710 height 316
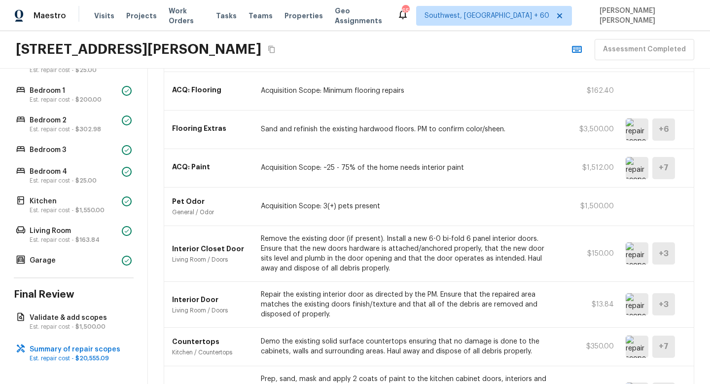
scroll to position [116, 0]
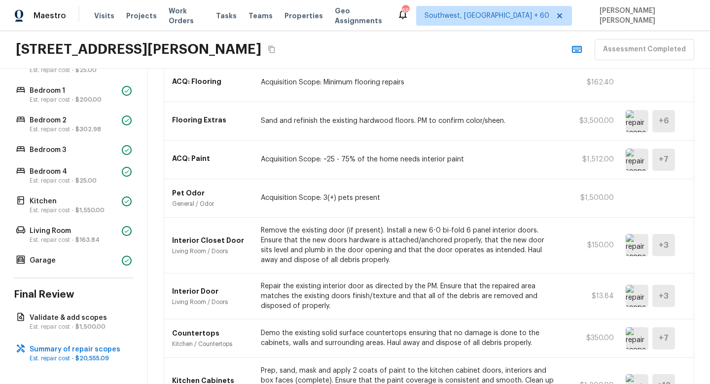
click at [637, 117] on img at bounding box center [637, 121] width 23 height 22
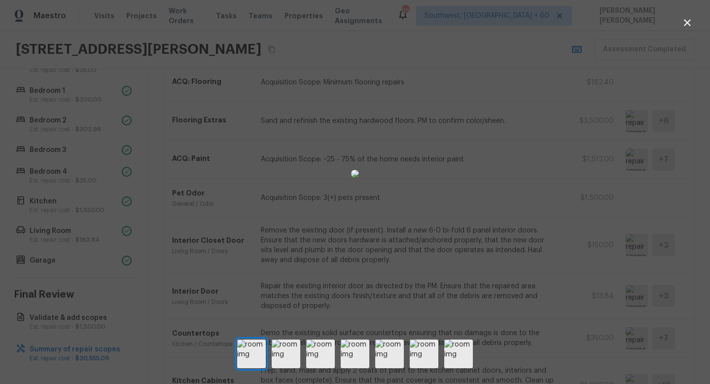
click at [591, 220] on div at bounding box center [355, 174] width 710 height 316
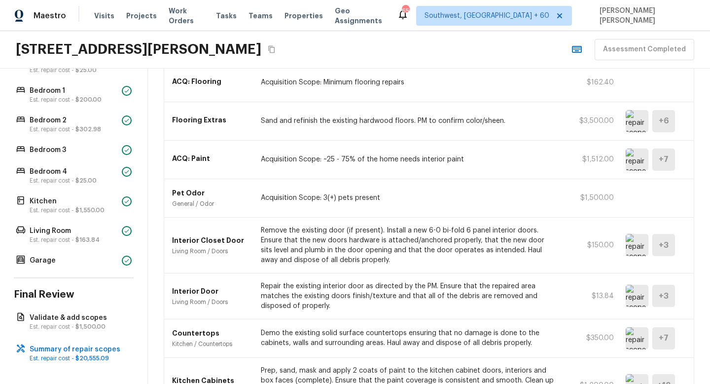
click at [631, 151] on img at bounding box center [637, 159] width 23 height 22
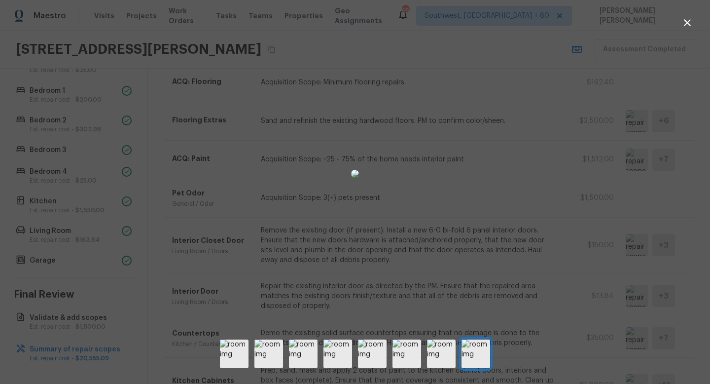
click at [575, 215] on div at bounding box center [355, 174] width 710 height 316
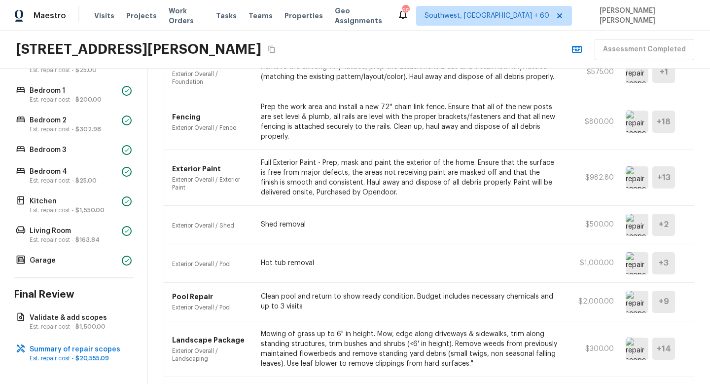
scroll to position [987, 0]
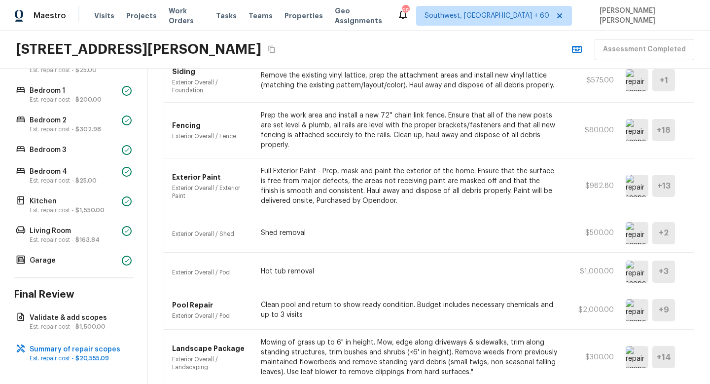
click at [635, 260] on img at bounding box center [637, 271] width 23 height 22
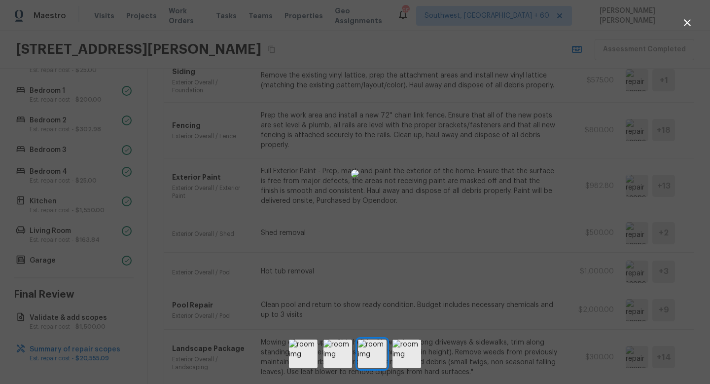
click at [529, 207] on div at bounding box center [355, 174] width 710 height 316
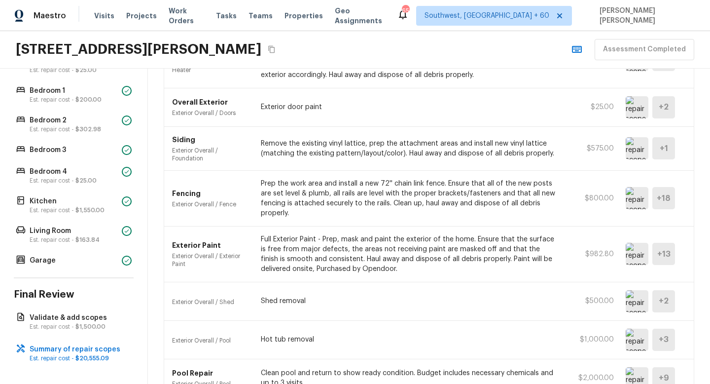
scroll to position [1062, 0]
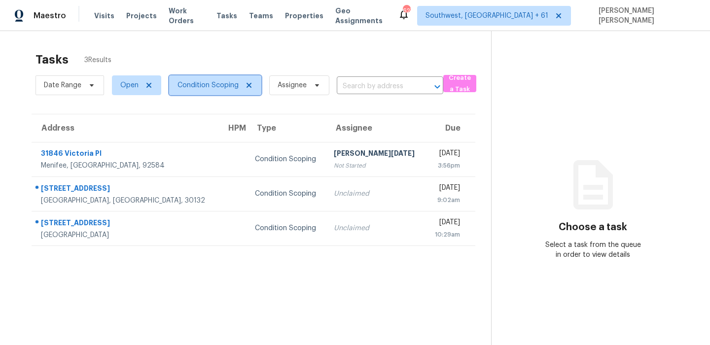
click at [206, 90] on span "Condition Scoping" at bounding box center [208, 85] width 61 height 10
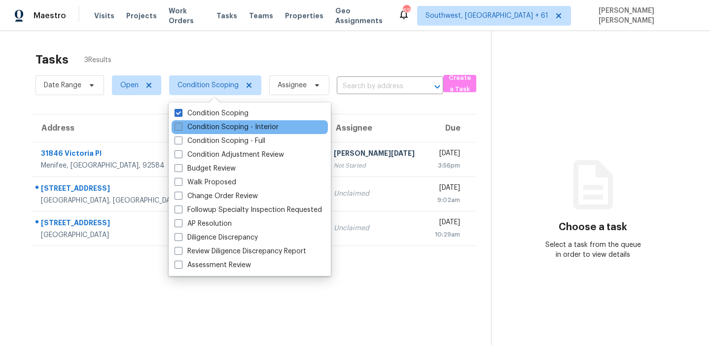
click at [228, 126] on label "Condition Scoping - Interior" at bounding box center [227, 127] width 104 height 10
click at [181, 126] on input "Condition Scoping - Interior" at bounding box center [178, 125] width 6 height 6
checkbox input "true"
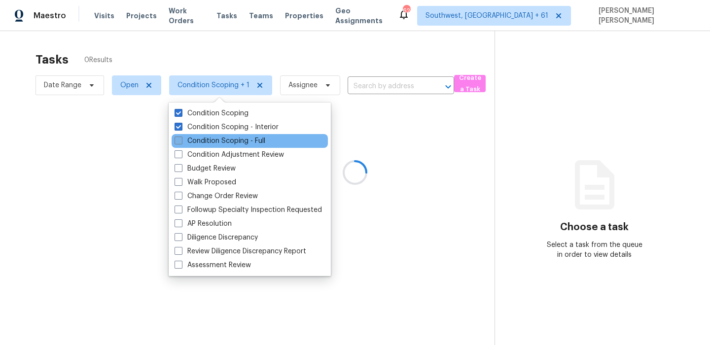
click at [217, 143] on label "Condition Scoping - Full" at bounding box center [220, 141] width 91 height 10
click at [181, 143] on input "Condition Scoping - Full" at bounding box center [178, 139] width 6 height 6
checkbox input "true"
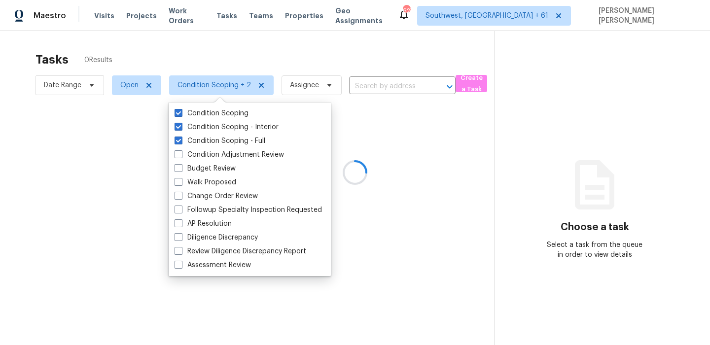
click at [211, 66] on div at bounding box center [355, 172] width 710 height 345
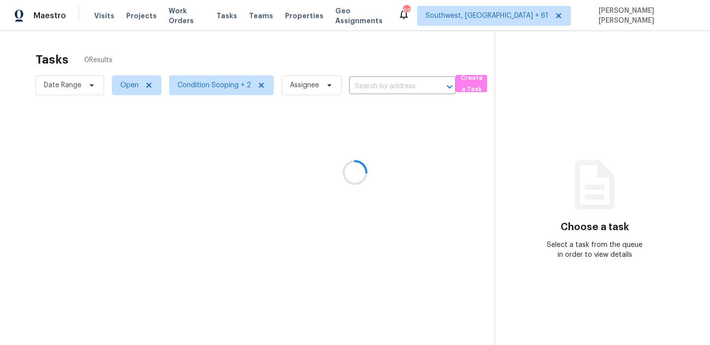
click at [76, 87] on div at bounding box center [355, 172] width 710 height 345
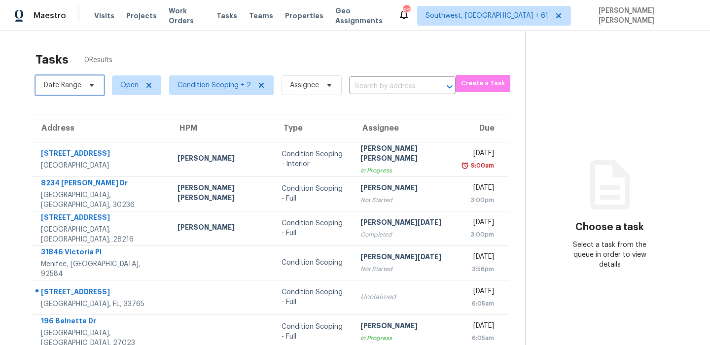
click at [76, 87] on span "Date Range" at bounding box center [62, 85] width 37 height 10
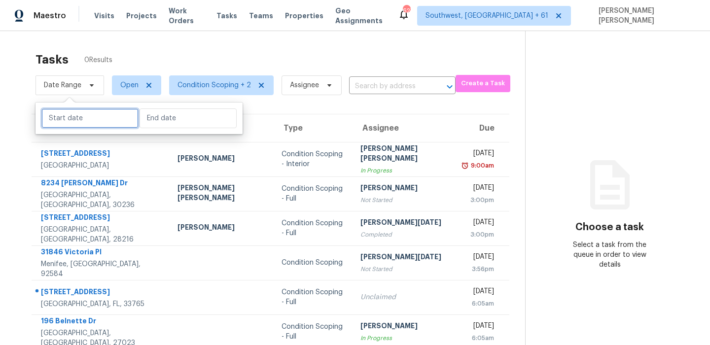
select select "8"
select select "2025"
select select "9"
select select "2025"
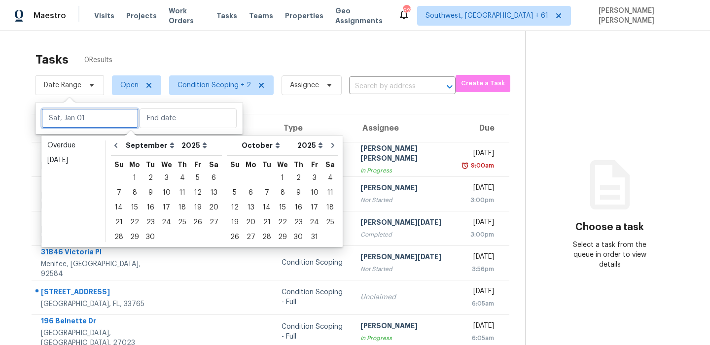
click at [97, 119] on input "text" at bounding box center [89, 118] width 97 height 20
click at [190, 208] on div "19" at bounding box center [198, 208] width 16 height 14
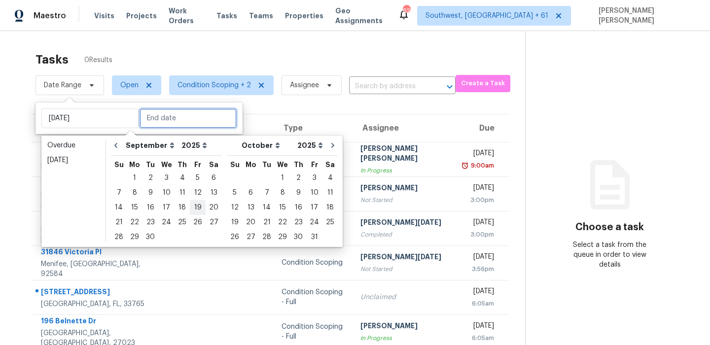
type input "Fri, Sep 19"
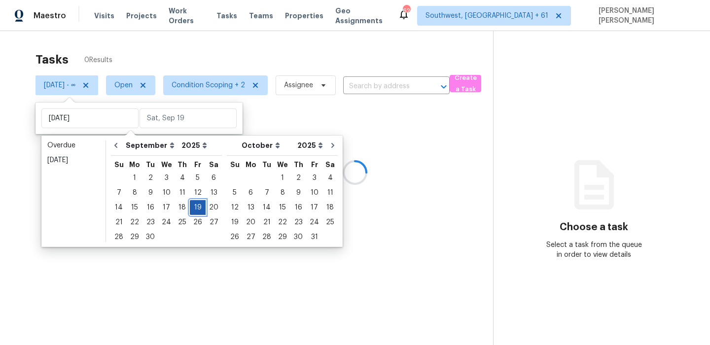
click at [190, 208] on div "19" at bounding box center [198, 208] width 16 height 14
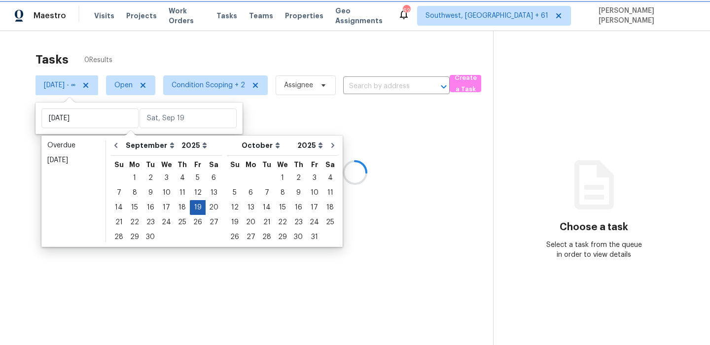
type input "Fri, Sep 19"
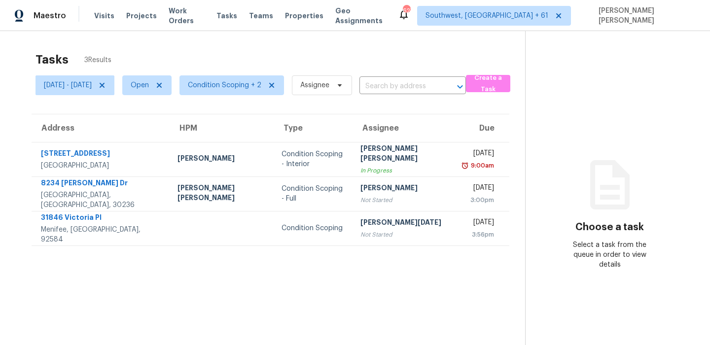
click at [344, 56] on div "Tasks 3 Results" at bounding box center [281, 60] width 490 height 26
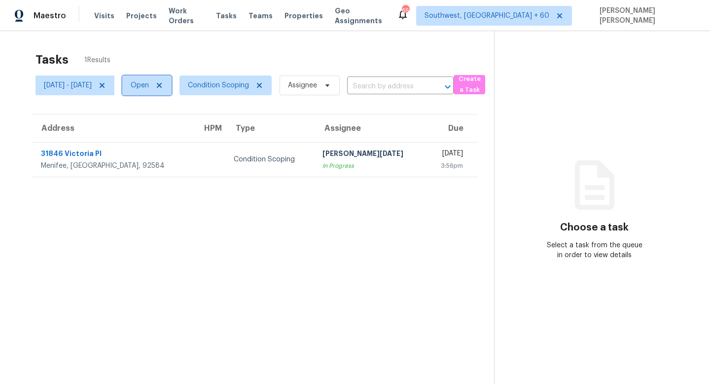
click at [162, 93] on span "Open" at bounding box center [146, 85] width 49 height 20
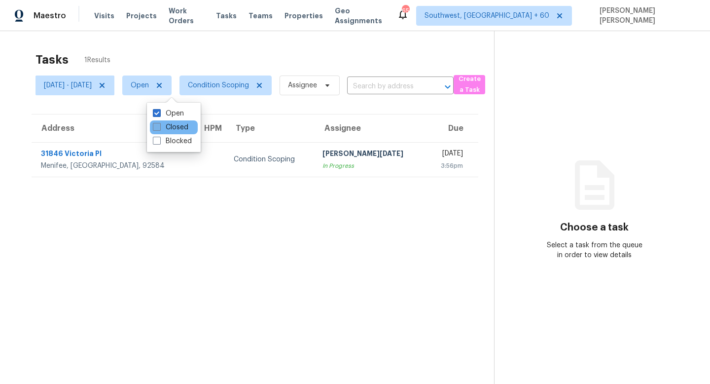
click at [159, 125] on span at bounding box center [157, 127] width 8 height 8
click at [159, 125] on input "Closed" at bounding box center [156, 125] width 6 height 6
checkbox input "true"
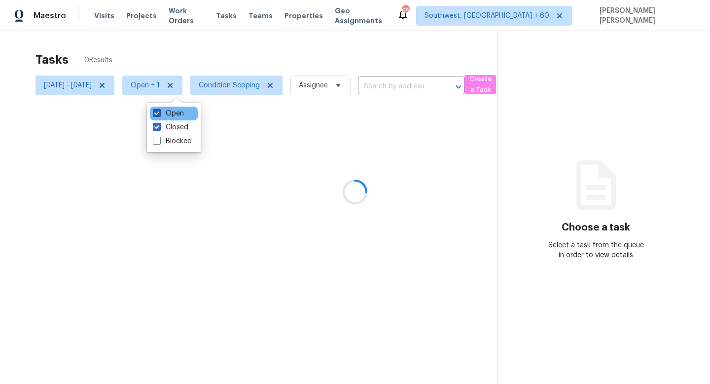
click at [163, 113] on label "Open" at bounding box center [168, 113] width 31 height 10
click at [159, 113] on input "Open" at bounding box center [156, 111] width 6 height 6
checkbox input "false"
click at [203, 52] on div at bounding box center [355, 192] width 710 height 384
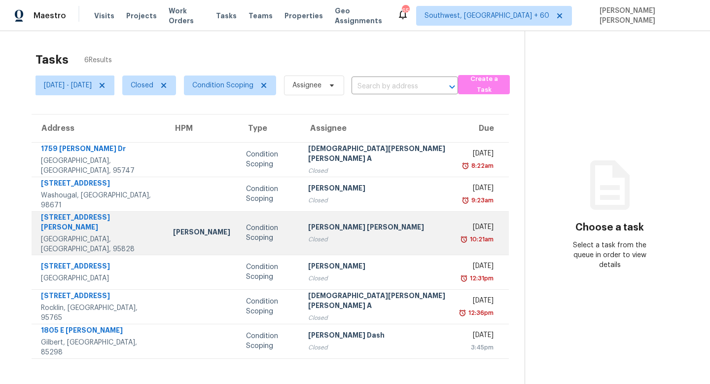
click at [113, 224] on div "8108 Steinbeck Way" at bounding box center [99, 223] width 116 height 22
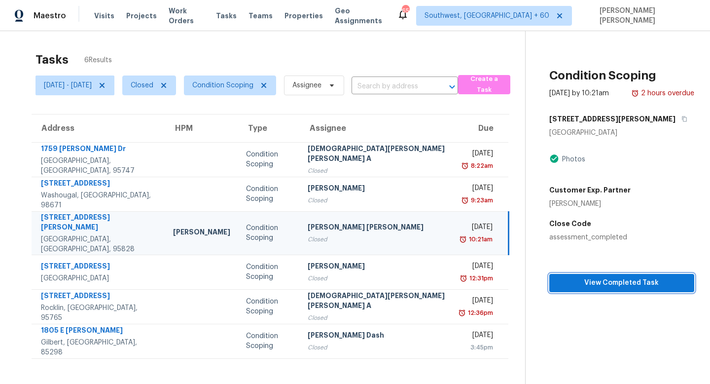
click at [576, 283] on span "View Completed Task" at bounding box center [621, 283] width 129 height 12
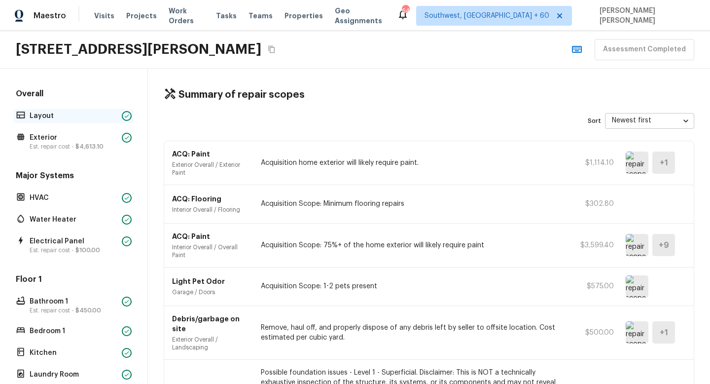
click at [74, 113] on p "Layout" at bounding box center [74, 116] width 88 height 10
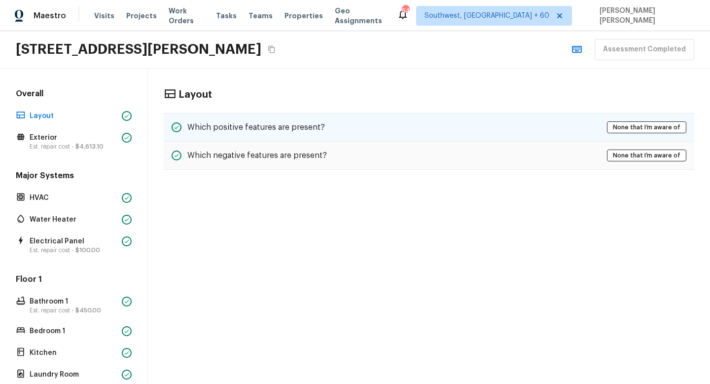
click at [235, 128] on h5 "Which positive features are present?" at bounding box center [256, 127] width 138 height 11
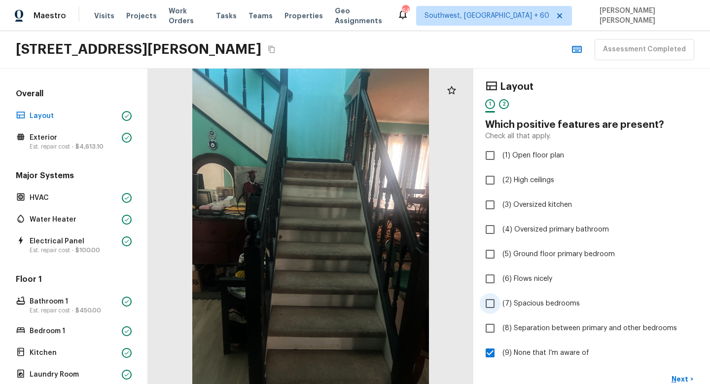
scroll to position [194, 0]
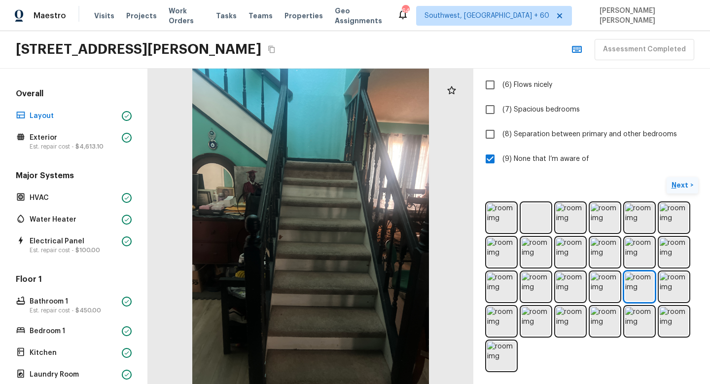
click at [683, 180] on p "Next" at bounding box center [681, 185] width 19 height 10
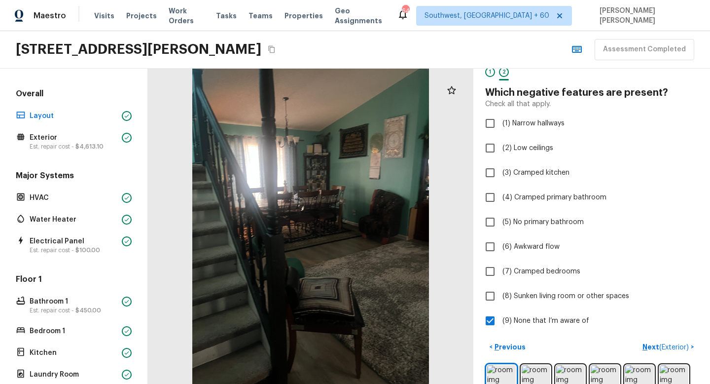
scroll to position [0, 0]
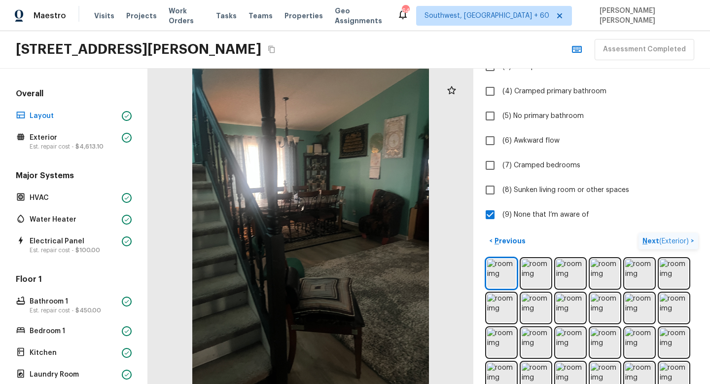
click at [666, 233] on button "Next ( Exterior ) >" at bounding box center [669, 241] width 60 height 16
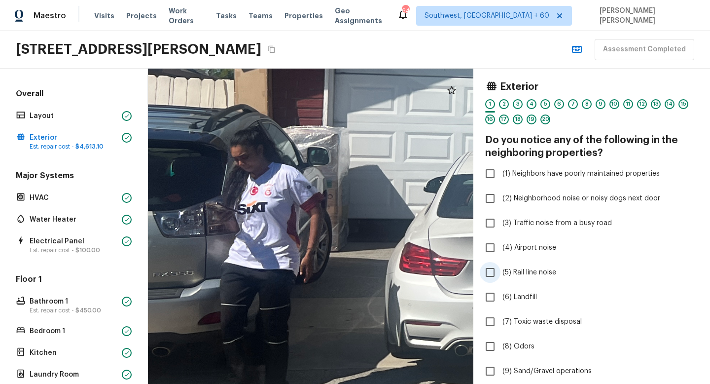
drag, startPoint x: 209, startPoint y: 284, endPoint x: 504, endPoint y: 280, distance: 295.9
click at [504, 280] on div "Exterior 1 2 3 4 5 6 7 8 9 10 11 12 13 14 15 16 17 18 19 20 Do you notice any o…" at bounding box center [429, 226] width 562 height 315
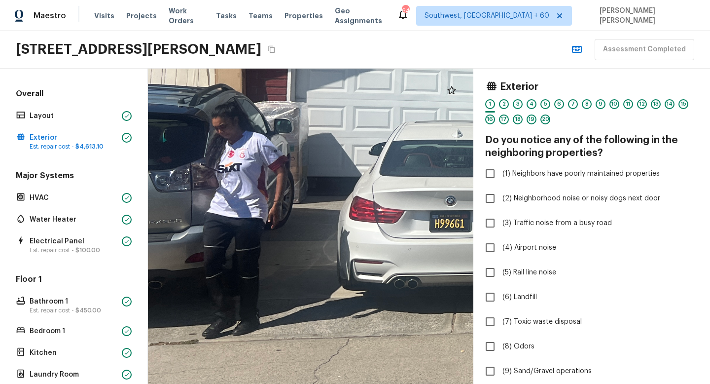
drag, startPoint x: 220, startPoint y: 249, endPoint x: 220, endPoint y: 213, distance: 35.5
click at [220, 213] on div at bounding box center [672, 99] width 1188 height 1151
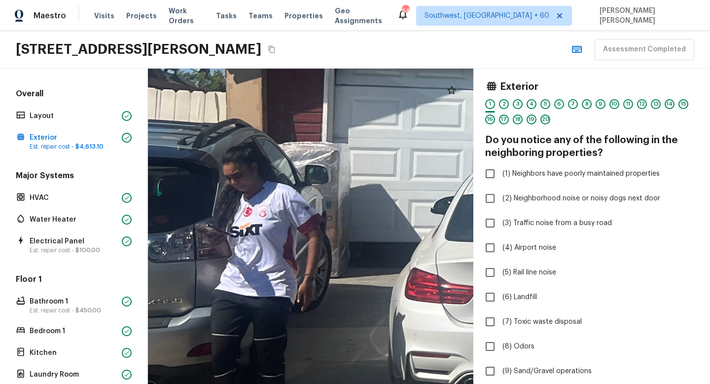
drag, startPoint x: 257, startPoint y: 134, endPoint x: 272, endPoint y: 307, distance: 174.2
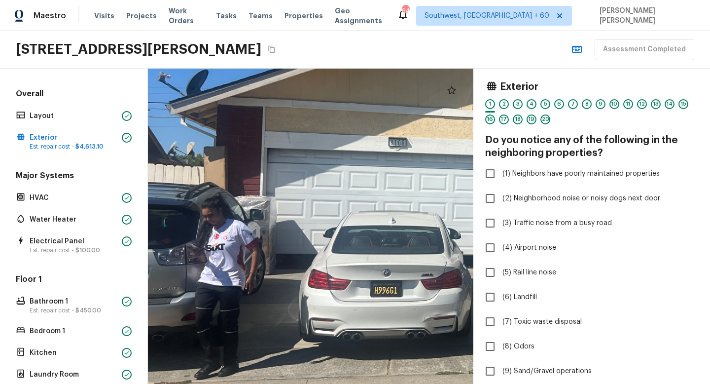
drag, startPoint x: 321, startPoint y: 306, endPoint x: 223, endPoint y: 273, distance: 103.4
click at [223, 274] on div at bounding box center [559, 194] width 920 height 891
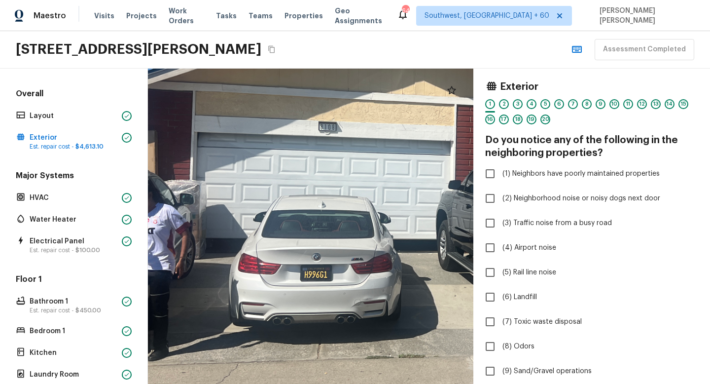
drag, startPoint x: 341, startPoint y: 296, endPoint x: 319, endPoint y: 287, distance: 24.5
click at [319, 287] on div at bounding box center [489, 178] width 920 height 891
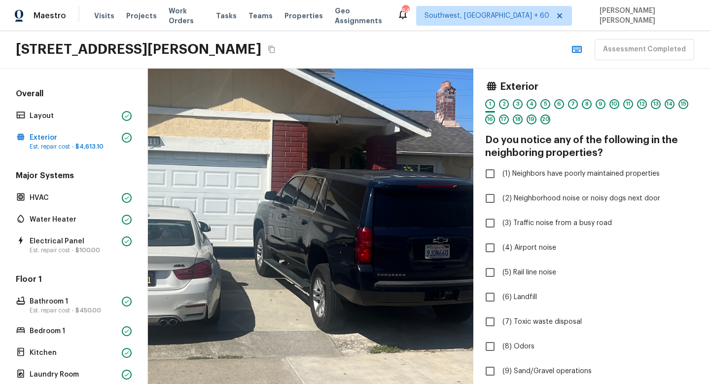
drag, startPoint x: 391, startPoint y: 318, endPoint x: 243, endPoint y: 290, distance: 150.5
click at [243, 290] on div at bounding box center [303, 189] width 866 height 838
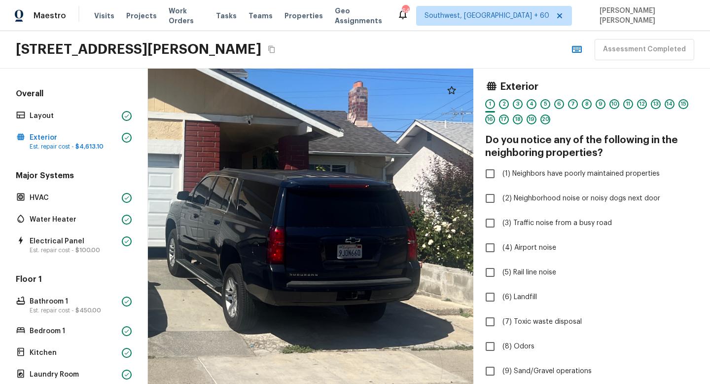
drag, startPoint x: 352, startPoint y: 286, endPoint x: 260, endPoint y: 286, distance: 92.2
click at [259, 286] on div at bounding box center [215, 189] width 866 height 838
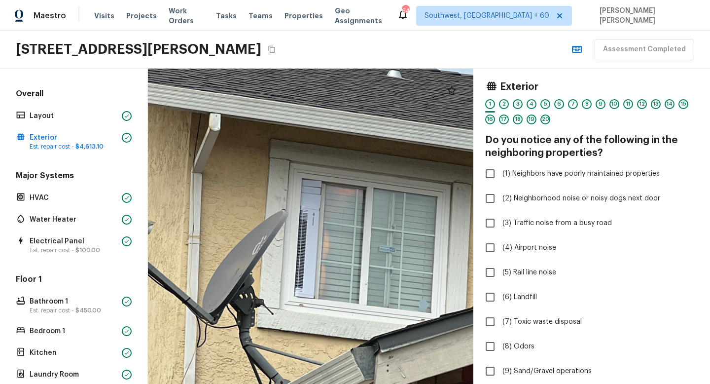
drag, startPoint x: 321, startPoint y: 156, endPoint x: 215, endPoint y: 295, distance: 174.9
click at [215, 295] on div at bounding box center [336, 279] width 899 height 871
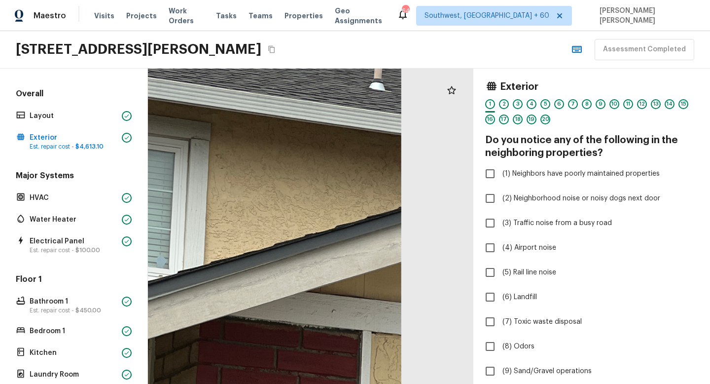
drag, startPoint x: 398, startPoint y: 246, endPoint x: 224, endPoint y: 246, distance: 174.6
click at [224, 246] on div at bounding box center [74, 235] width 899 height 871
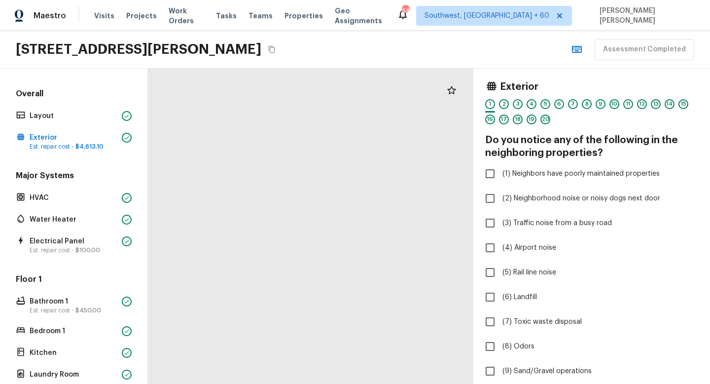
drag, startPoint x: 215, startPoint y: 309, endPoint x: 231, endPoint y: 160, distance: 149.7
drag, startPoint x: 304, startPoint y: 184, endPoint x: 303, endPoint y: 383, distance: 198.2
click at [303, 383] on html "Maestro Visits Projects Work Orders Tasks Teams Properties Geo Assignments 649 …" at bounding box center [355, 192] width 710 height 384
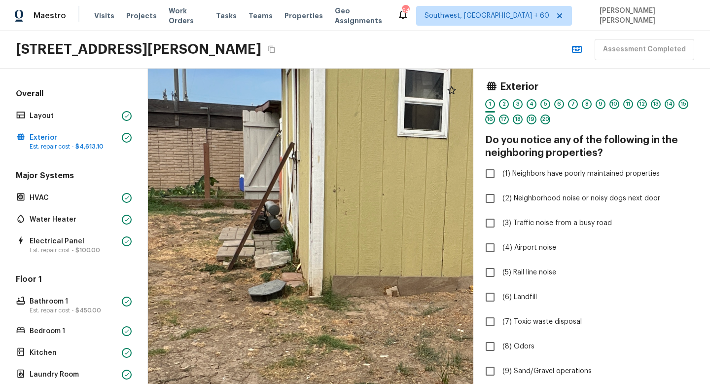
drag, startPoint x: 289, startPoint y: 190, endPoint x: 296, endPoint y: 383, distance: 193.4
click at [296, 383] on html "Maestro Visits Projects Work Orders Tasks Teams Properties Geo Assignments 649 …" at bounding box center [355, 192] width 710 height 384
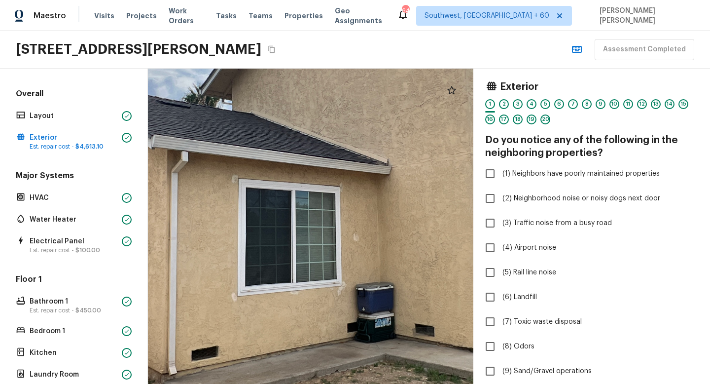
drag, startPoint x: 423, startPoint y: 149, endPoint x: 329, endPoint y: 274, distance: 156.0
click at [329, 274] on div at bounding box center [324, 177] width 1194 height 1156
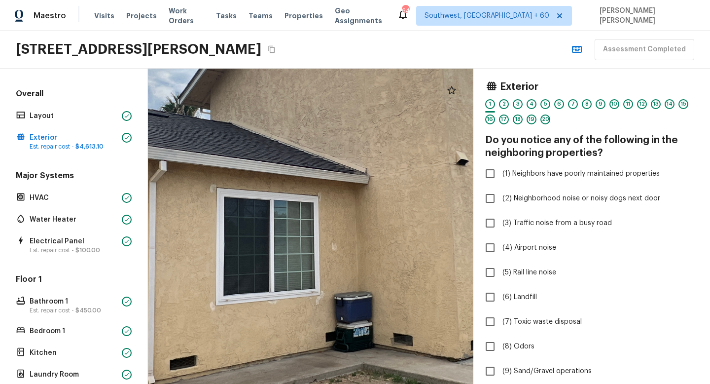
drag, startPoint x: 329, startPoint y: 296, endPoint x: 262, endPoint y: 330, distance: 75.0
click at [262, 330] on div at bounding box center [303, 186] width 1194 height 1156
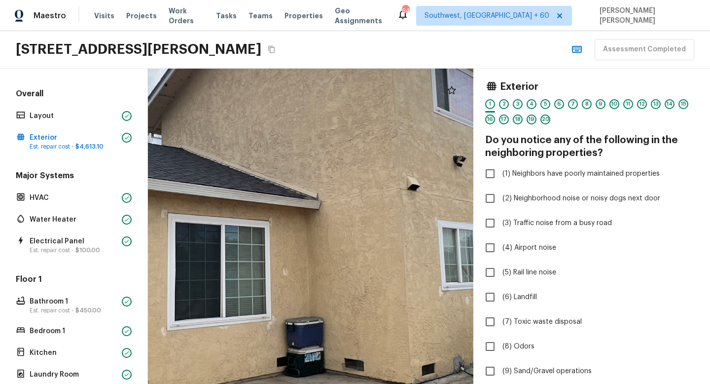
drag, startPoint x: 360, startPoint y: 306, endPoint x: 255, endPoint y: 258, distance: 115.2
click at [255, 258] on div at bounding box center [254, 212] width 1194 height 1156
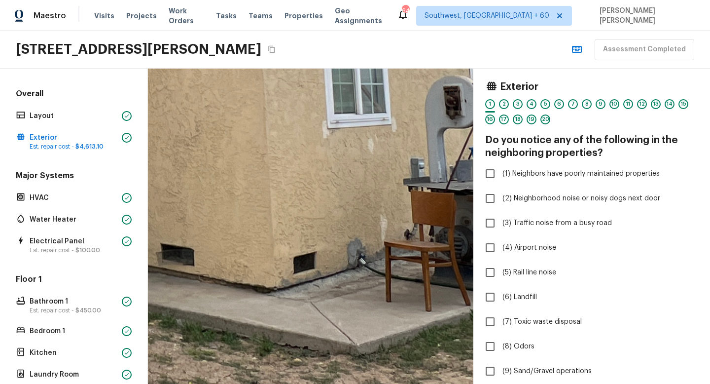
drag, startPoint x: 231, startPoint y: 318, endPoint x: 265, endPoint y: 277, distance: 52.9
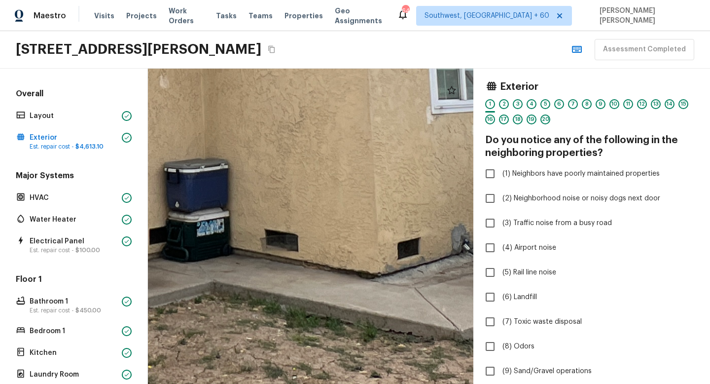
drag, startPoint x: 358, startPoint y: 312, endPoint x: 463, endPoint y: 297, distance: 105.5
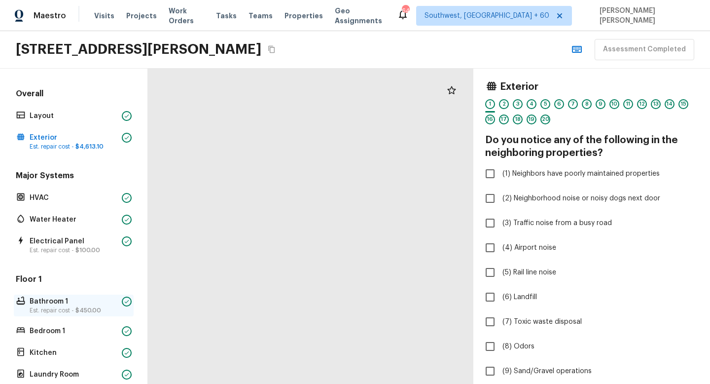
drag, startPoint x: 320, startPoint y: 262, endPoint x: 65, endPoint y: 309, distance: 259.2
click at [65, 309] on div "Overall Layout Exterior Est. repair cost - $4,613.10 Major Systems HVAC Water H…" at bounding box center [355, 226] width 710 height 315
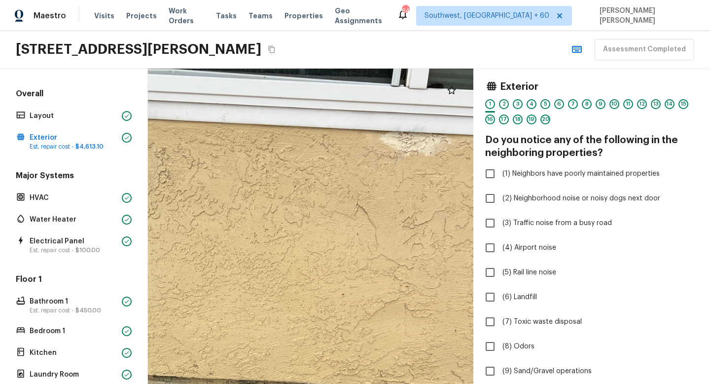
drag, startPoint x: 263, startPoint y: 142, endPoint x: 440, endPoint y: 160, distance: 178.5
click at [437, 159] on div at bounding box center [273, 300] width 831 height 804
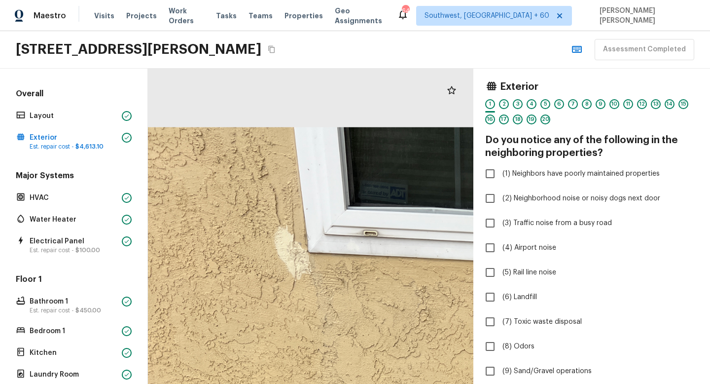
drag, startPoint x: 428, startPoint y: 160, endPoint x: 382, endPoint y: 181, distance: 50.5
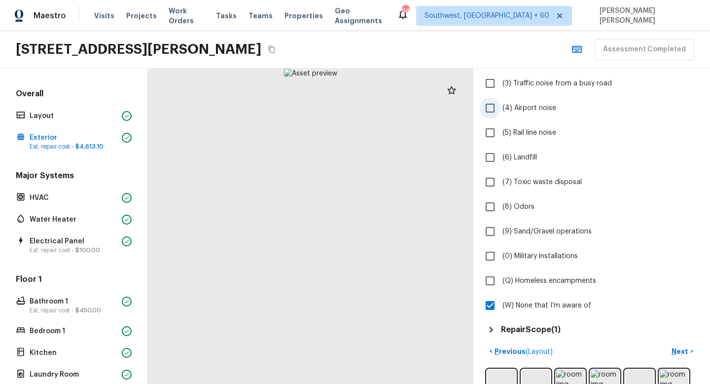
scroll to position [189, 0]
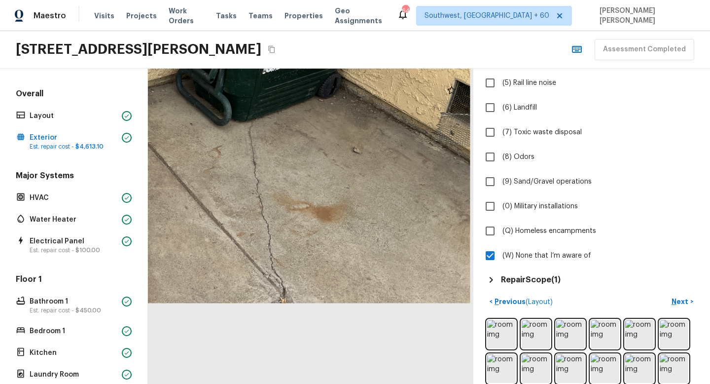
drag, startPoint x: 410, startPoint y: 284, endPoint x: 271, endPoint y: 136, distance: 203.4
click at [270, 136] on div at bounding box center [120, 41] width 699 height 677
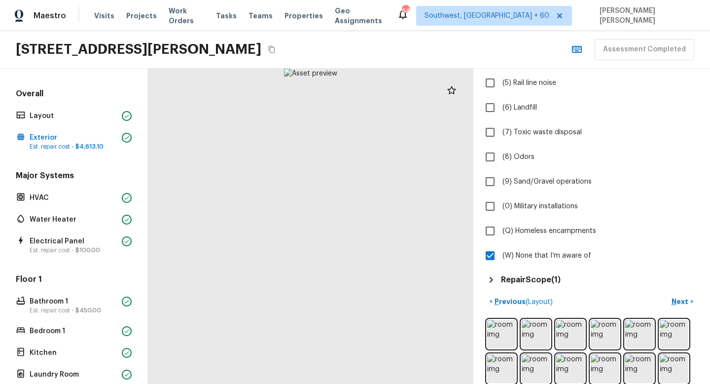
click at [542, 284] on h5 "Repair Scope ( 1 )" at bounding box center [531, 279] width 60 height 11
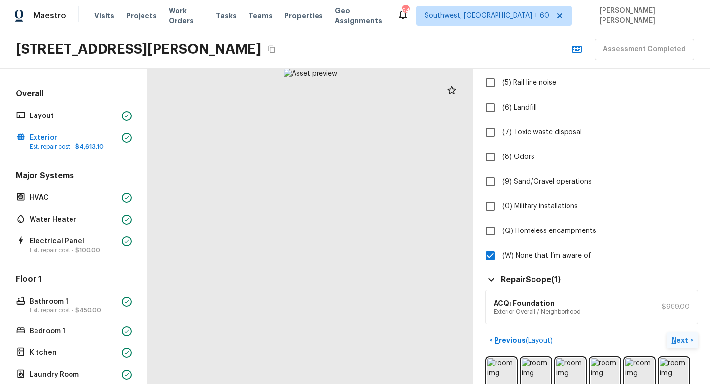
click at [687, 336] on p "Next" at bounding box center [681, 340] width 19 height 10
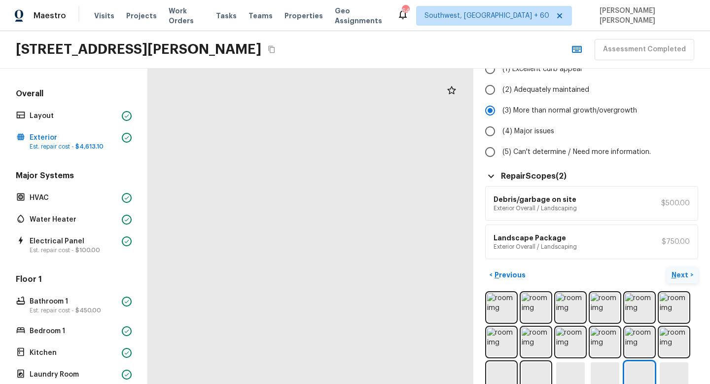
scroll to position [110, 0]
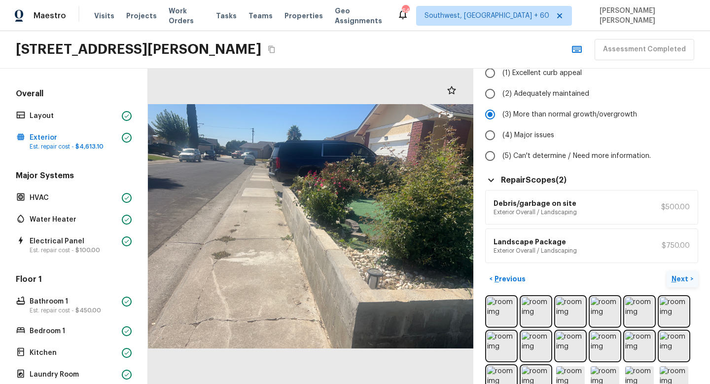
click at [680, 277] on p "Next" at bounding box center [681, 279] width 19 height 10
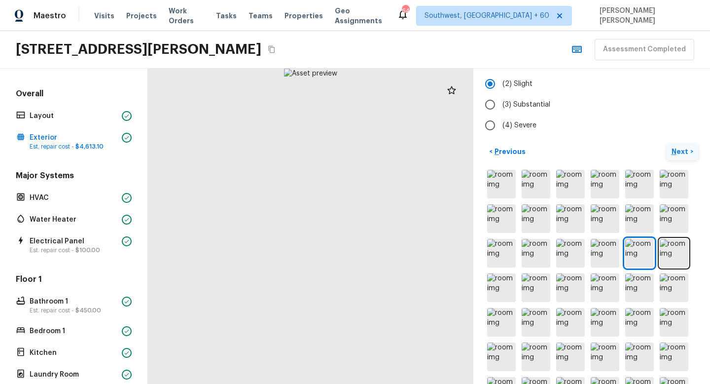
scroll to position [0, 0]
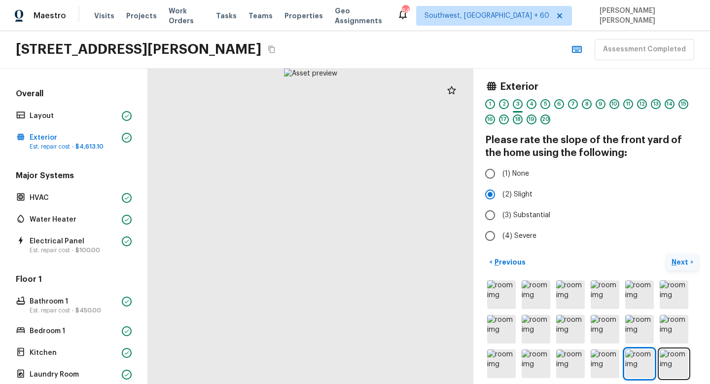
click at [682, 260] on p "Next" at bounding box center [681, 262] width 19 height 10
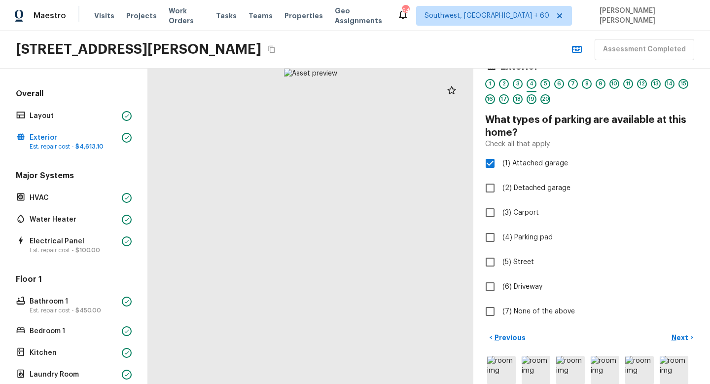
scroll to position [22, 0]
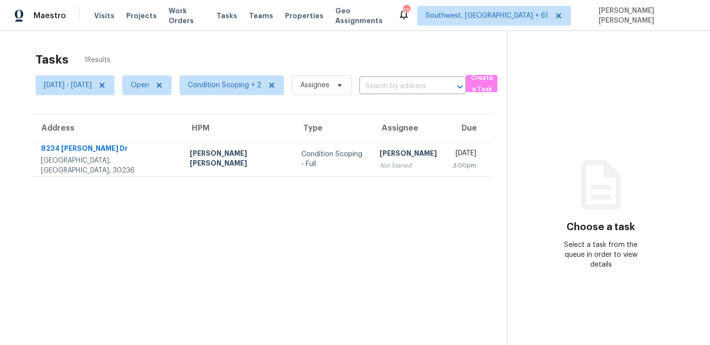
click at [351, 65] on div "Tasks 1 Results" at bounding box center [272, 60] width 472 height 26
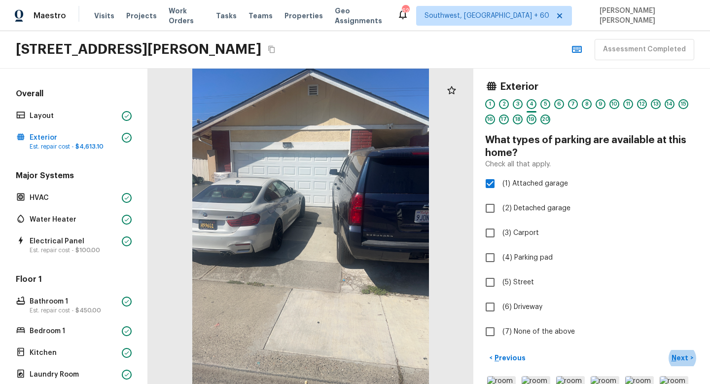
scroll to position [22, 0]
